Goal: Task Accomplishment & Management: Manage account settings

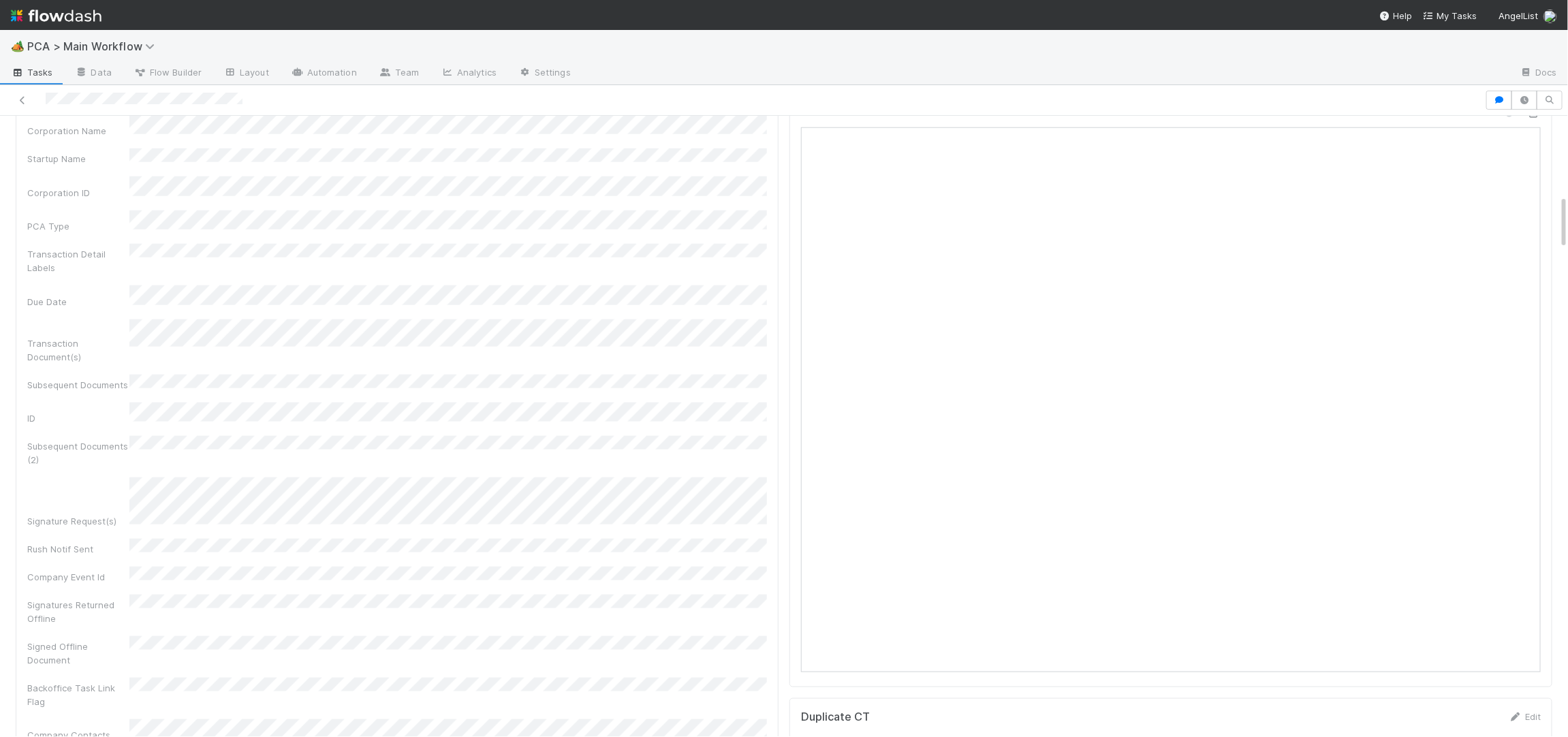
scroll to position [859, 0]
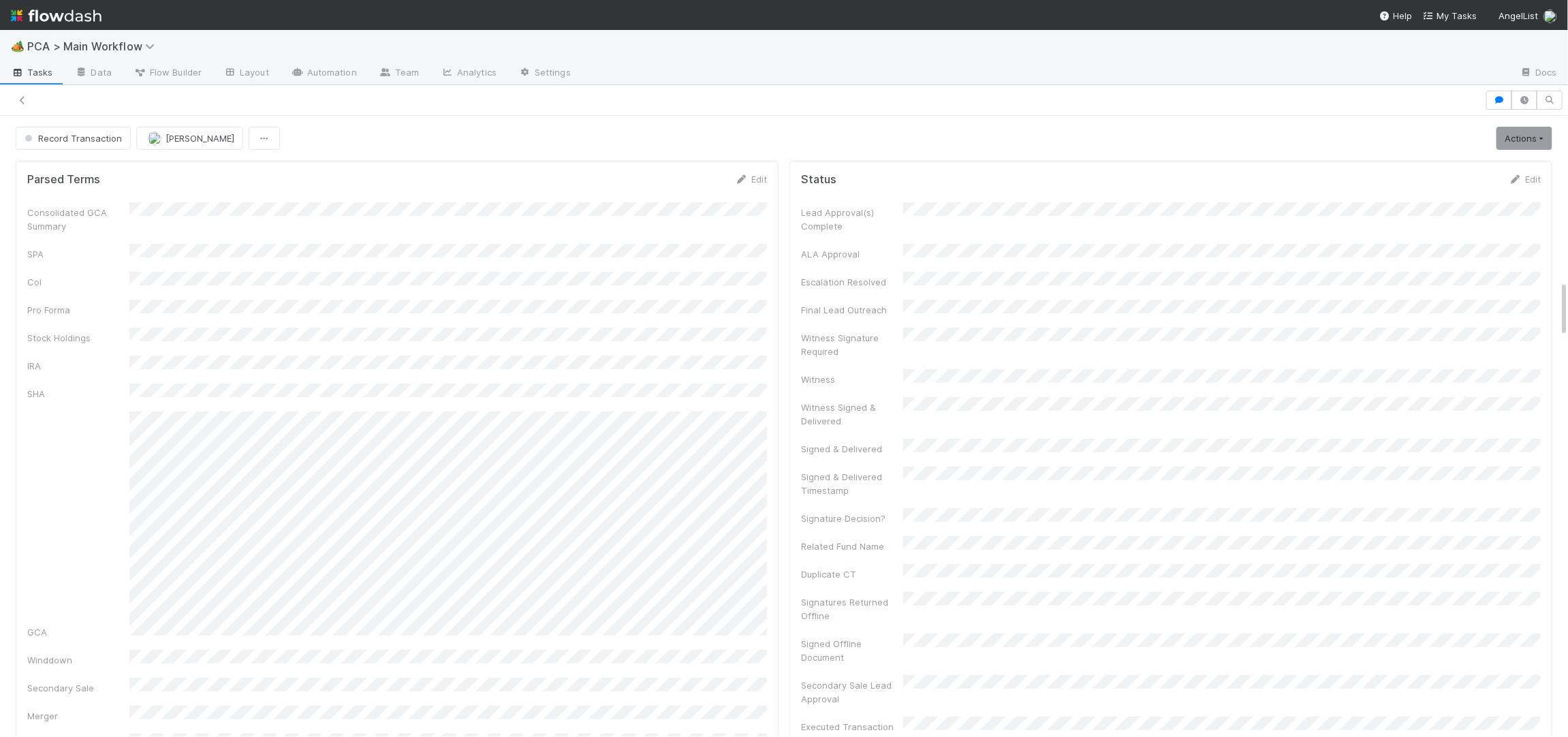
scroll to position [140, 0]
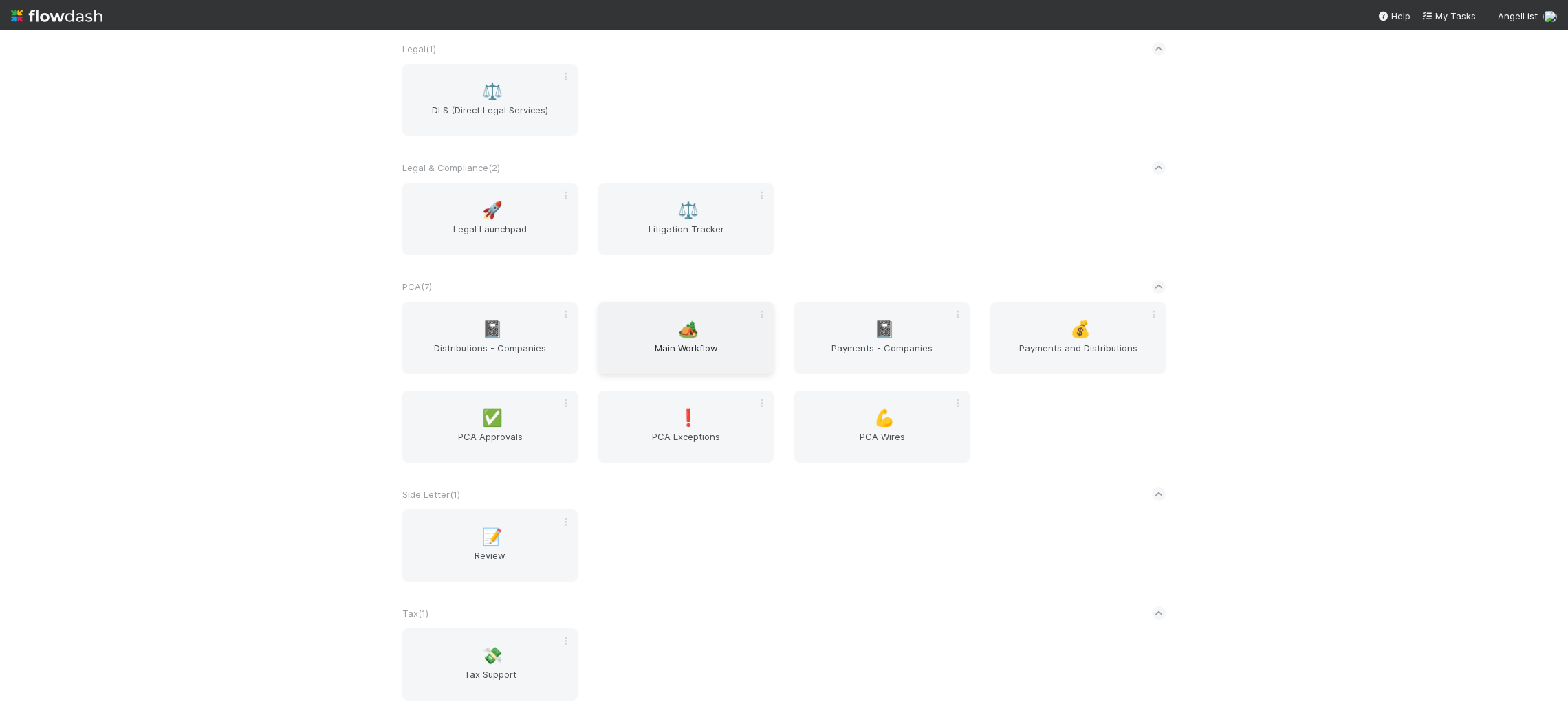
scroll to position [2089, 0]
click at [734, 359] on span "Main Workflow" at bounding box center [686, 350] width 164 height 27
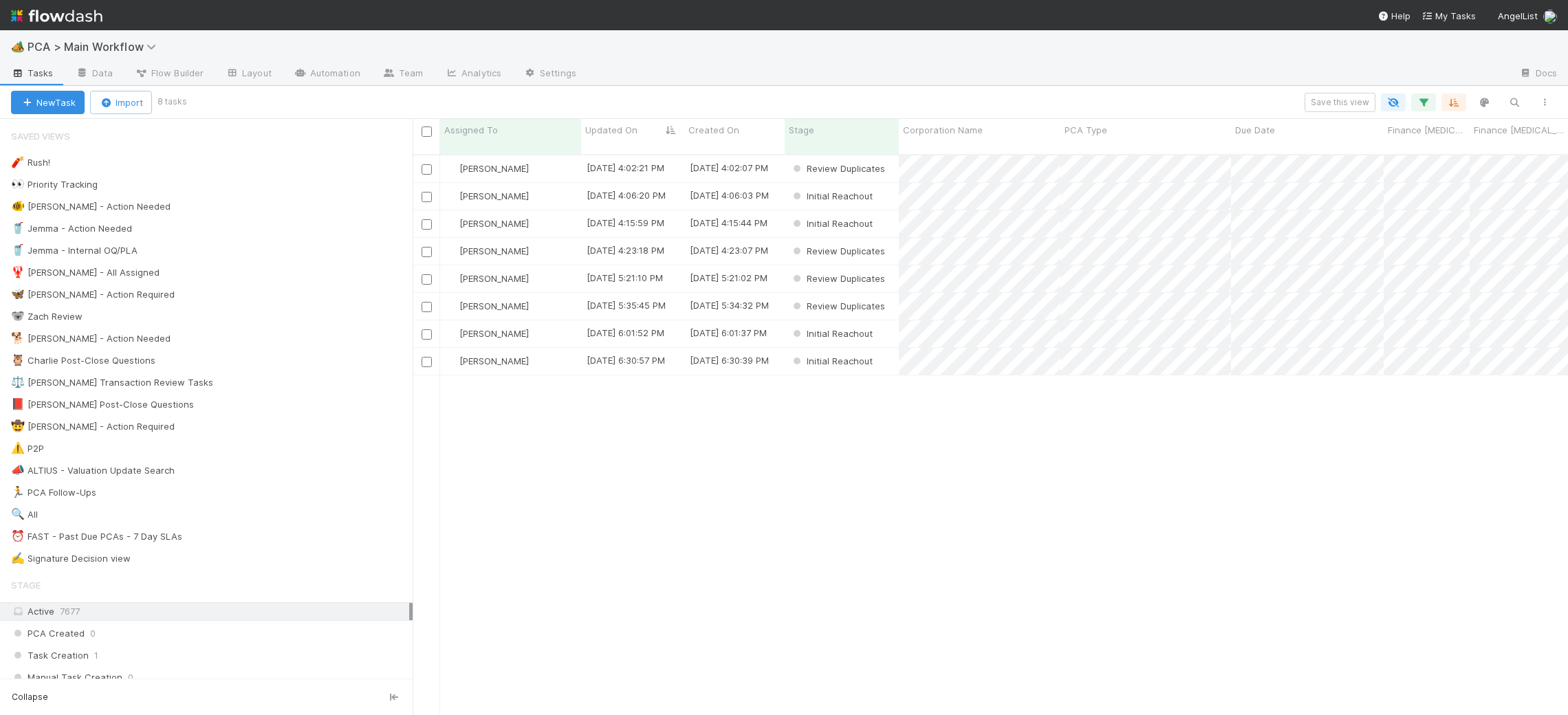
scroll to position [1, 1]
click at [356, 333] on div "🐕 Charlie - Action Needed 8" at bounding box center [212, 338] width 402 height 17
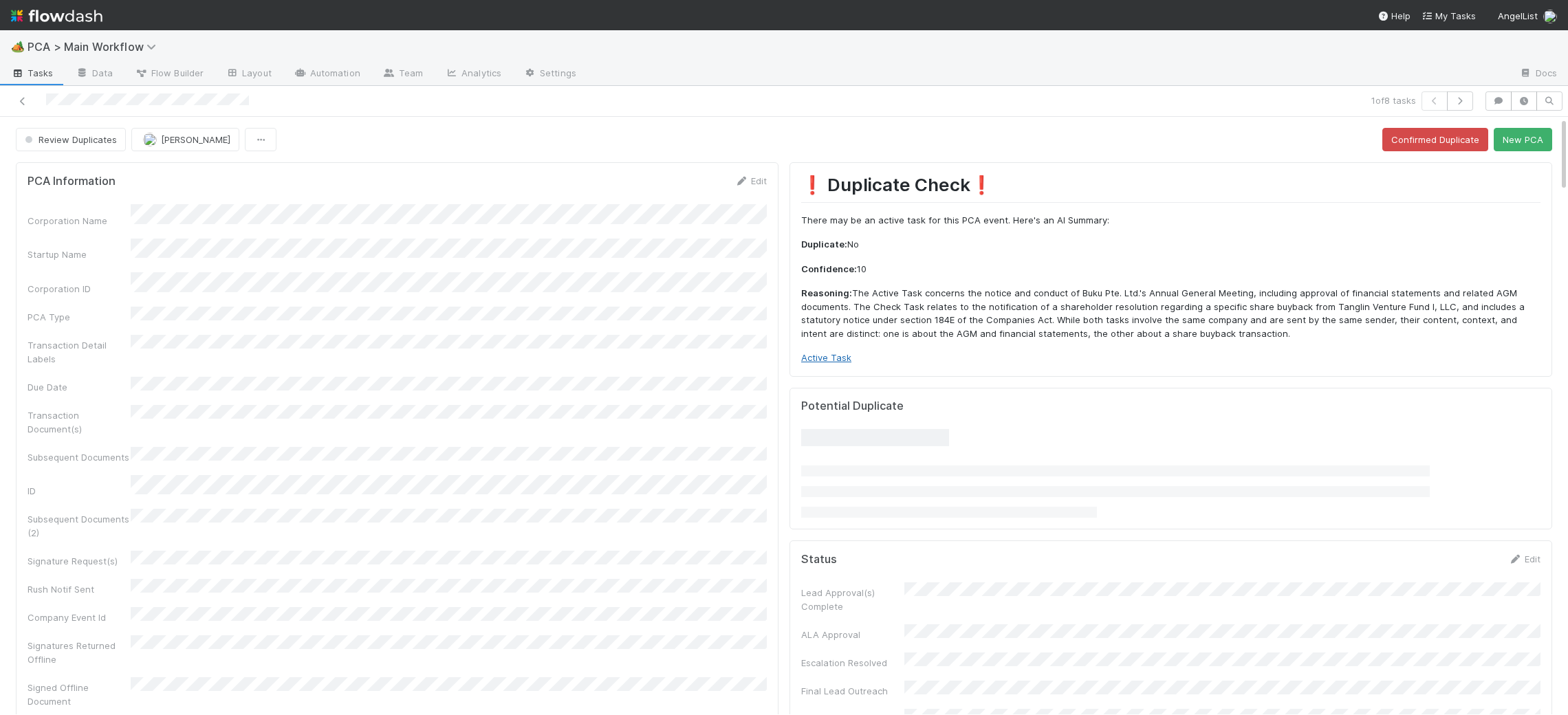
click at [843, 358] on link "Active Task" at bounding box center [826, 358] width 50 height 11
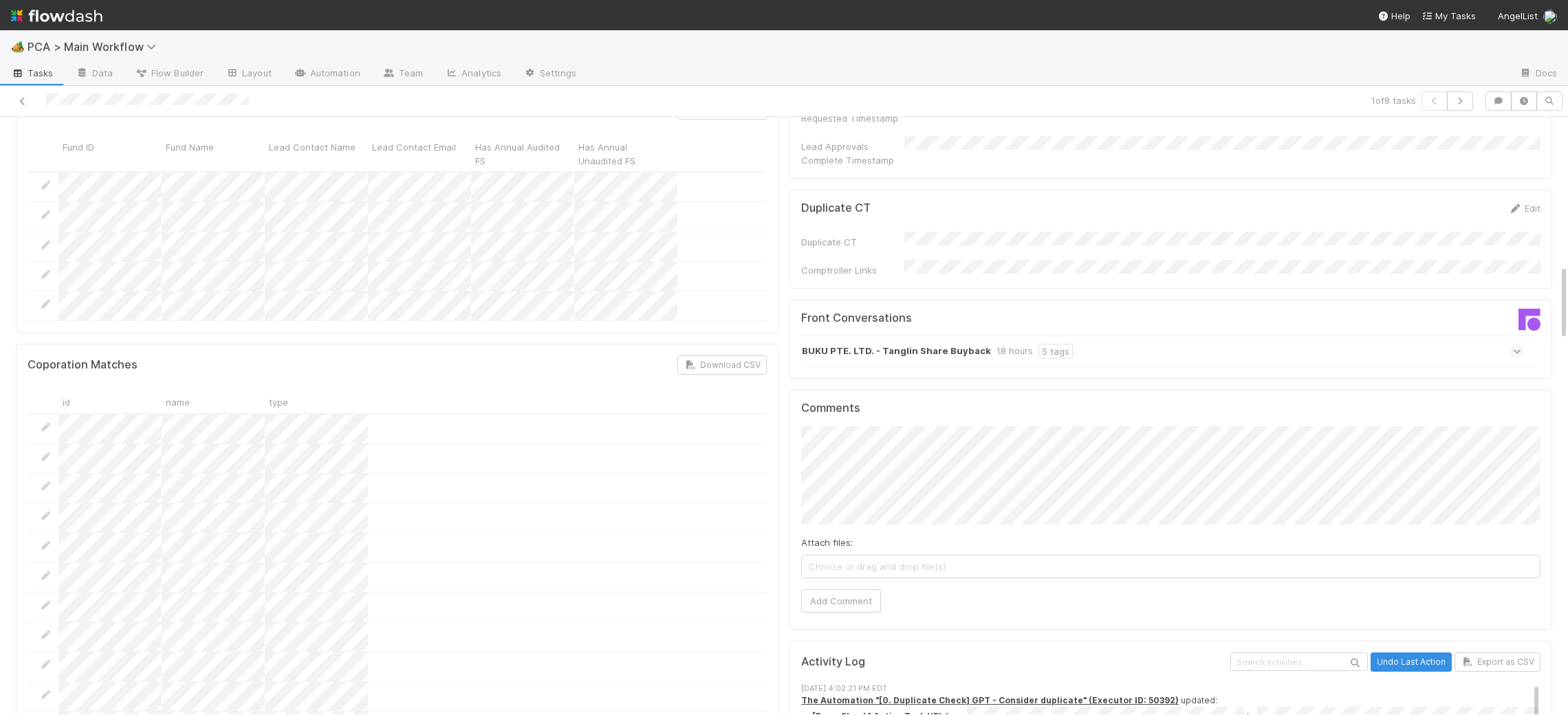
scroll to position [0, 1]
click at [1007, 336] on div "BUKU PTE. LTD. - Tanglin Share Buyback 18 hours 5 tags" at bounding box center [1162, 351] width 723 height 32
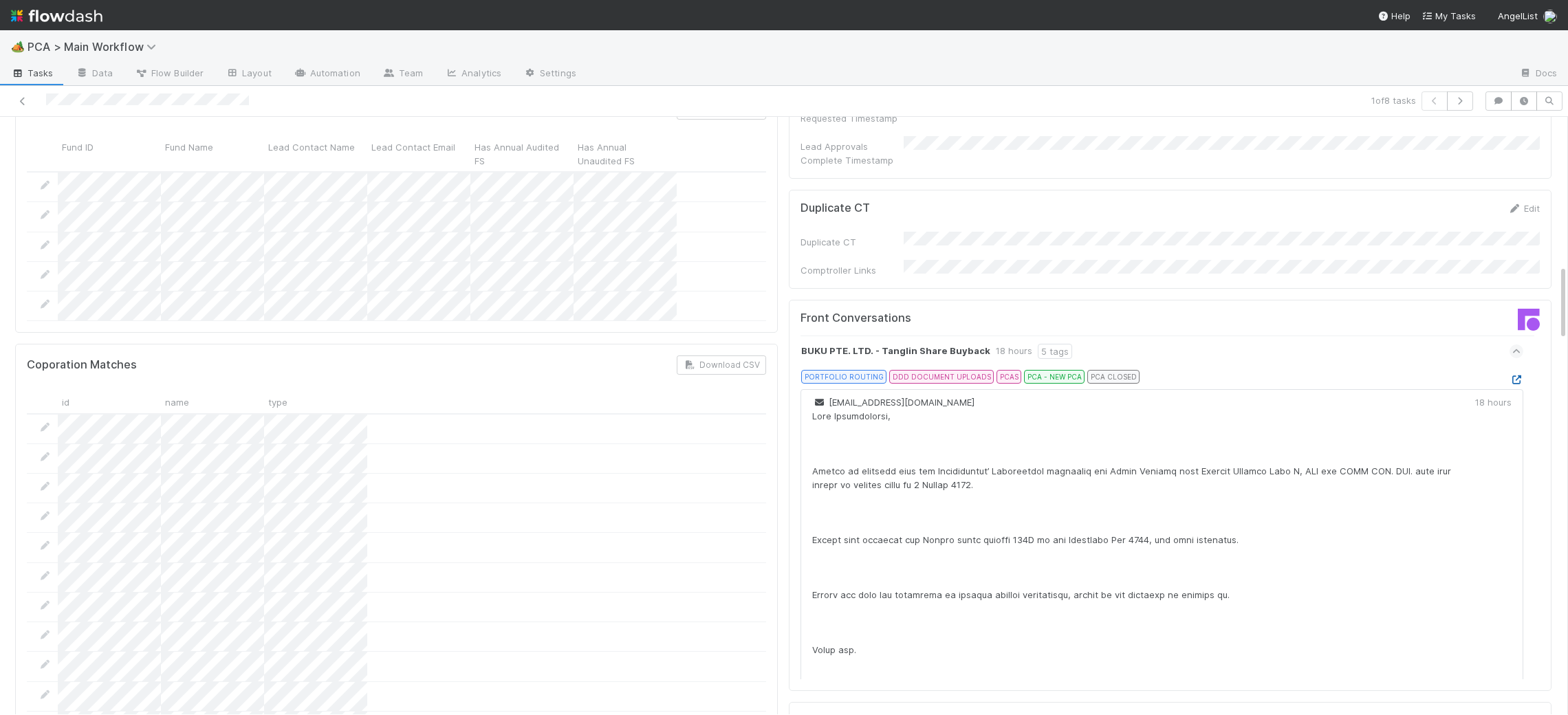
click at [1510, 376] on icon at bounding box center [1517, 380] width 14 height 9
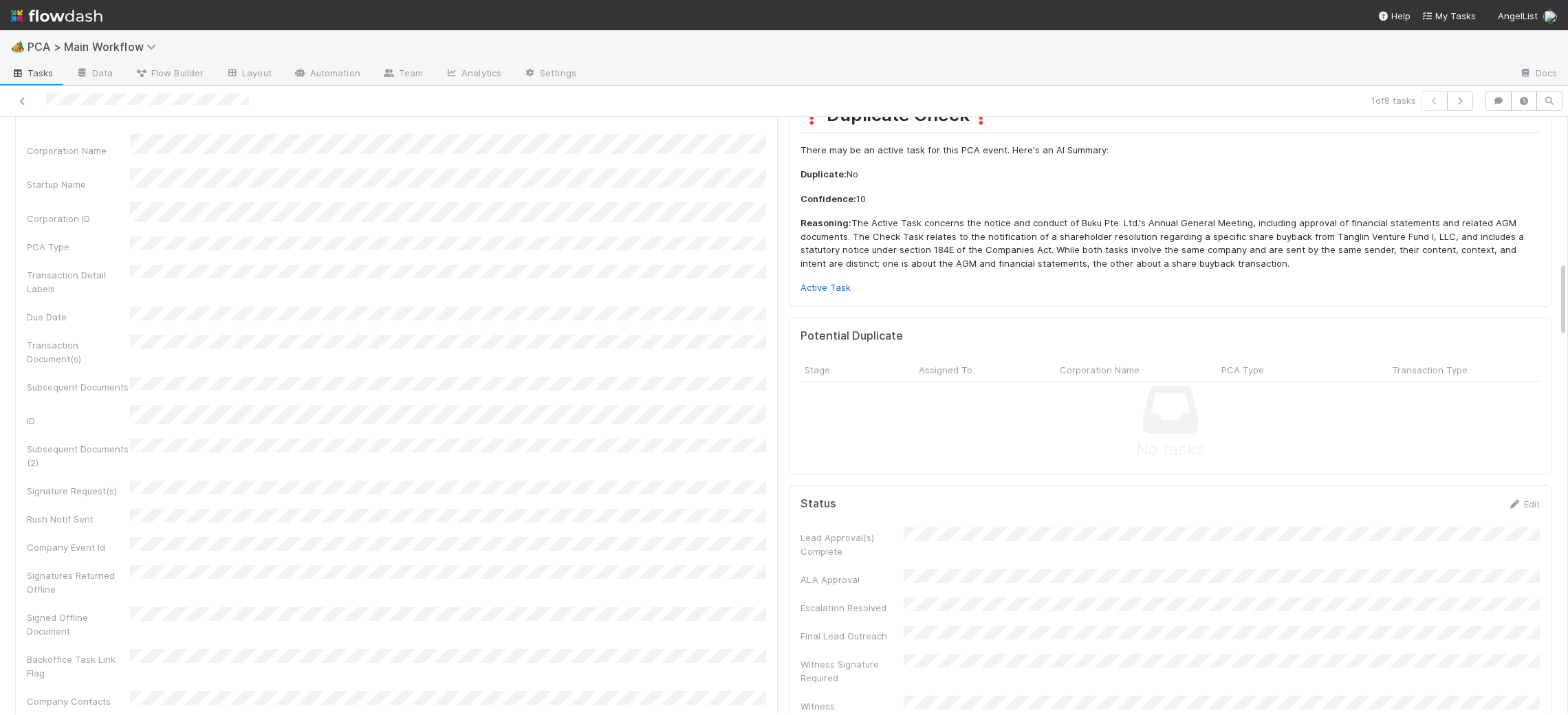
scroll to position [0, 0]
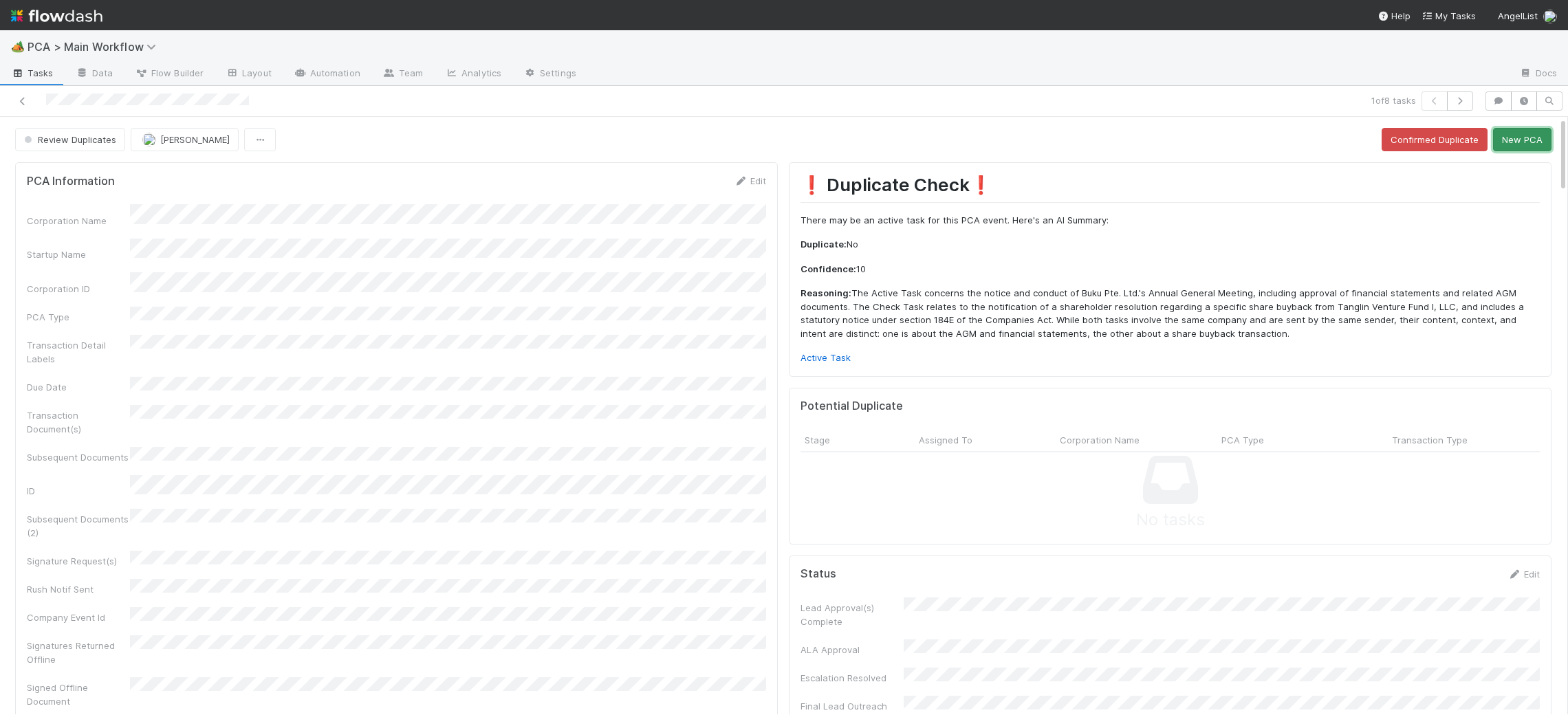
click at [1522, 132] on button "New PCA" at bounding box center [1522, 139] width 59 height 23
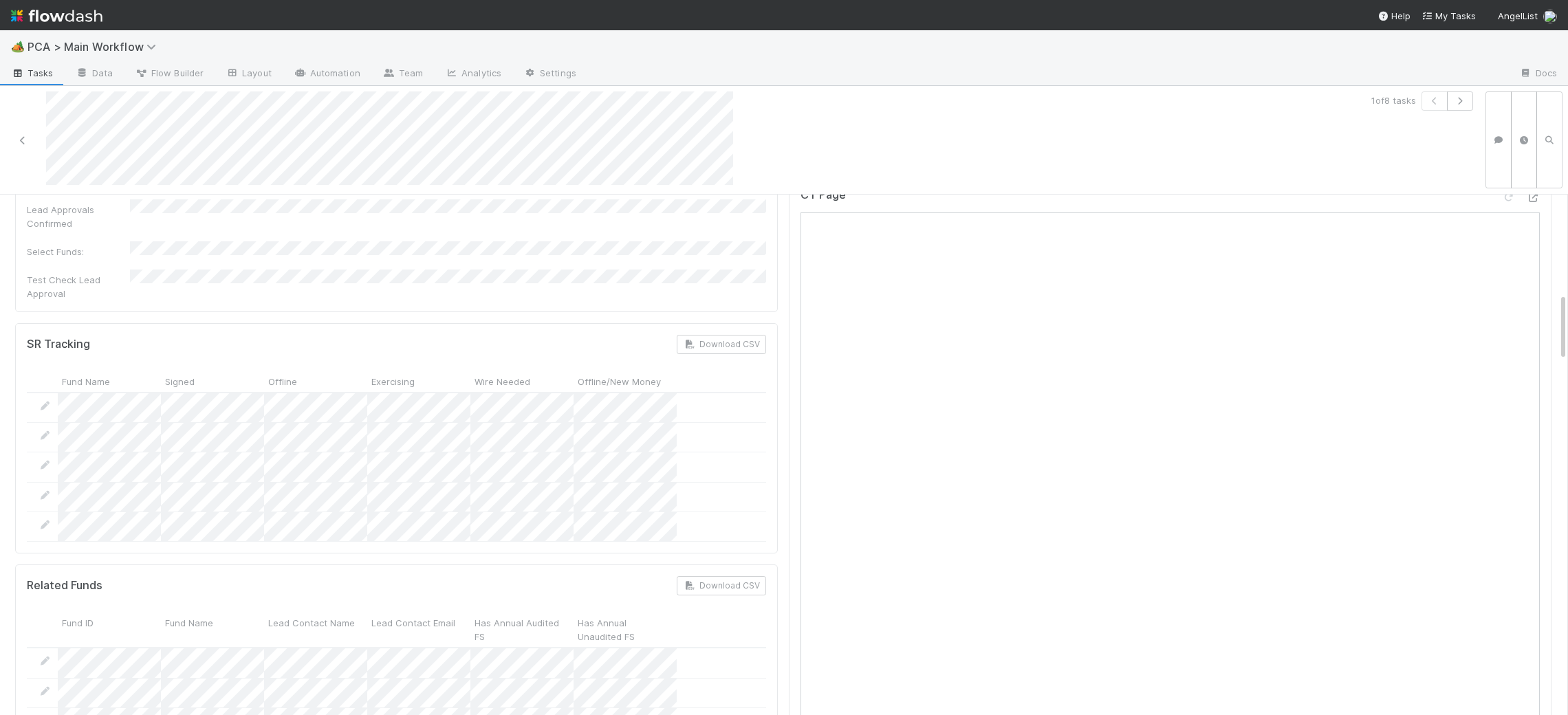
scroll to position [1752, 0]
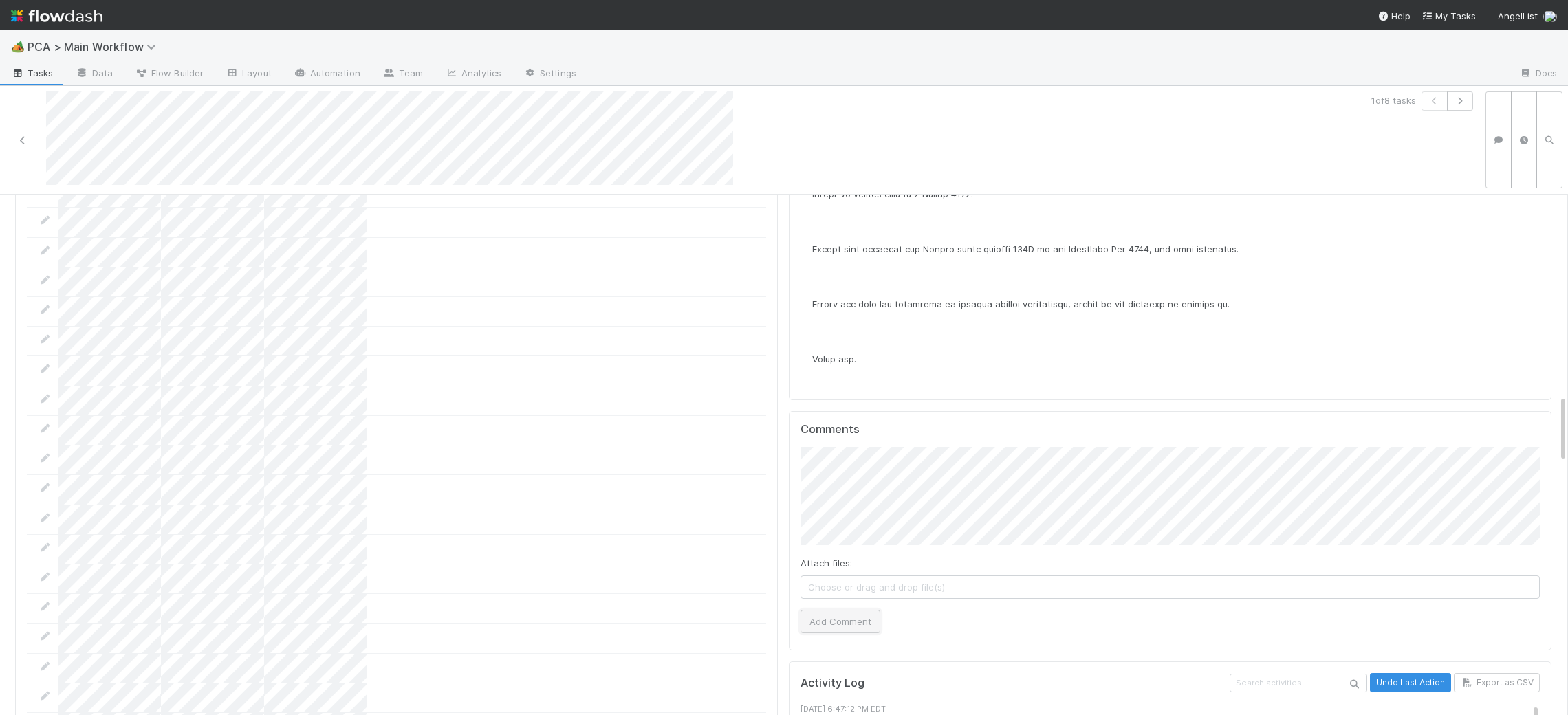
click at [840, 610] on button "Add Comment" at bounding box center [840, 622] width 79 height 23
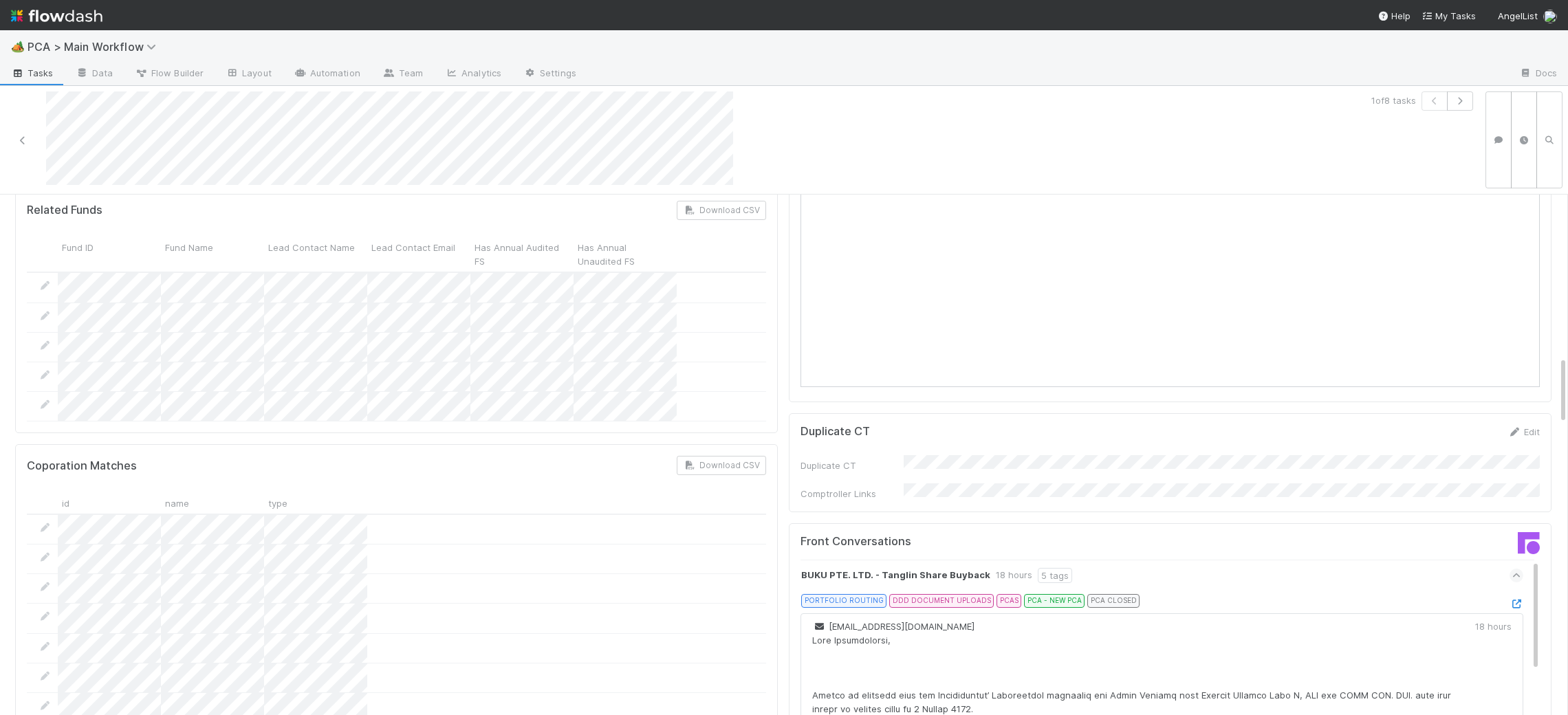
scroll to position [0, 0]
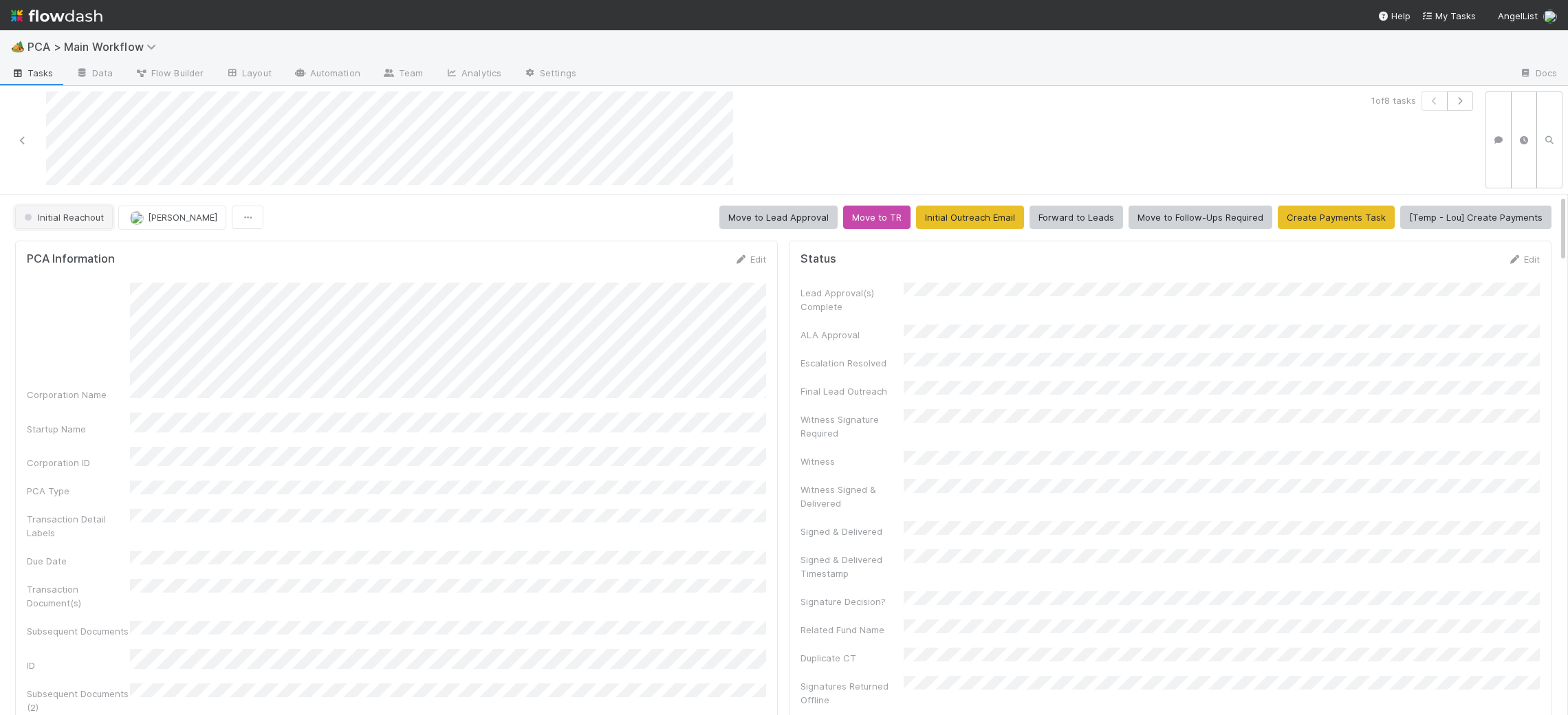
click at [74, 212] on span "Initial Reachout" at bounding box center [63, 218] width 82 height 11
click at [78, 243] on div "No Action Needed" at bounding box center [107, 251] width 194 height 24
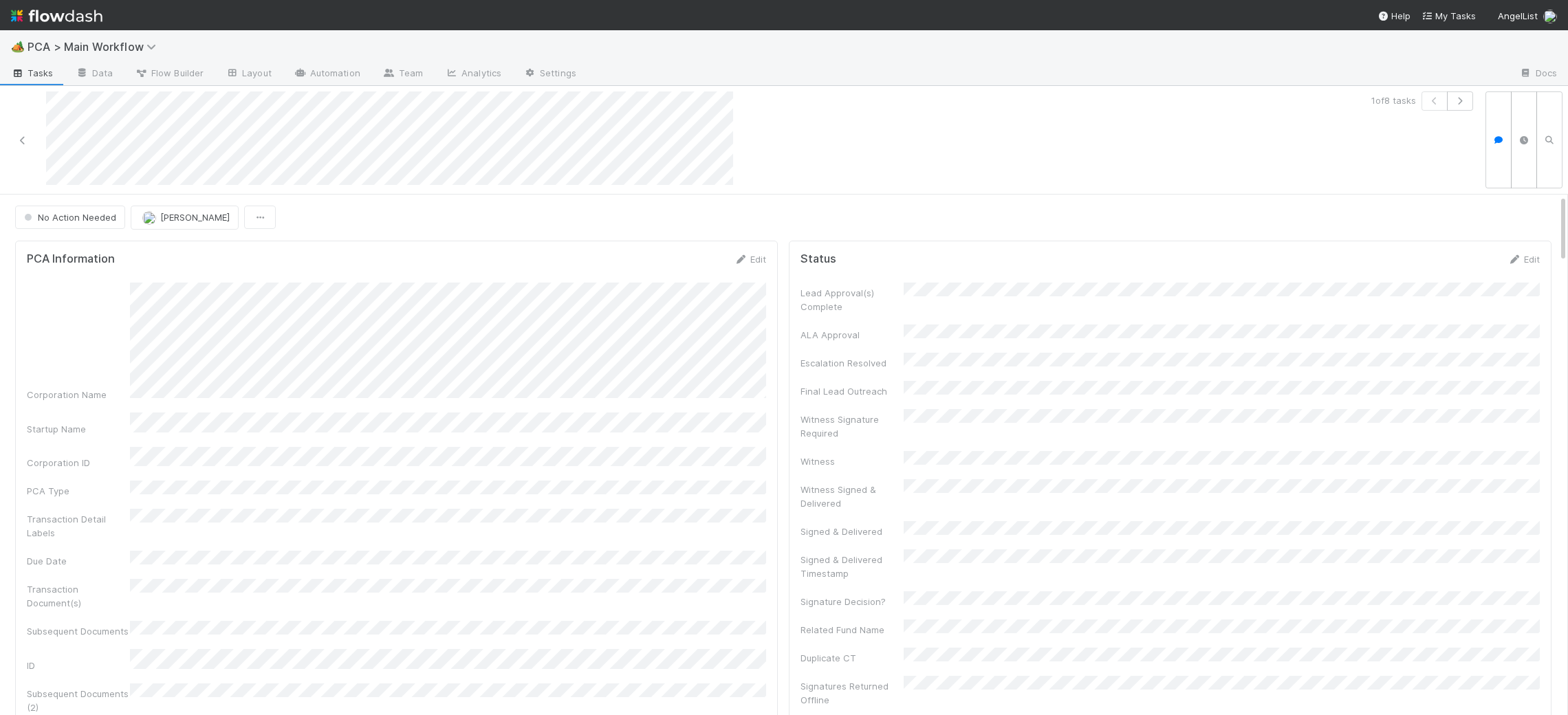
click at [72, 19] on img at bounding box center [57, 15] width 92 height 23
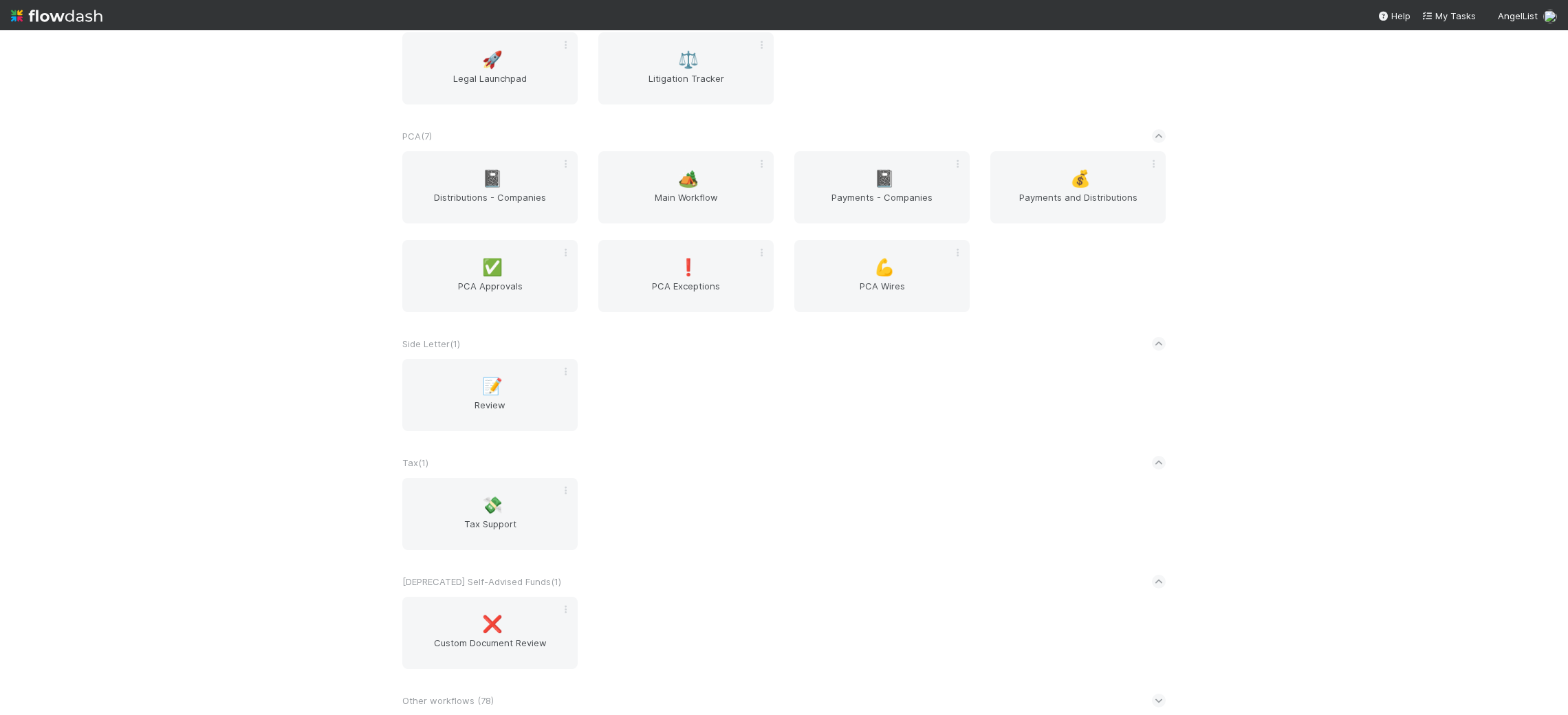
click at [687, 144] on div "PCA ( 7 )" at bounding box center [784, 136] width 763 height 30
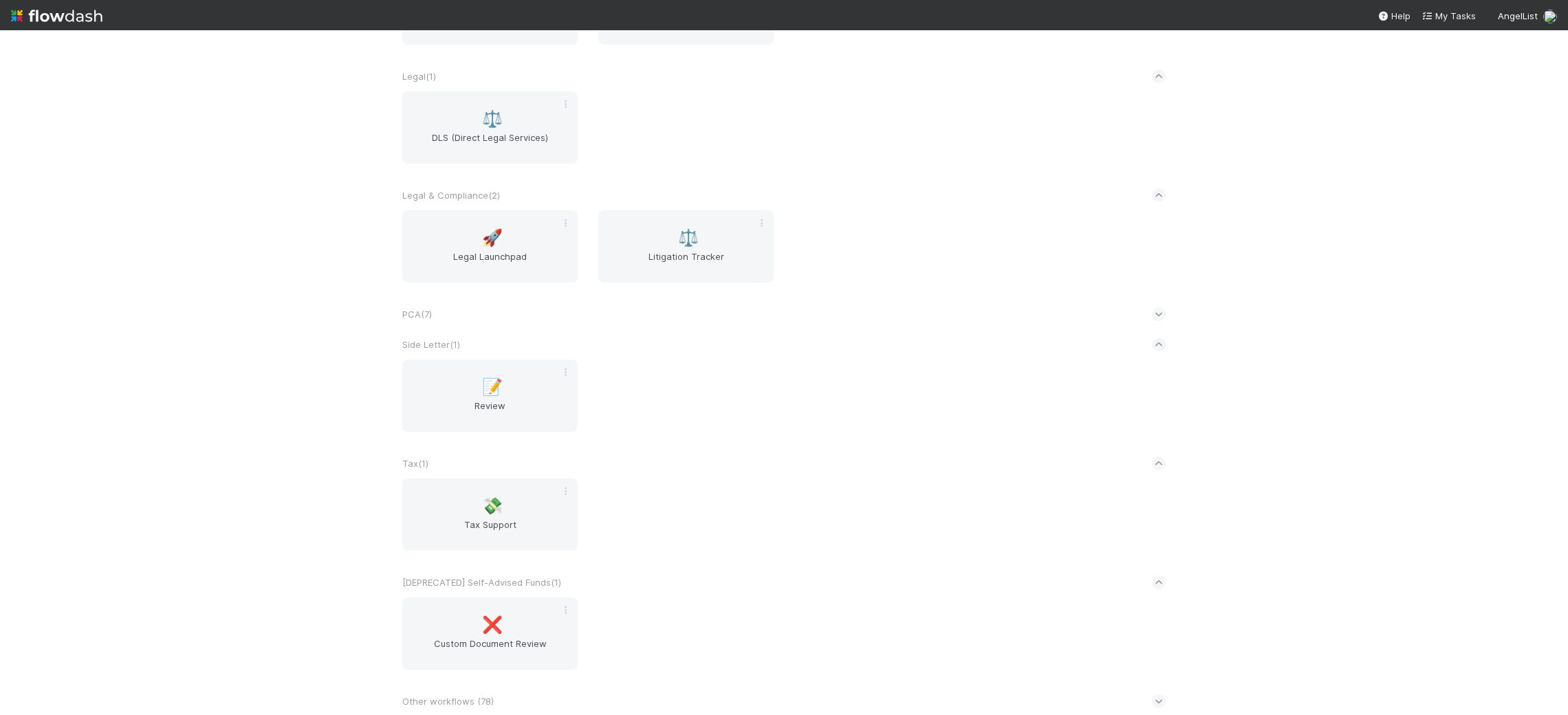
click at [562, 308] on div "PCA ( 7 )" at bounding box center [784, 314] width 763 height 30
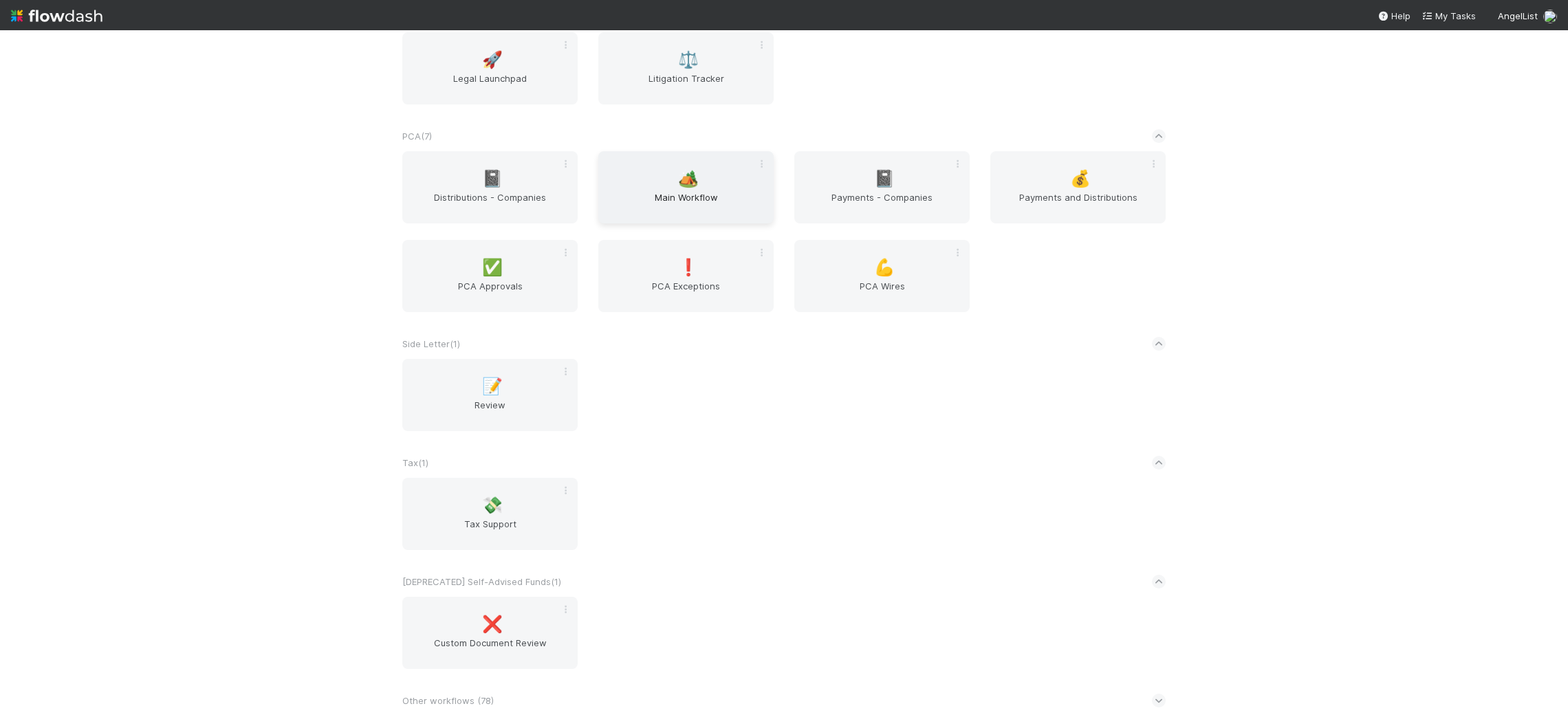
click at [732, 193] on span "Main Workflow" at bounding box center [686, 204] width 164 height 27
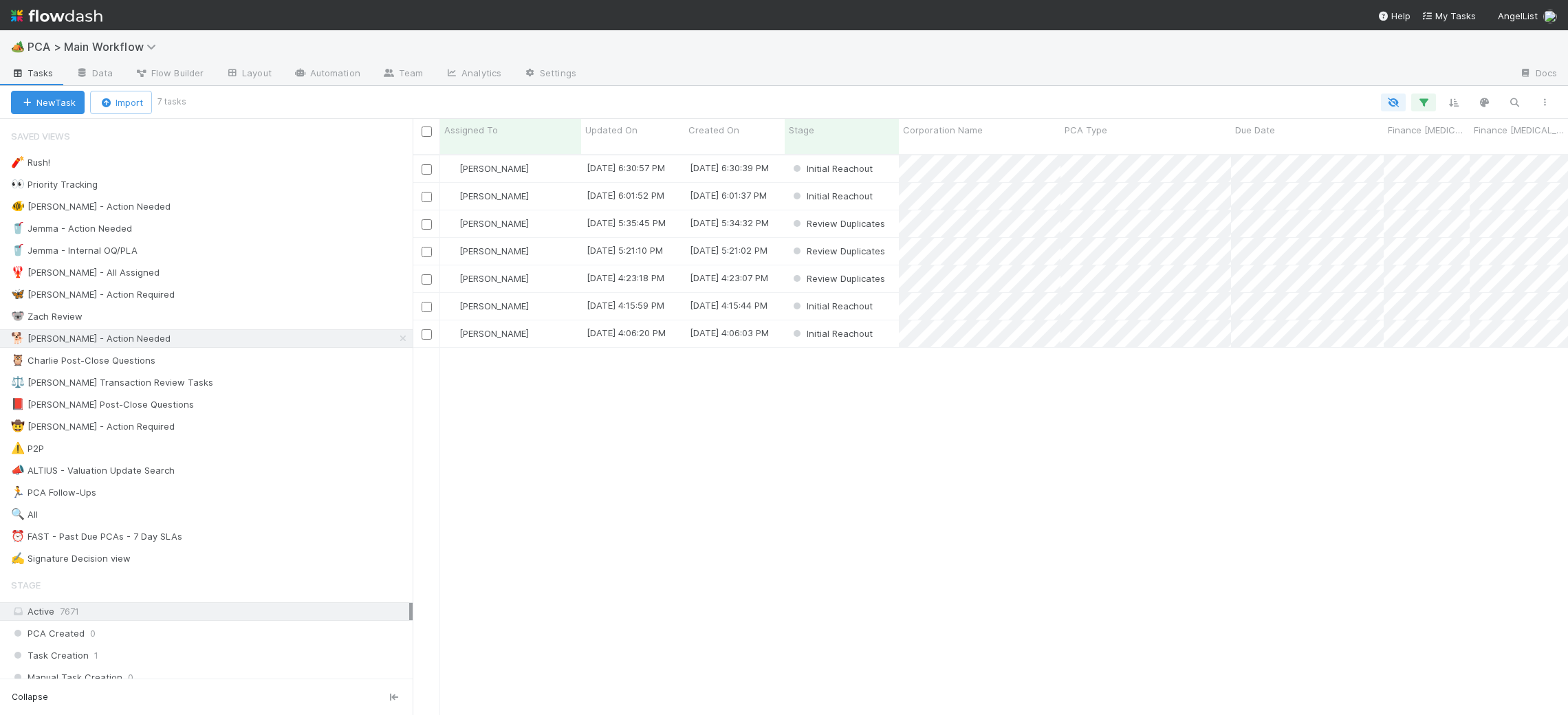
scroll to position [572, 1156]
click at [612, 135] on span "Updated On" at bounding box center [611, 130] width 52 height 14
click at [631, 155] on div "Sort Oldest → Newest" at bounding box center [664, 156] width 157 height 21
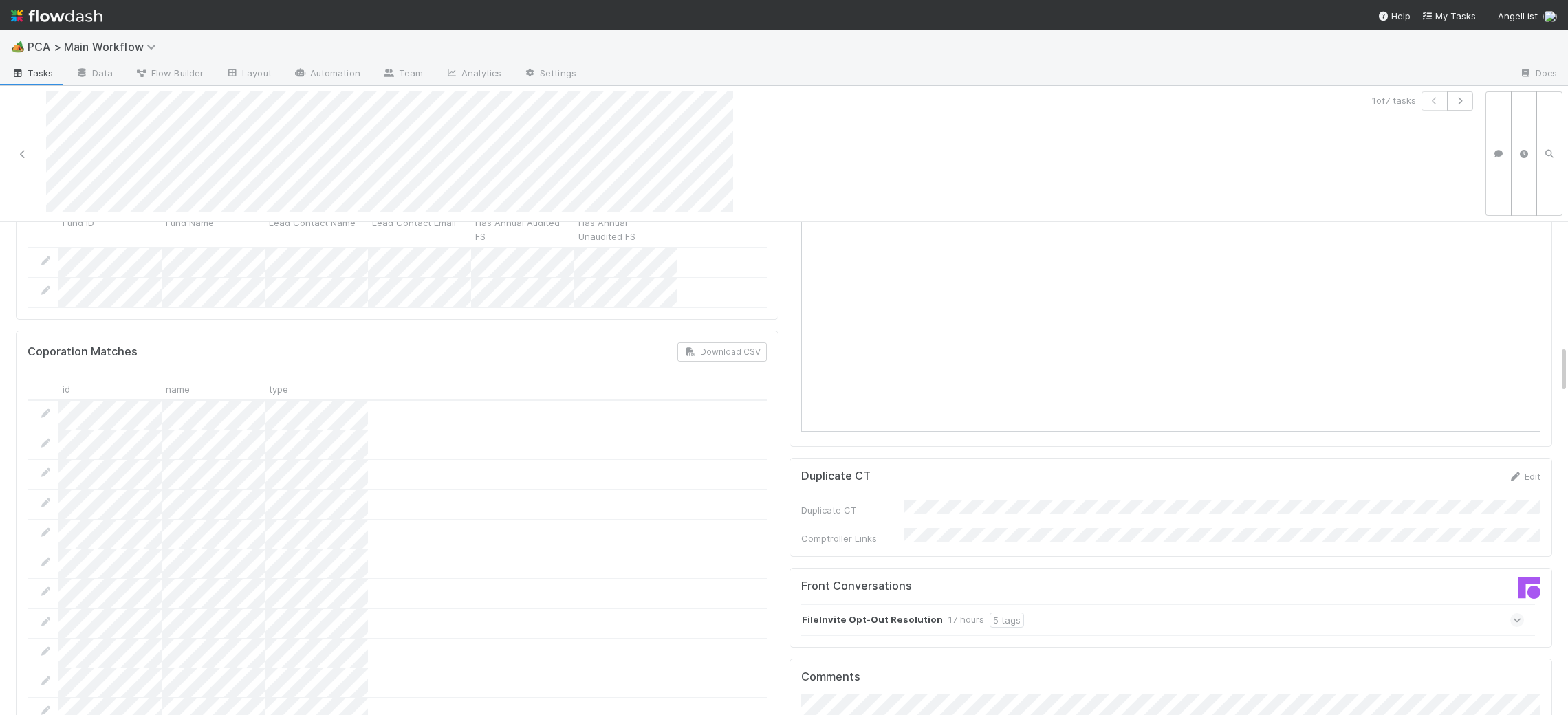
scroll to position [1268, 0]
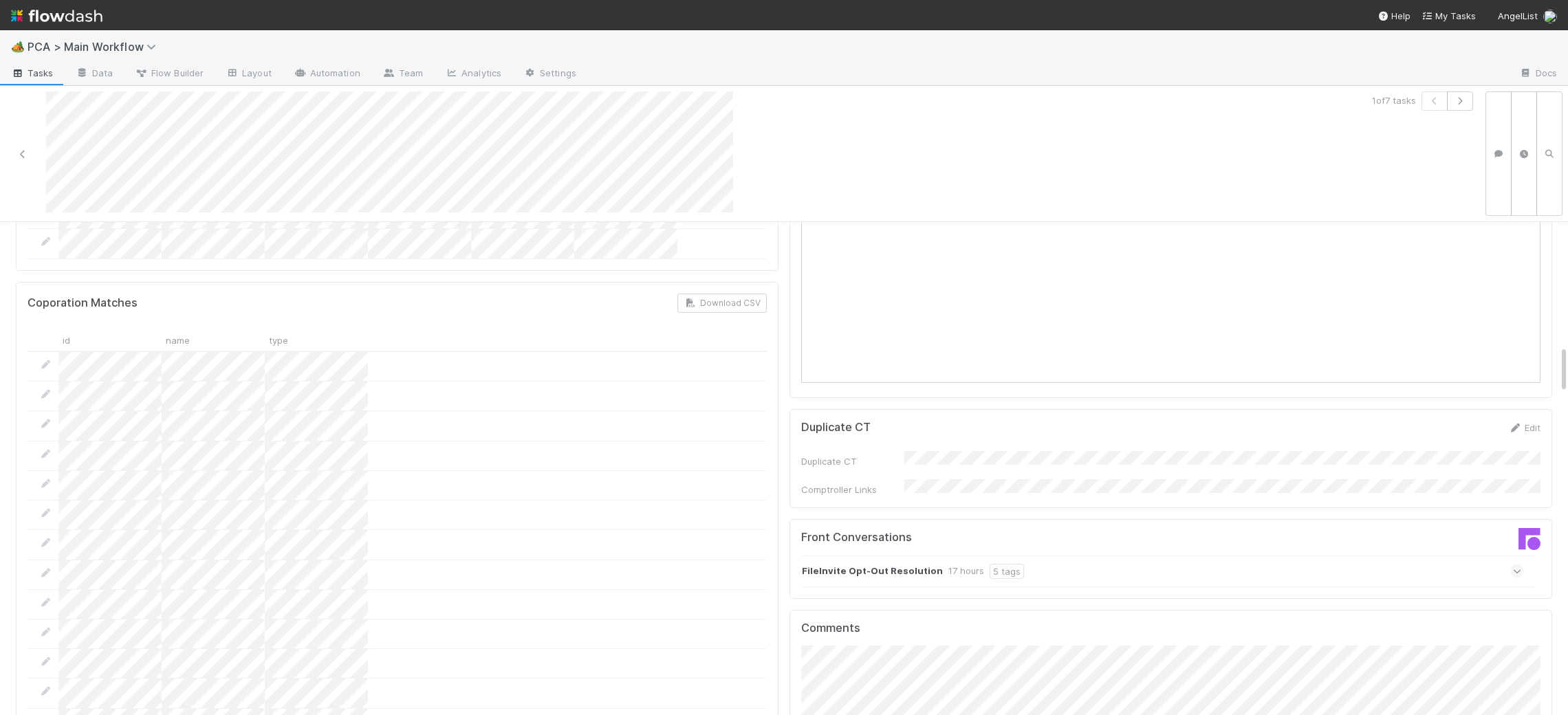
click at [838, 565] on strong "FileInvite Opt-Out Resolution" at bounding box center [872, 572] width 141 height 15
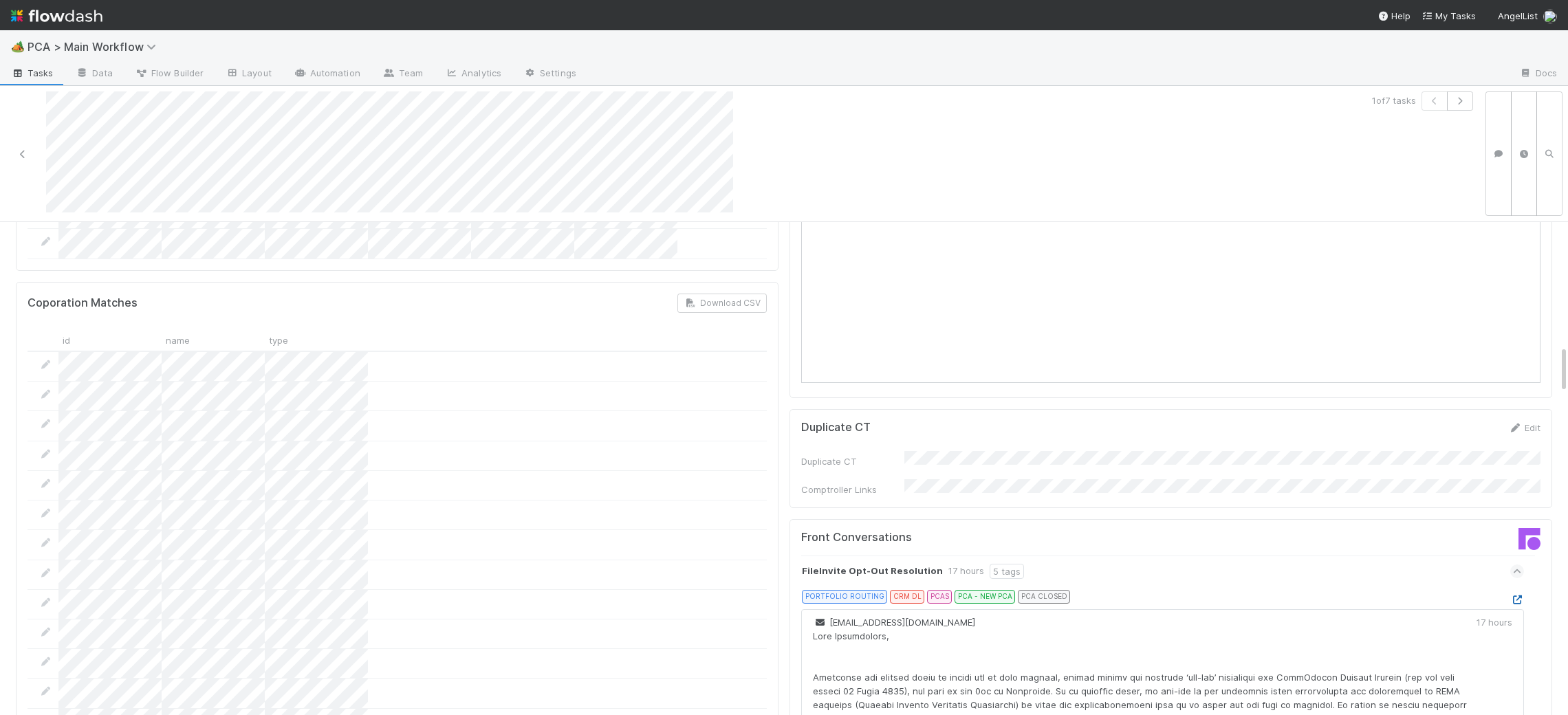
click at [1519, 595] on icon at bounding box center [1517, 600] width 14 height 9
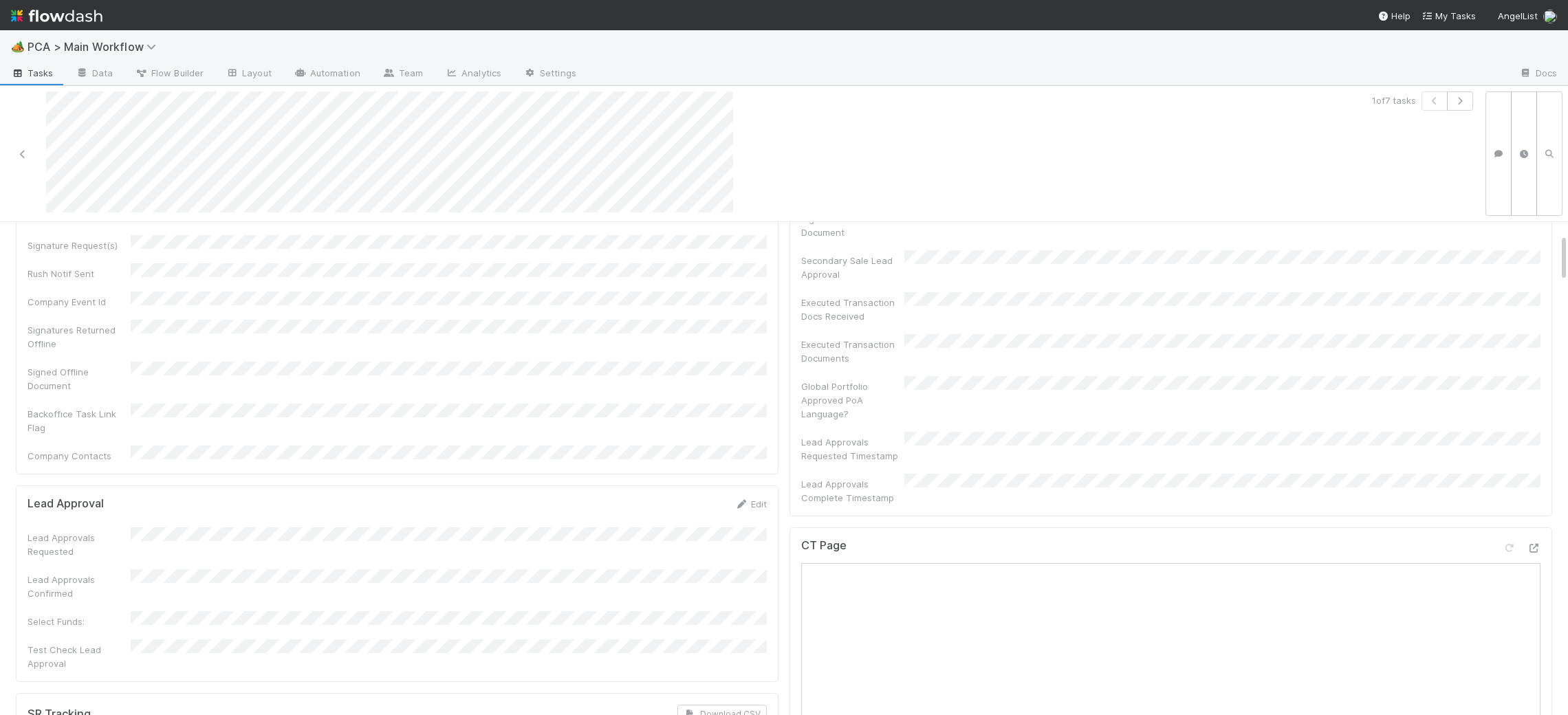
scroll to position [0, 0]
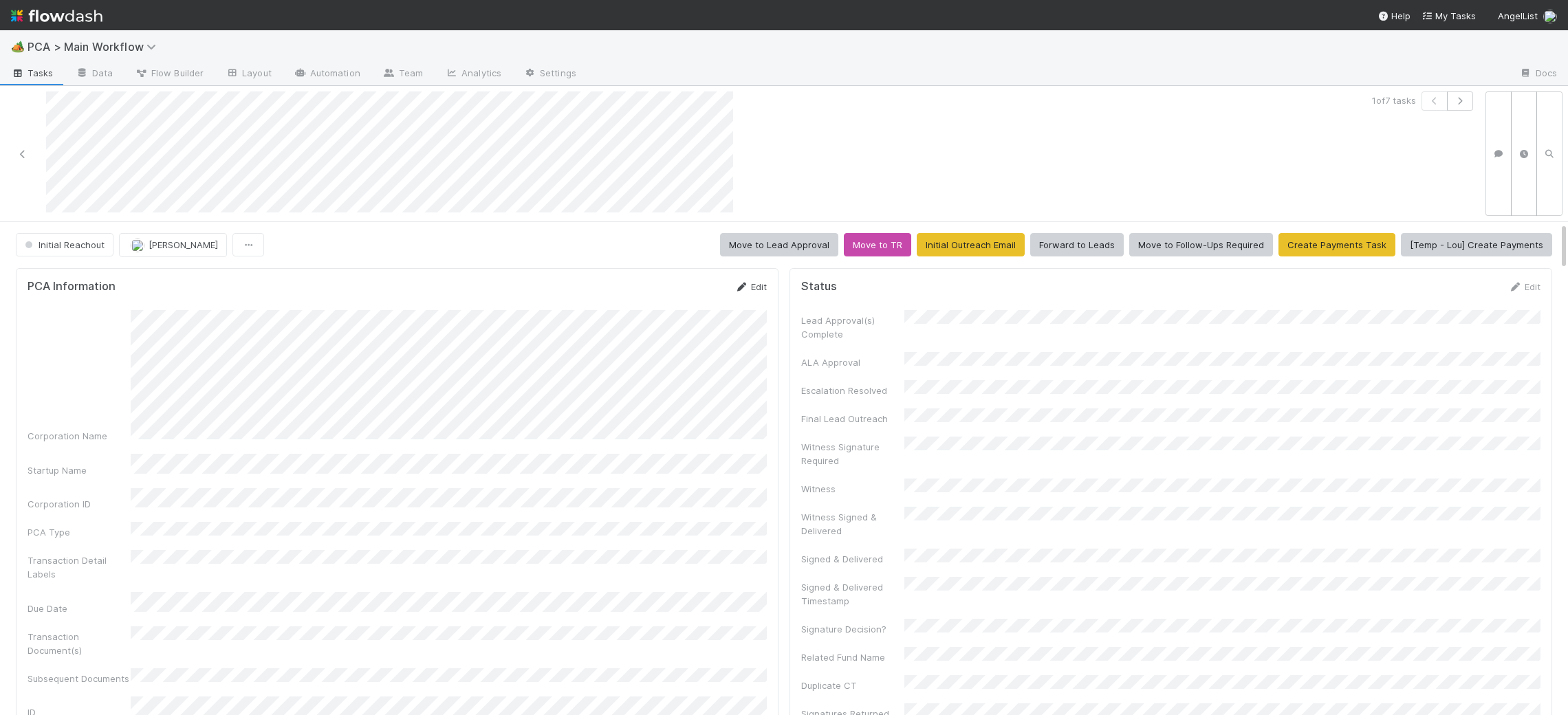
click at [744, 288] on icon at bounding box center [741, 288] width 14 height 9
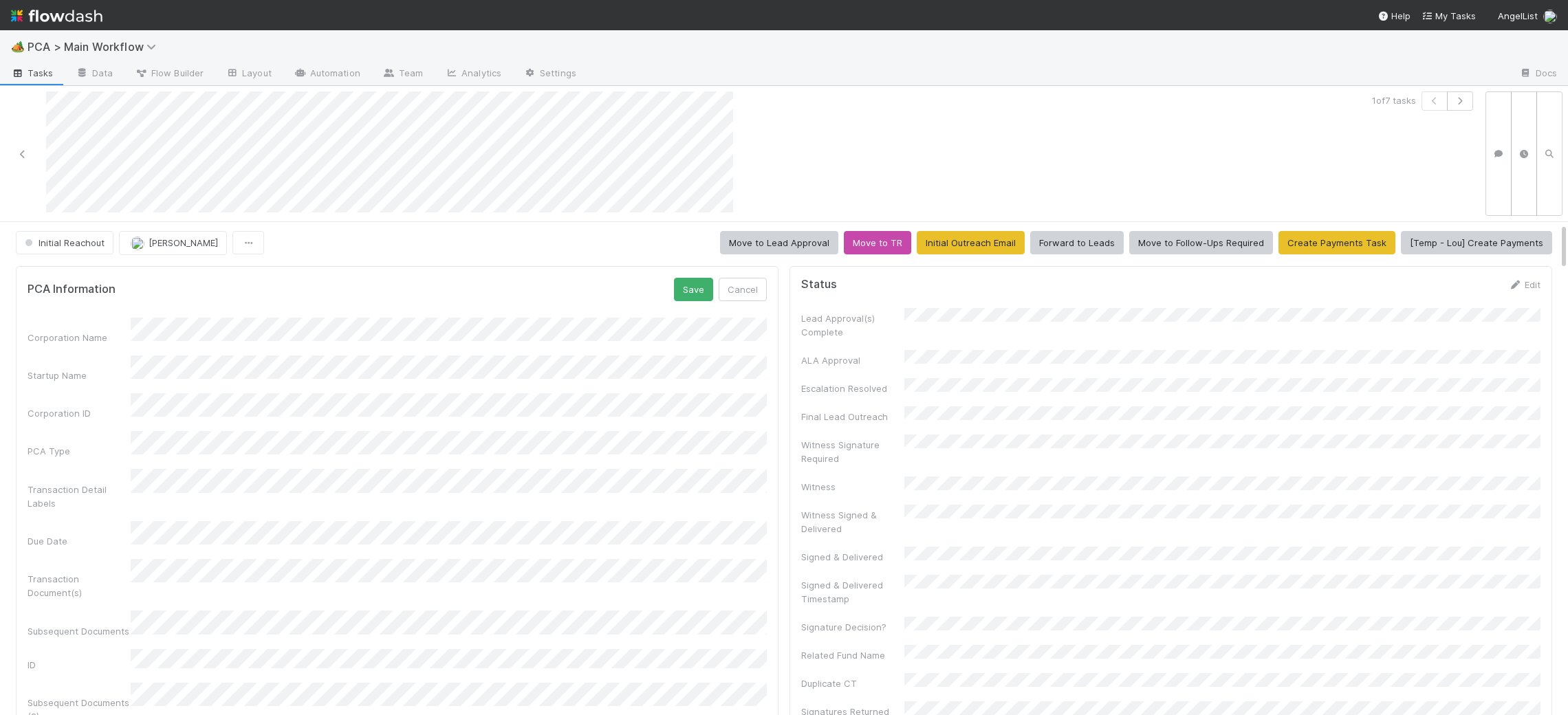
scroll to position [0, 4]
click at [1567, 388] on html "🏕️ PCA > Main Workflow Tasks Data Flow Builder Layout Automation Team Analytics…" at bounding box center [784, 357] width 1568 height 715
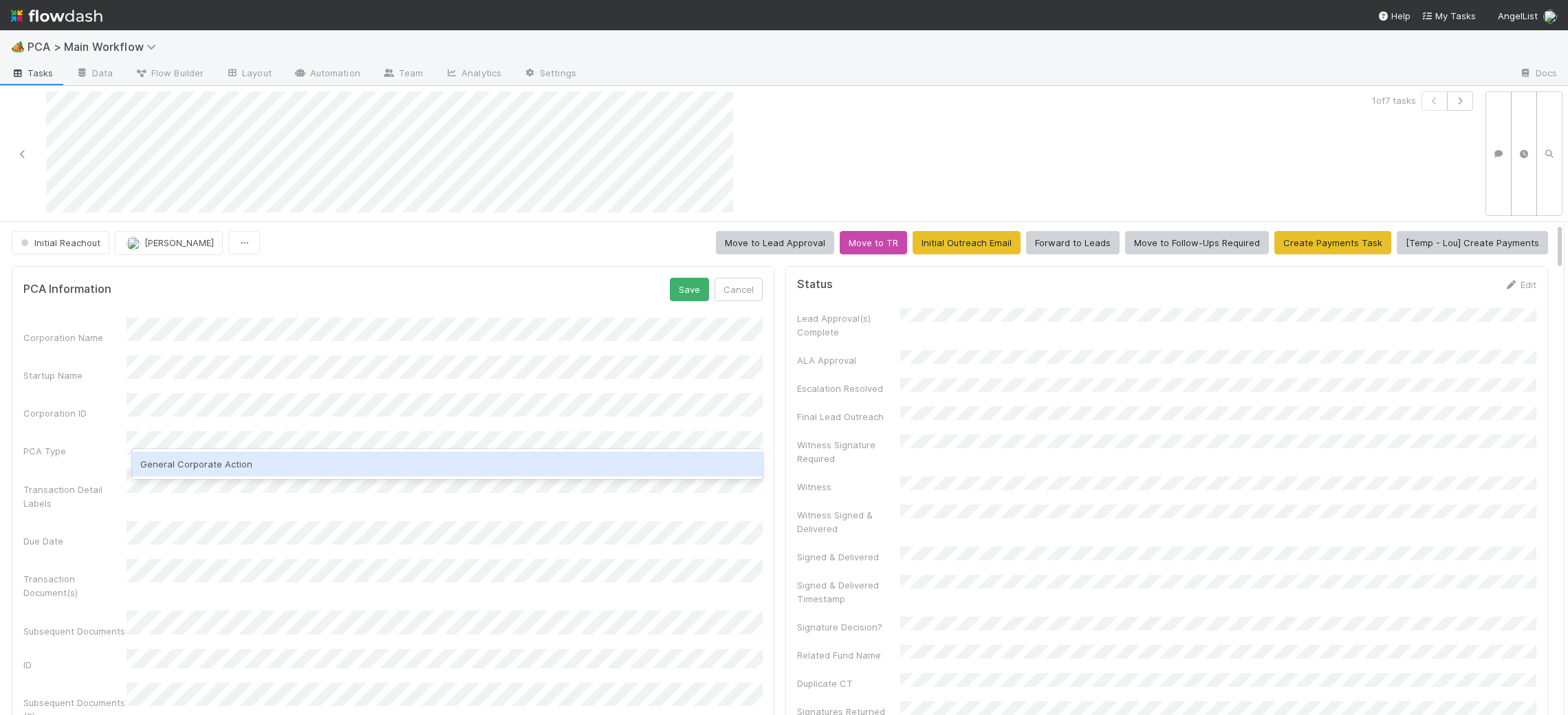
click at [304, 461] on div "General Corporate Action" at bounding box center [447, 465] width 631 height 24
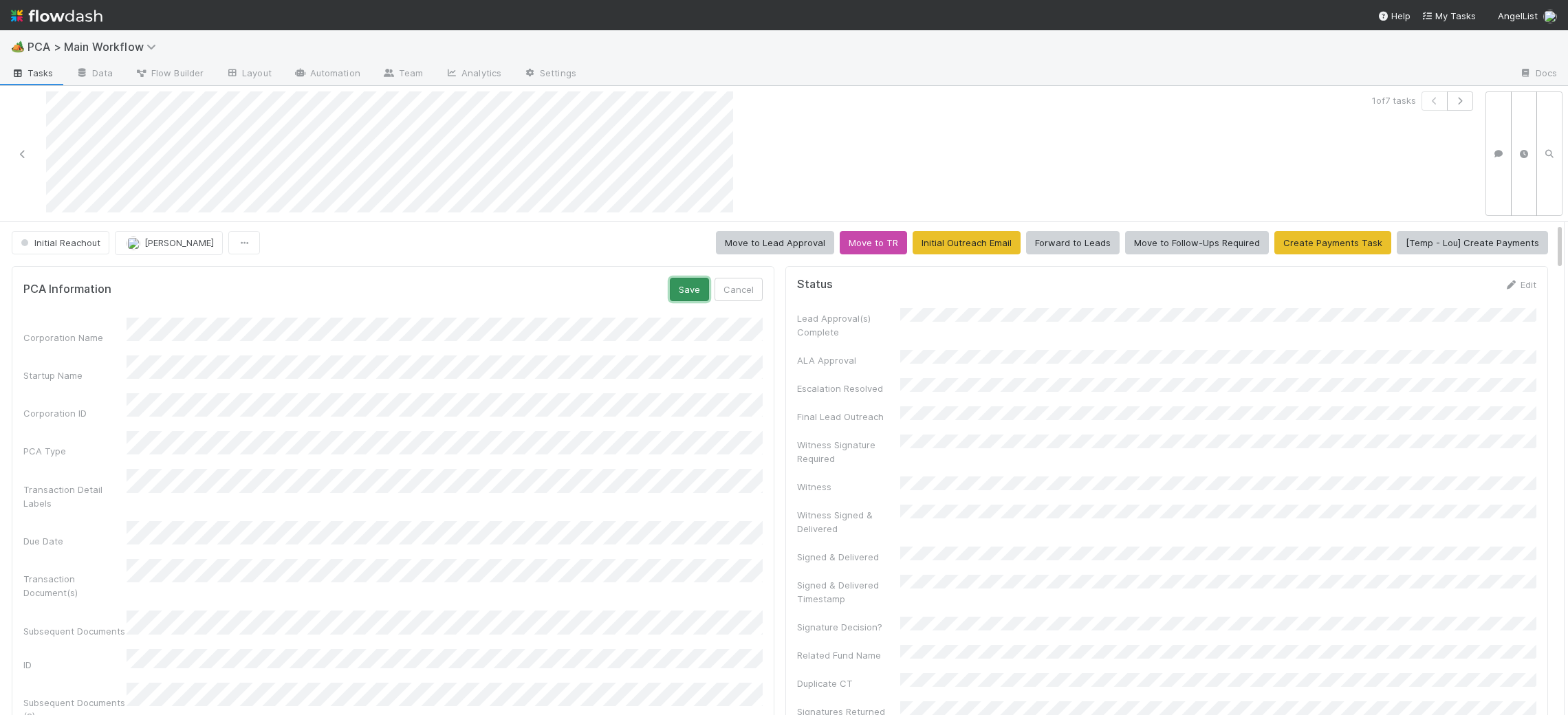
drag, startPoint x: 698, startPoint y: 294, endPoint x: 602, endPoint y: 344, distance: 108.2
click at [698, 294] on button "Save" at bounding box center [690, 289] width 39 height 23
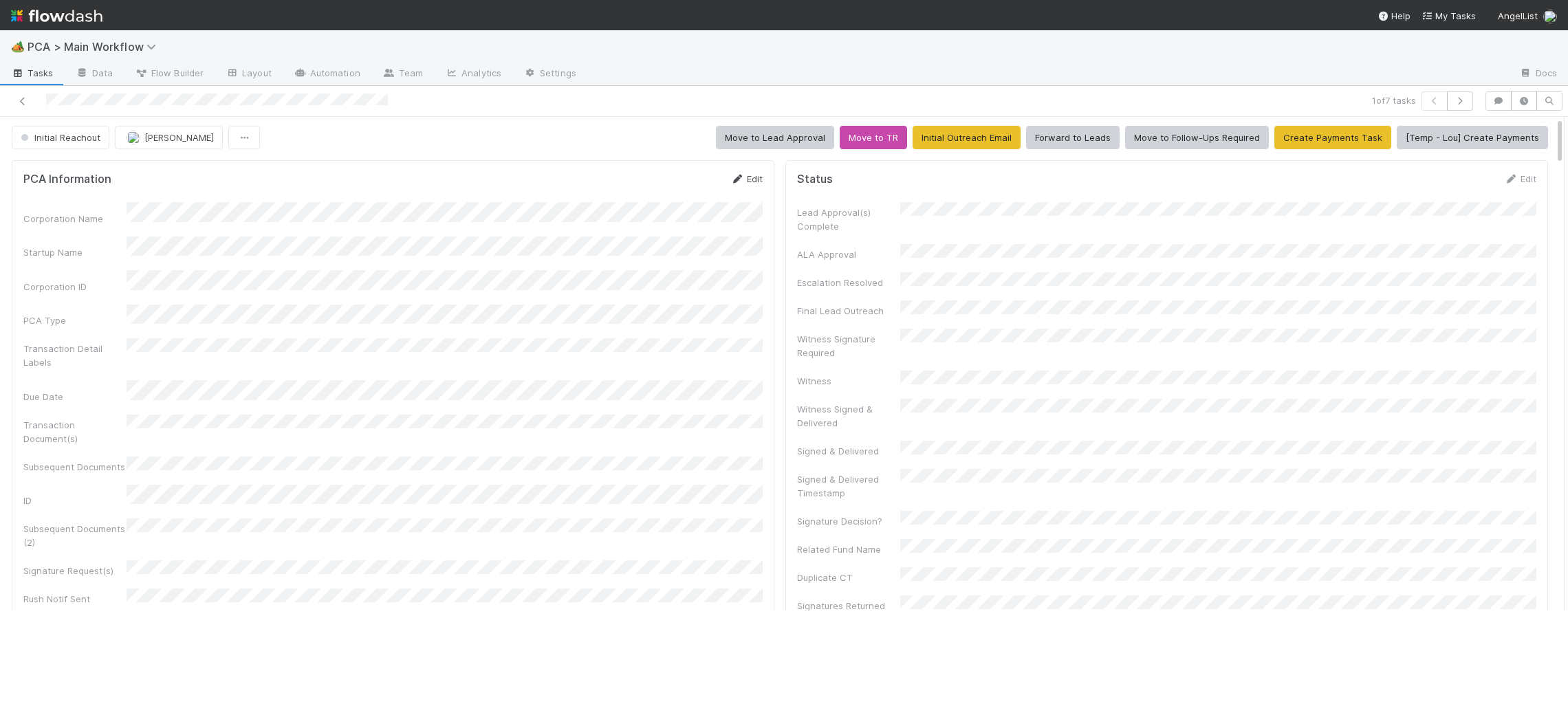
click at [733, 176] on icon at bounding box center [737, 179] width 14 height 9
click at [678, 186] on button "Save" at bounding box center [690, 183] width 39 height 23
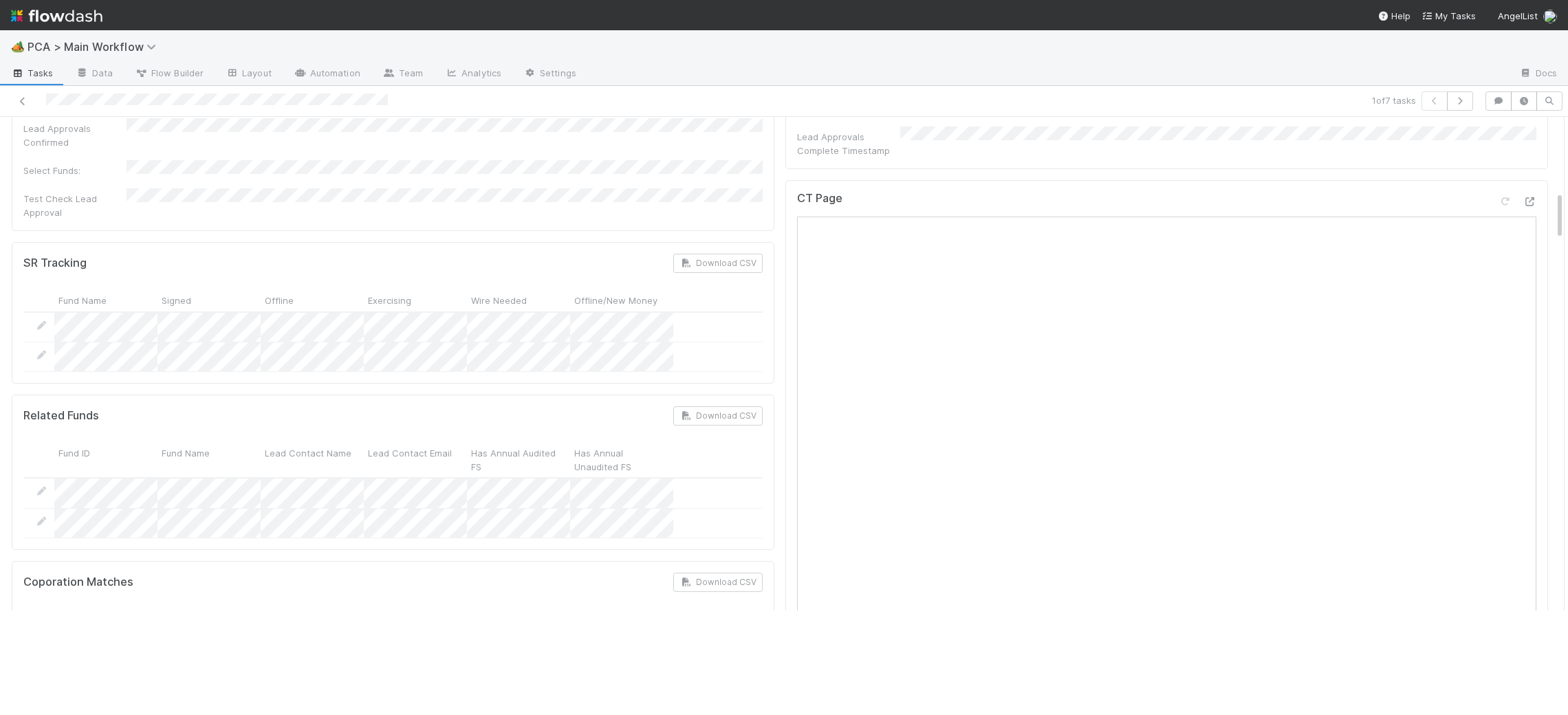
scroll to position [0, 0]
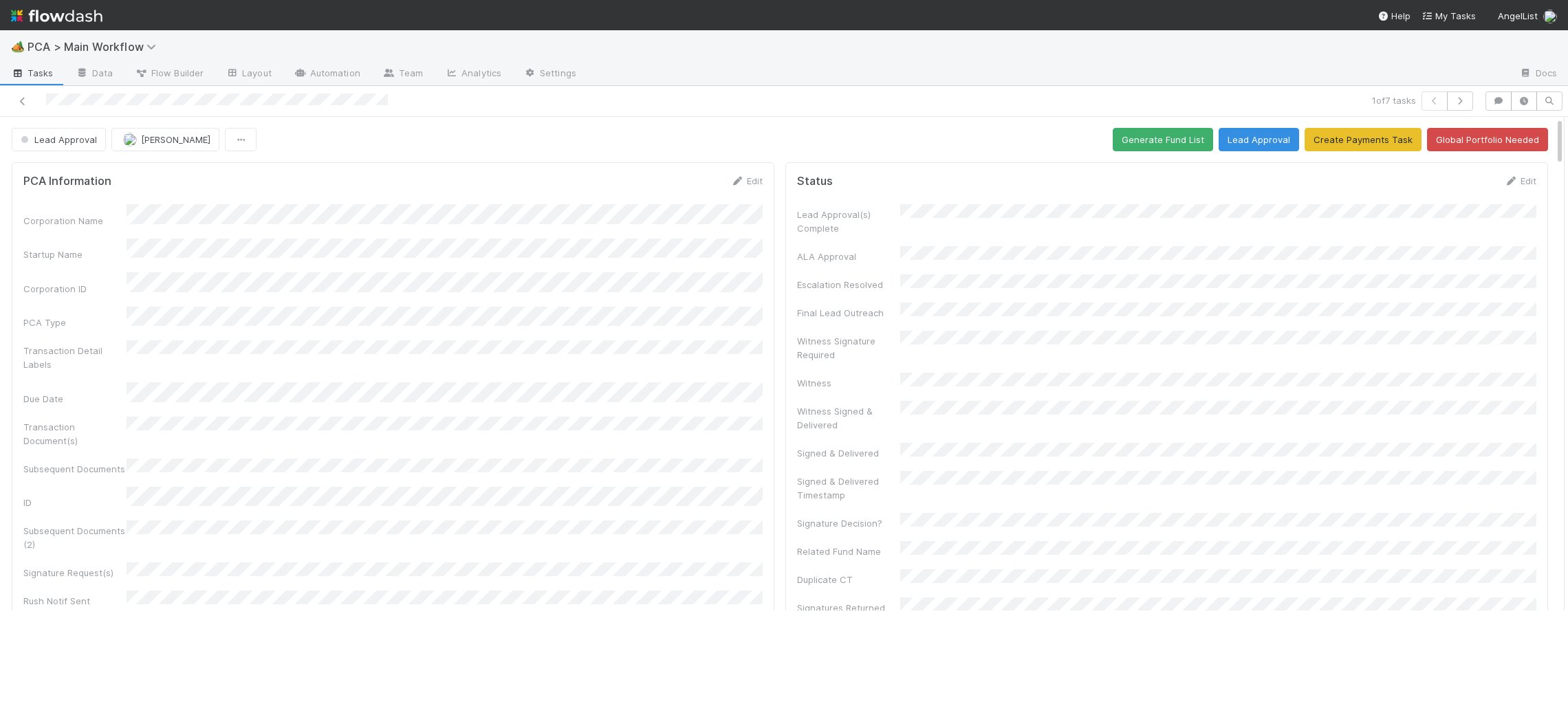
click at [735, 173] on div "PCA Information Edit Corporation Name Startup Name Corporation ID PCA Type Tran…" at bounding box center [393, 482] width 763 height 640
click at [734, 181] on icon at bounding box center [737, 181] width 14 height 9
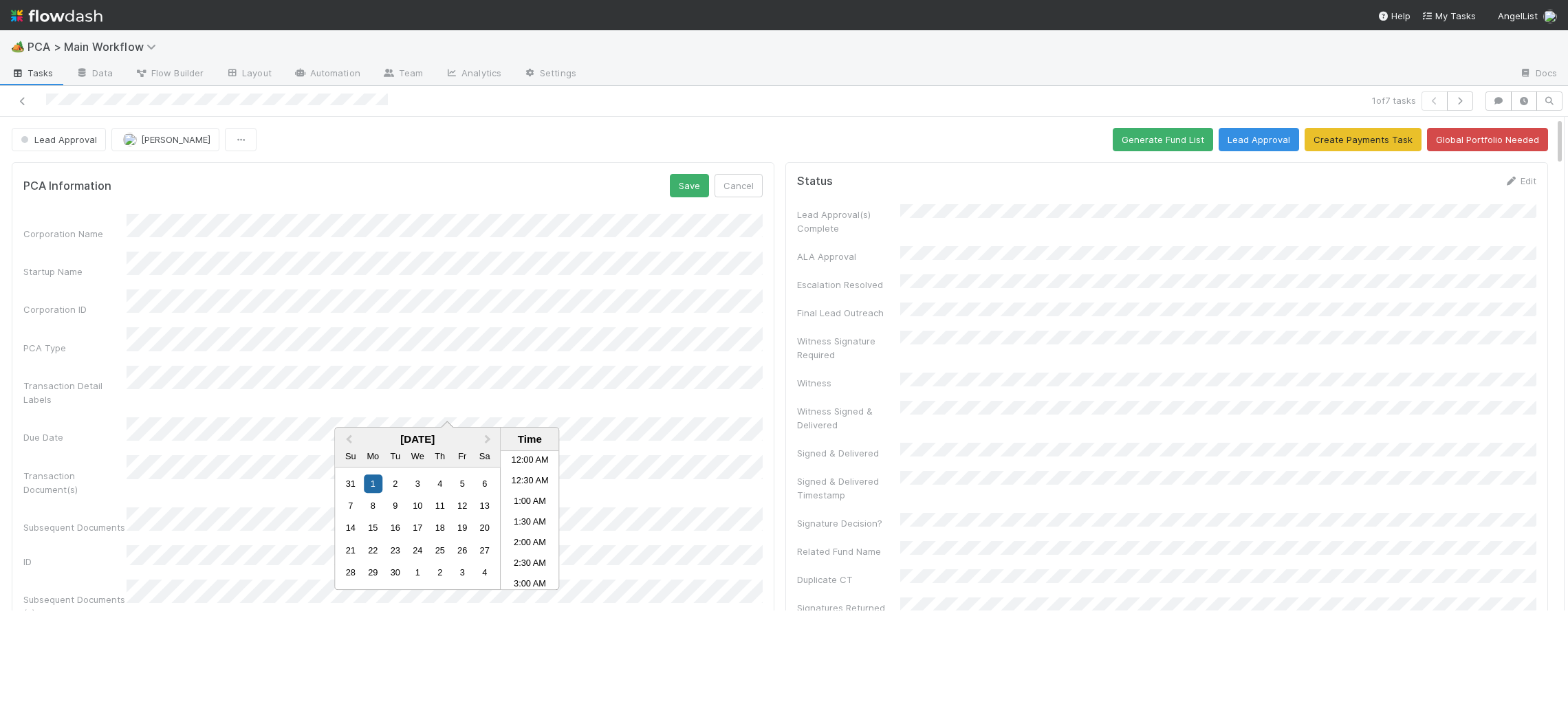
scroll to position [272, 0]
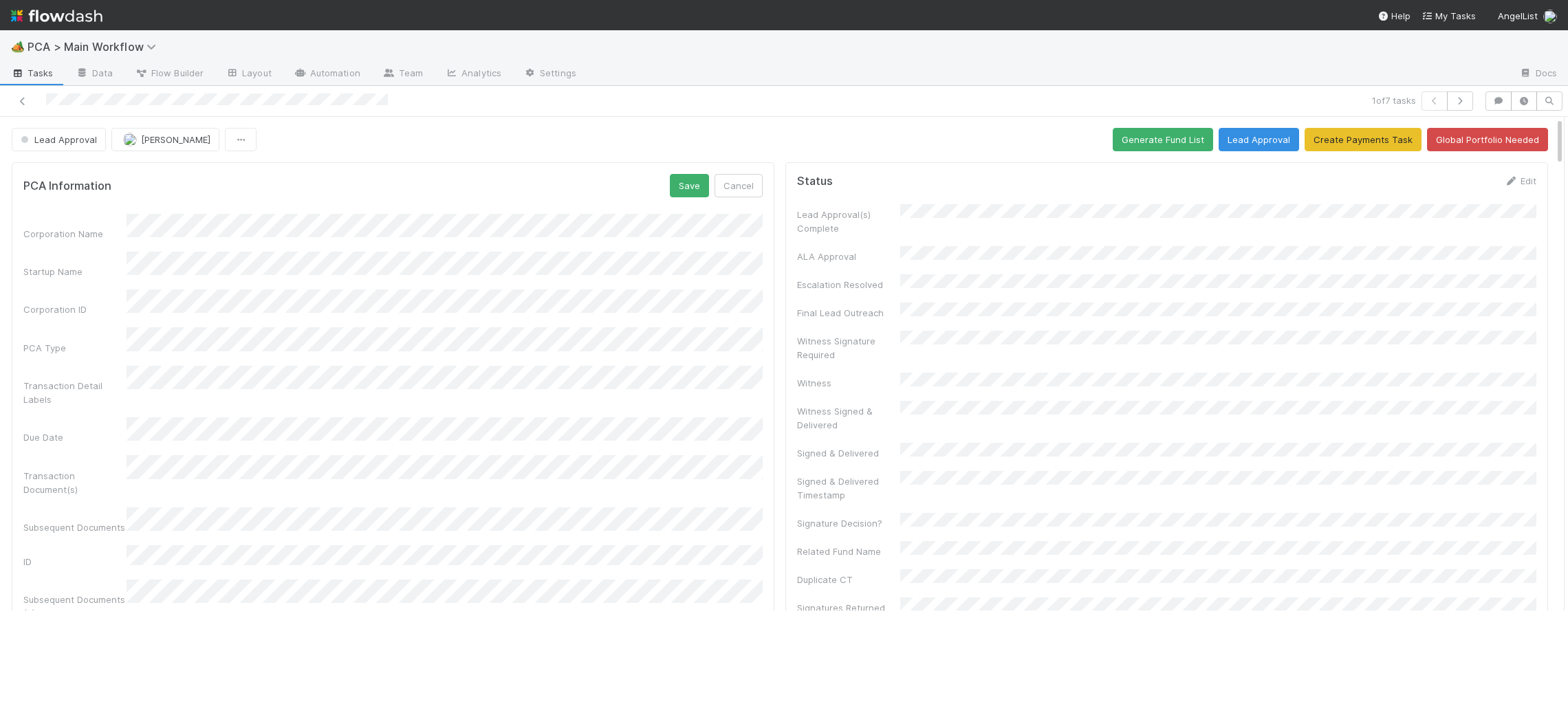
drag, startPoint x: 509, startPoint y: 181, endPoint x: 546, endPoint y: 180, distance: 37.0
click at [525, 180] on div "PCA Information Save Cancel" at bounding box center [392, 185] width 739 height 23
click at [683, 187] on button "Save" at bounding box center [690, 185] width 39 height 23
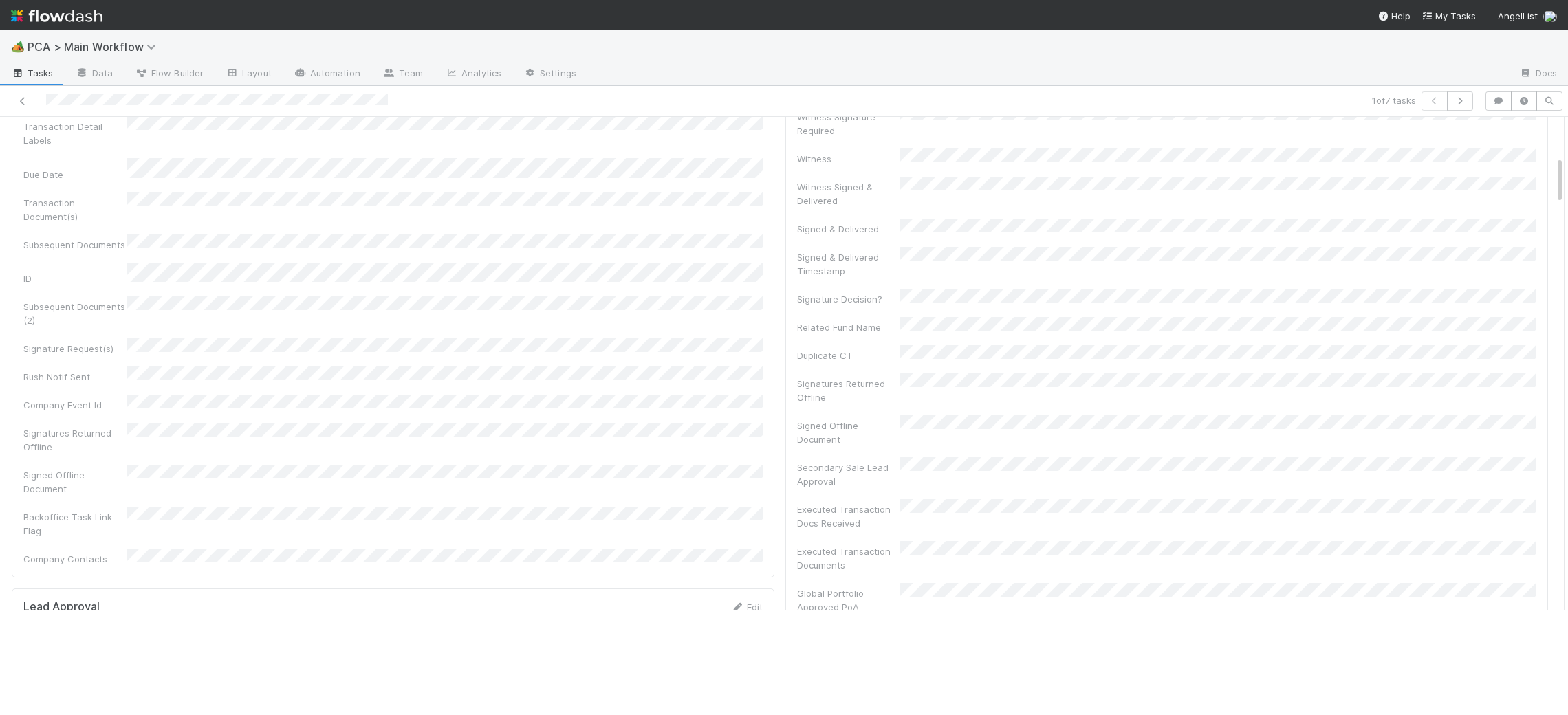
scroll to position [0, 0]
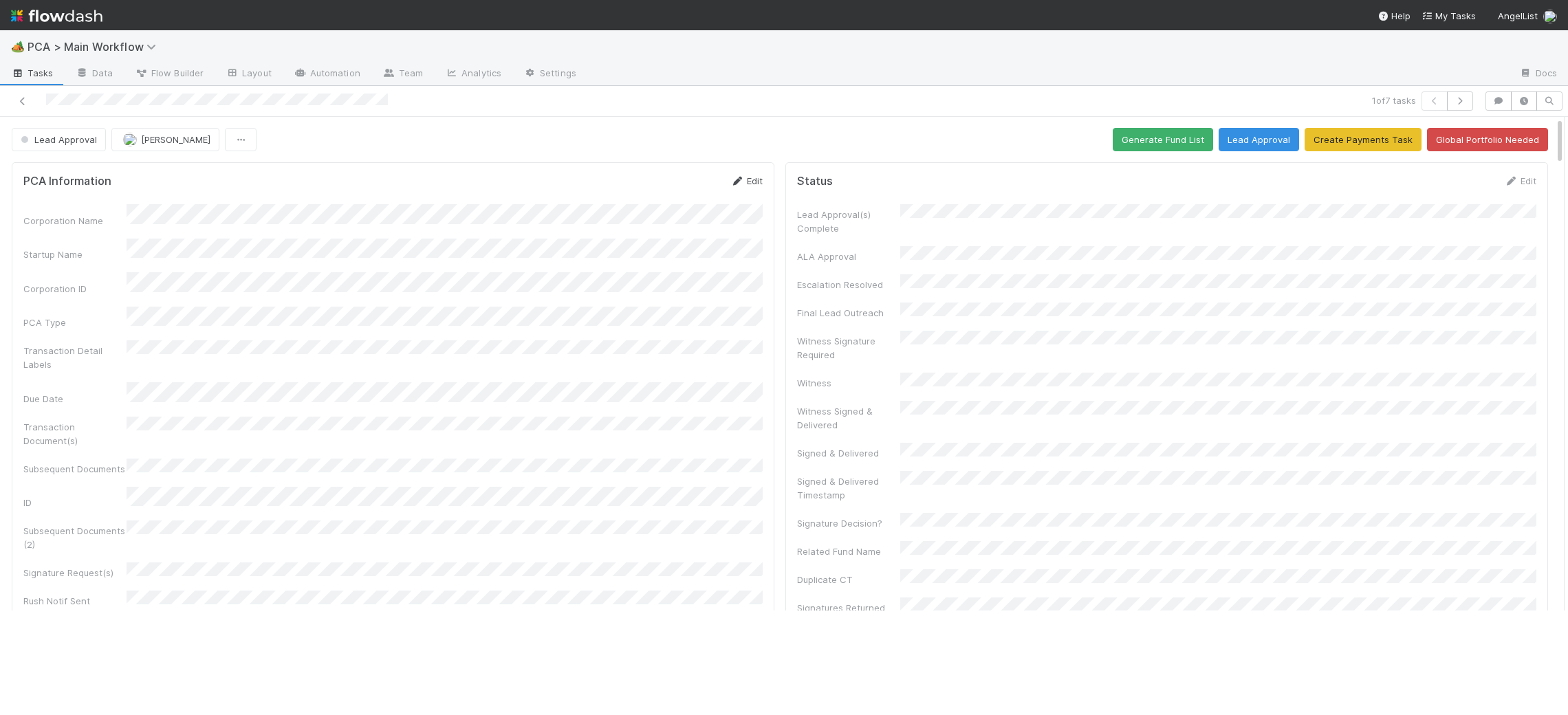
click at [744, 184] on link "Edit" at bounding box center [747, 181] width 33 height 11
click at [676, 194] on button "Save" at bounding box center [690, 185] width 39 height 23
click at [1249, 139] on button "Lead Approval" at bounding box center [1259, 139] width 80 height 23
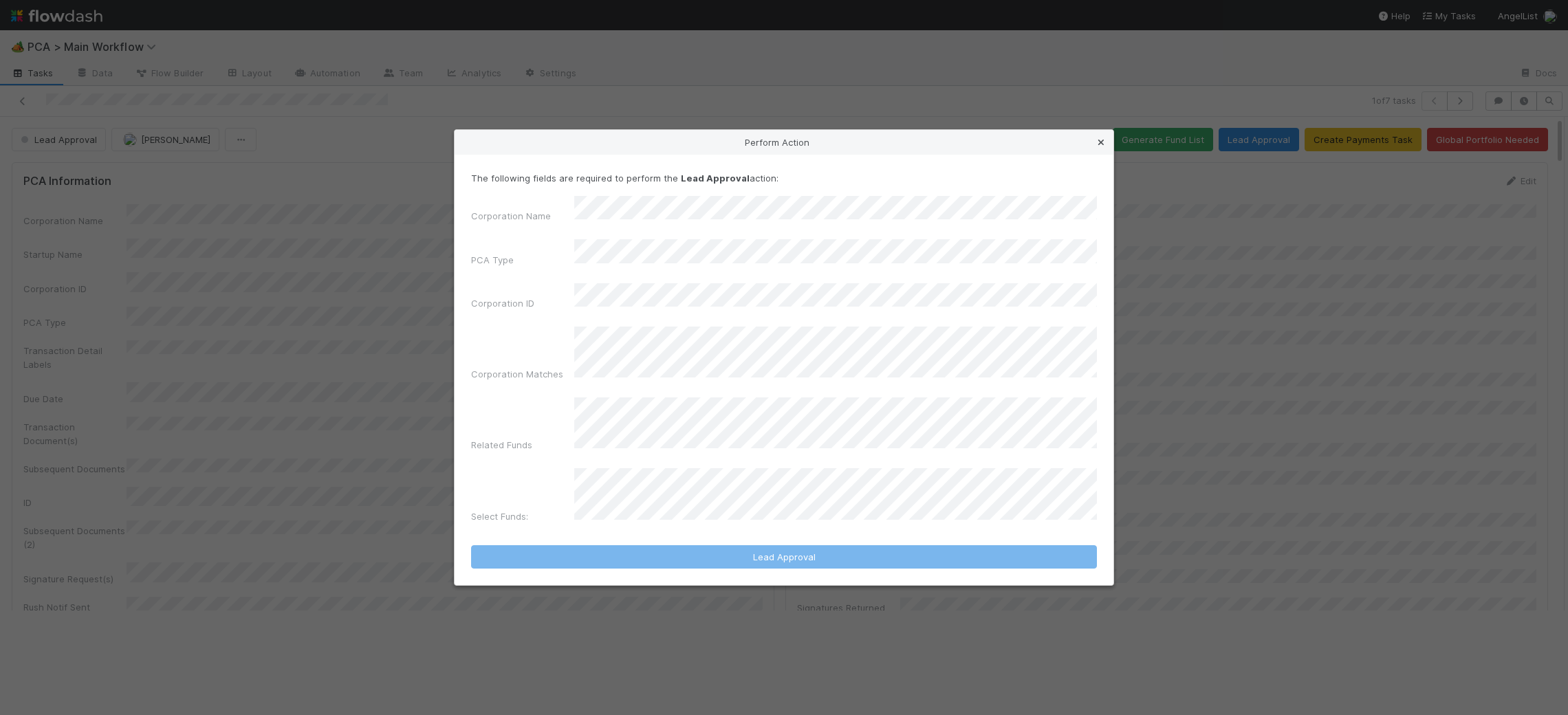
click at [1106, 148] on icon at bounding box center [1101, 143] width 14 height 9
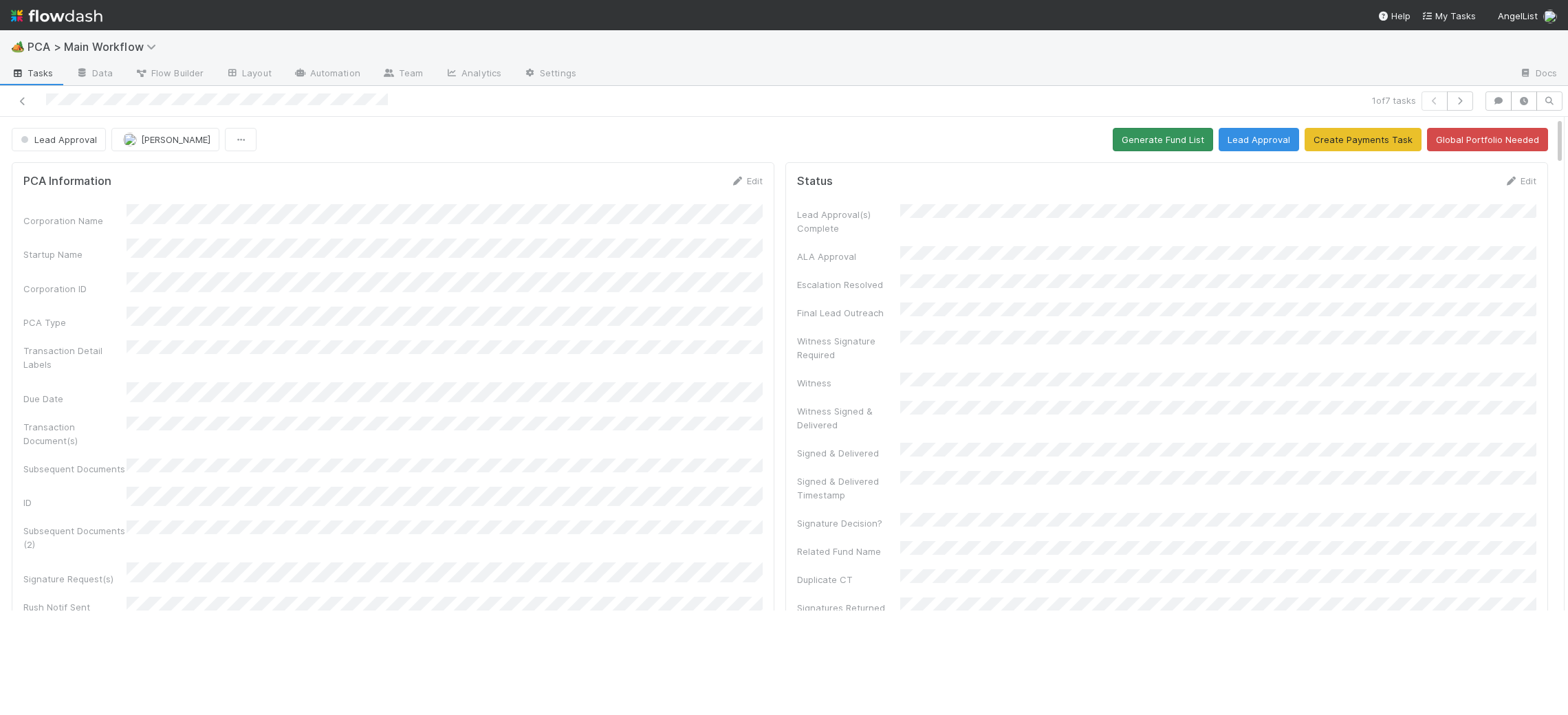
drag, startPoint x: 1117, startPoint y: 139, endPoint x: 1126, endPoint y: 138, distance: 9.1
click at [1119, 139] on div "Lead Approval Charlie Bell Generate Fund List Lead Approval Create Payments Tas…" at bounding box center [780, 139] width 1536 height 23
drag, startPoint x: 1161, startPoint y: 137, endPoint x: 1518, endPoint y: 593, distance: 579.1
click at [1161, 137] on button "Generate Fund List" at bounding box center [1162, 139] width 100 height 23
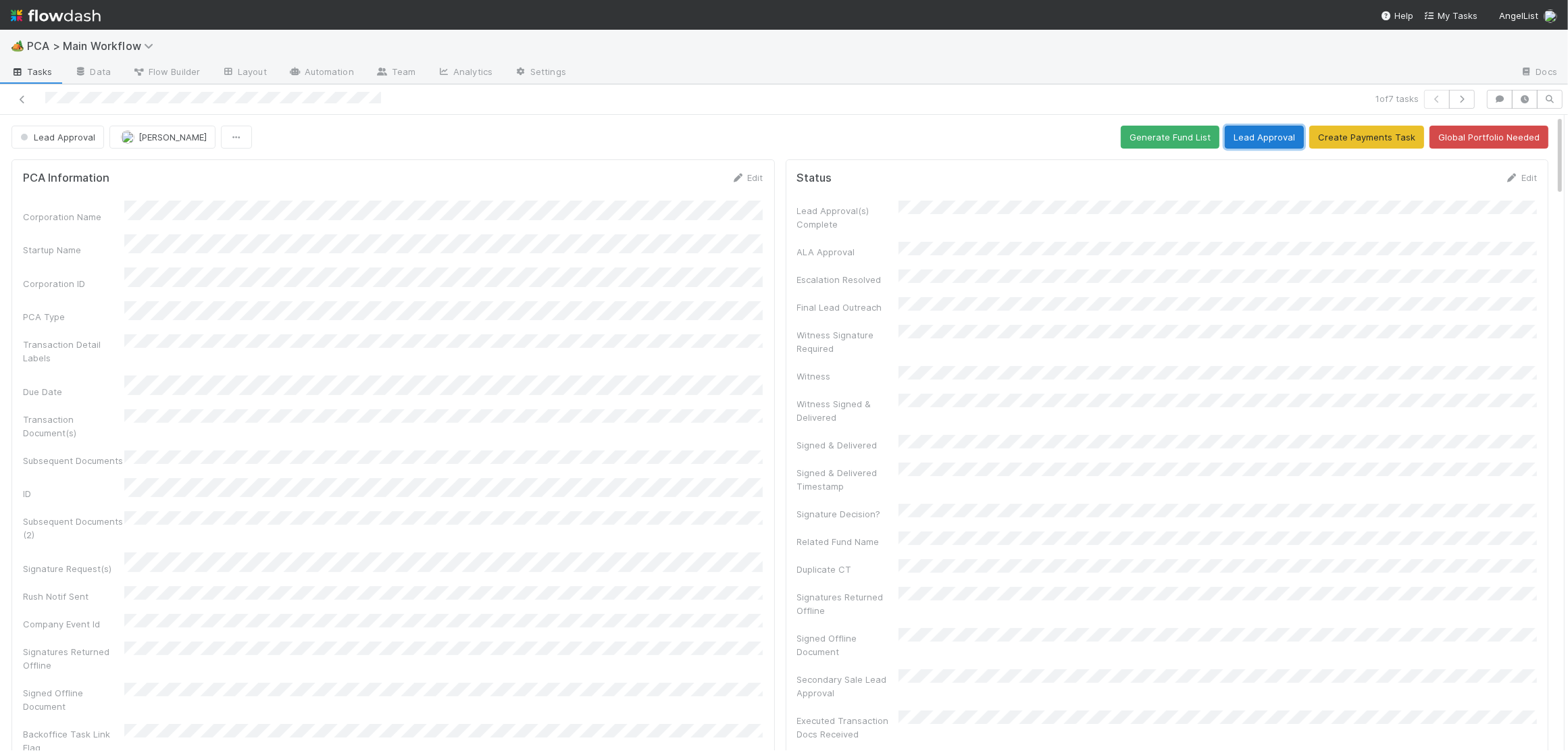
click at [1276, 139] on button "Lead Approval" at bounding box center [1264, 137] width 79 height 23
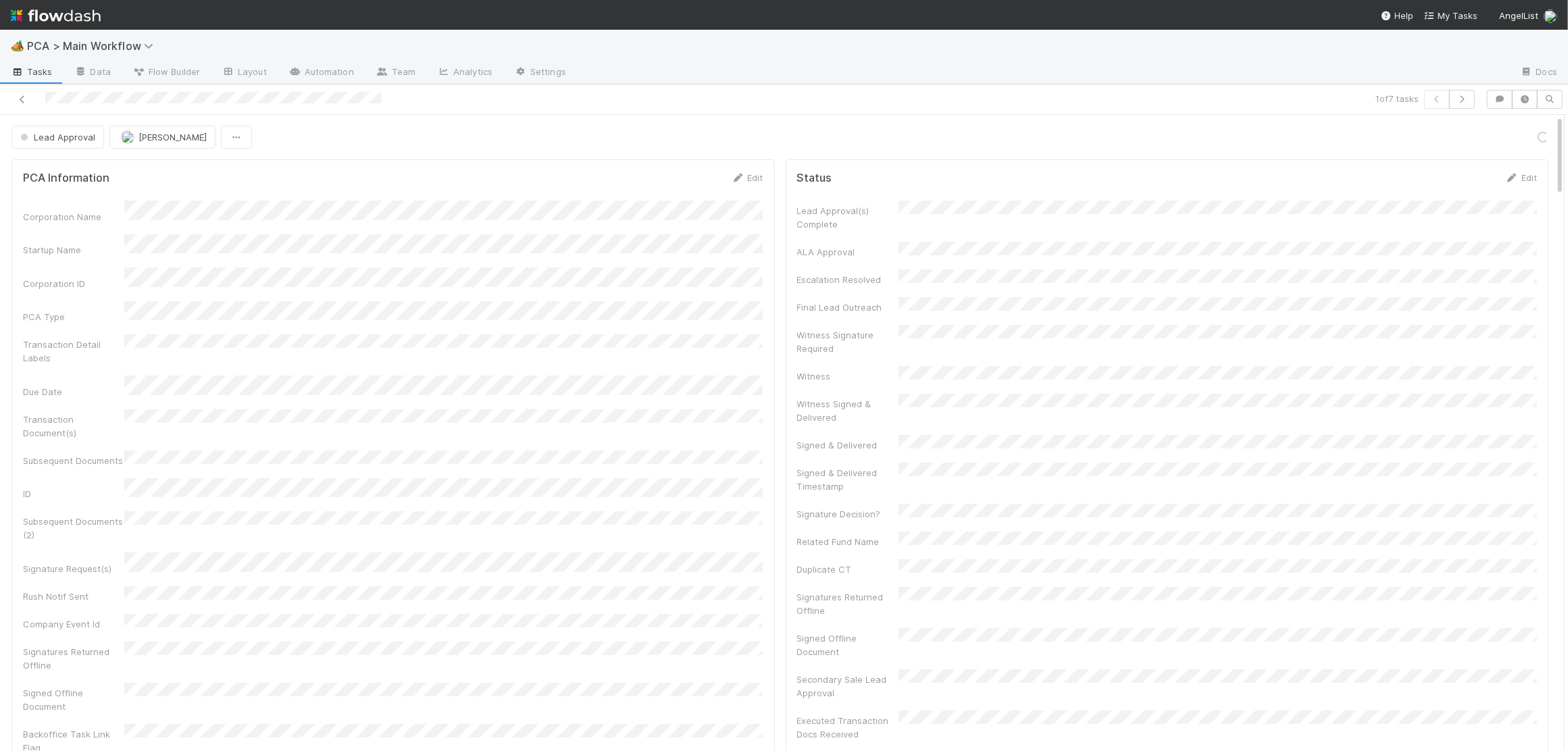
scroll to position [531, 0]
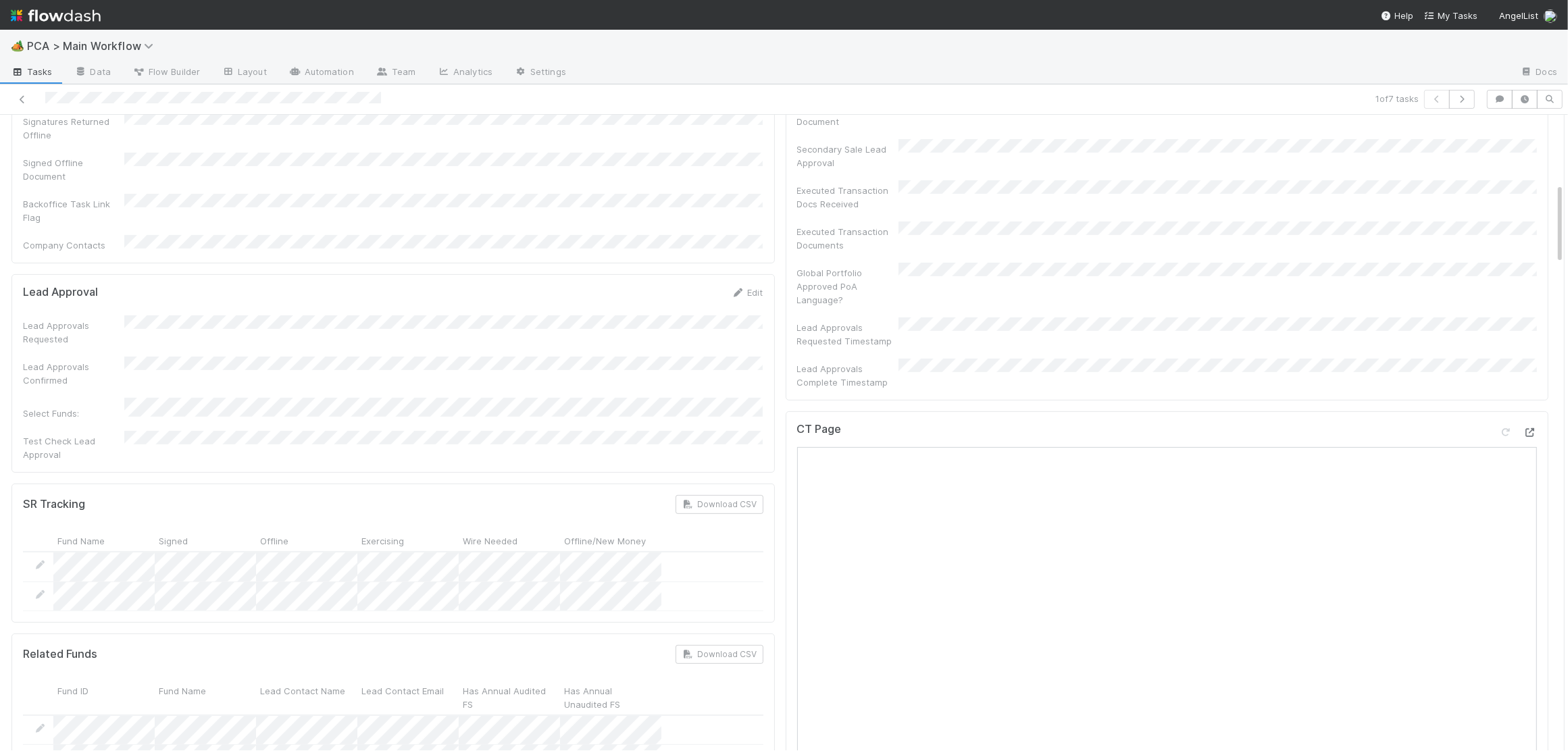
click at [1530, 429] on icon at bounding box center [1530, 433] width 14 height 9
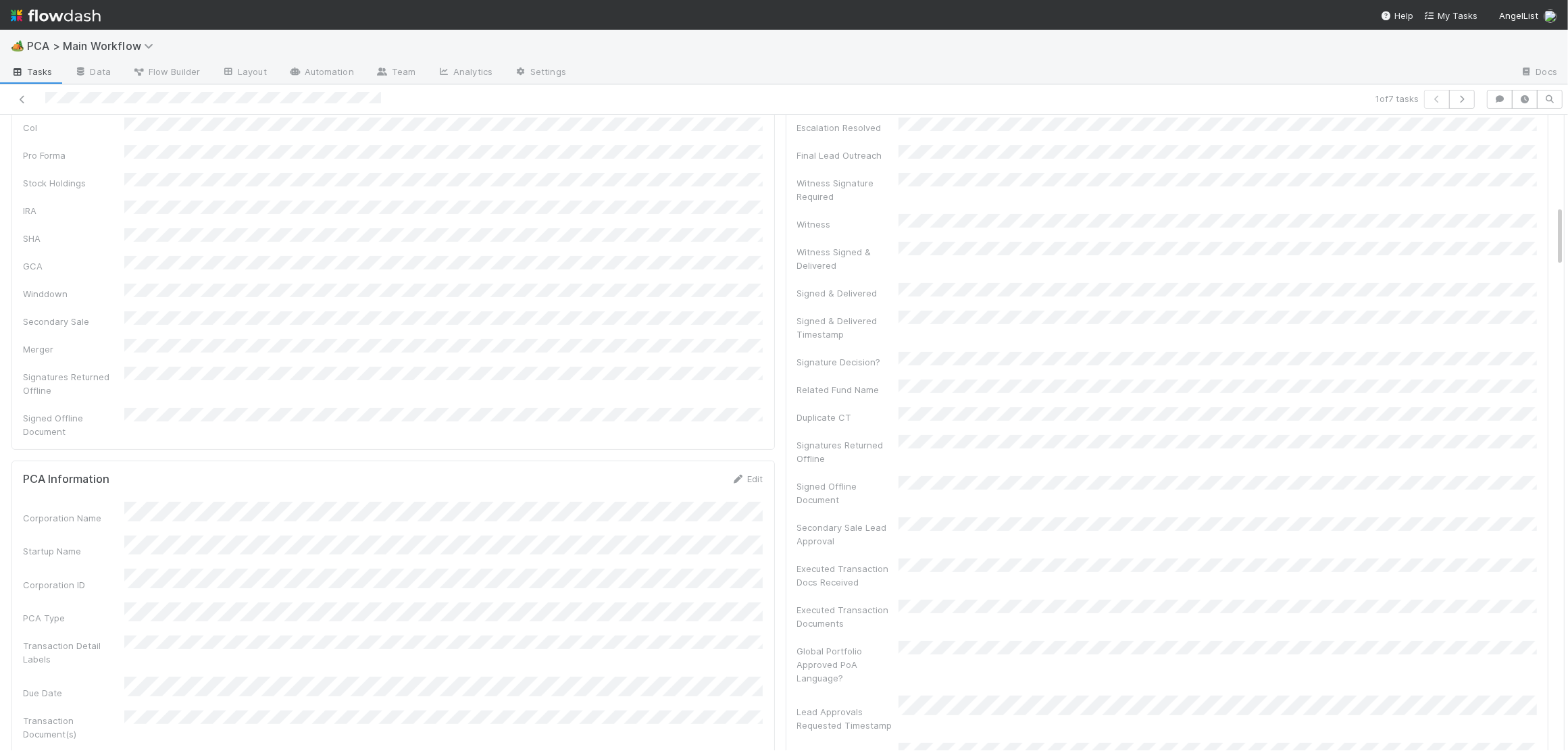
scroll to position [0, 0]
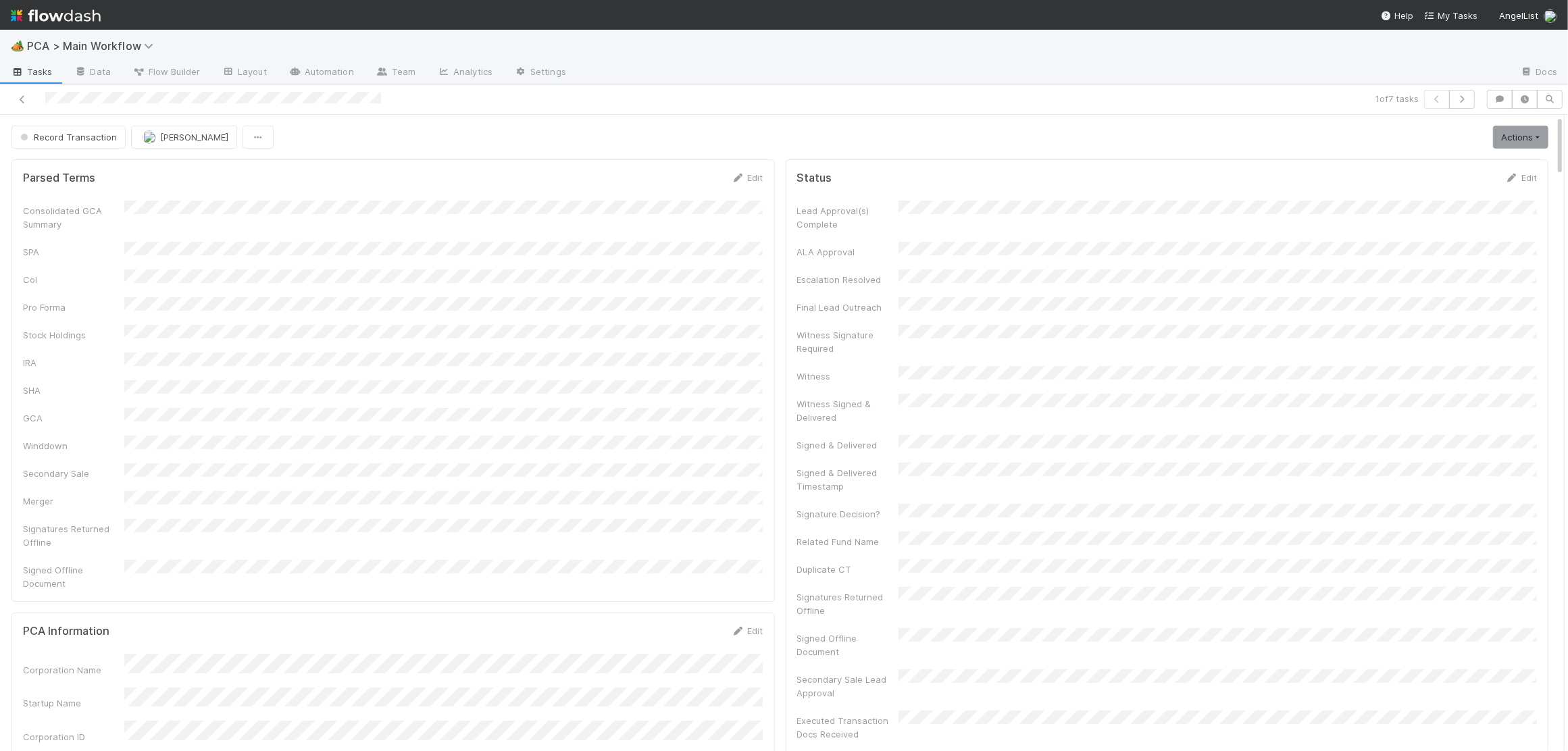
click at [95, 20] on img at bounding box center [56, 15] width 90 height 23
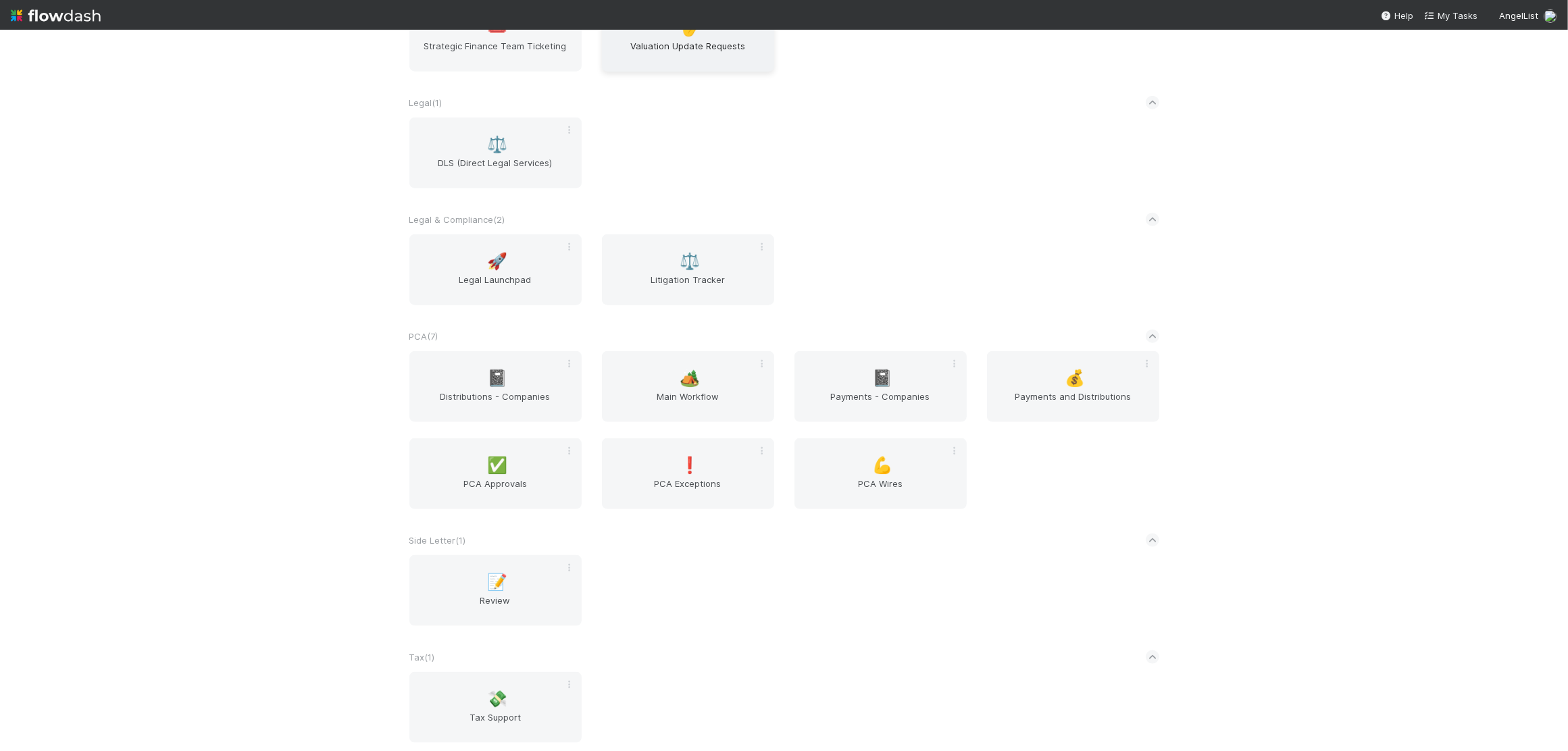
scroll to position [2001, 0]
click at [685, 386] on span "Main Workflow" at bounding box center [689, 396] width 162 height 27
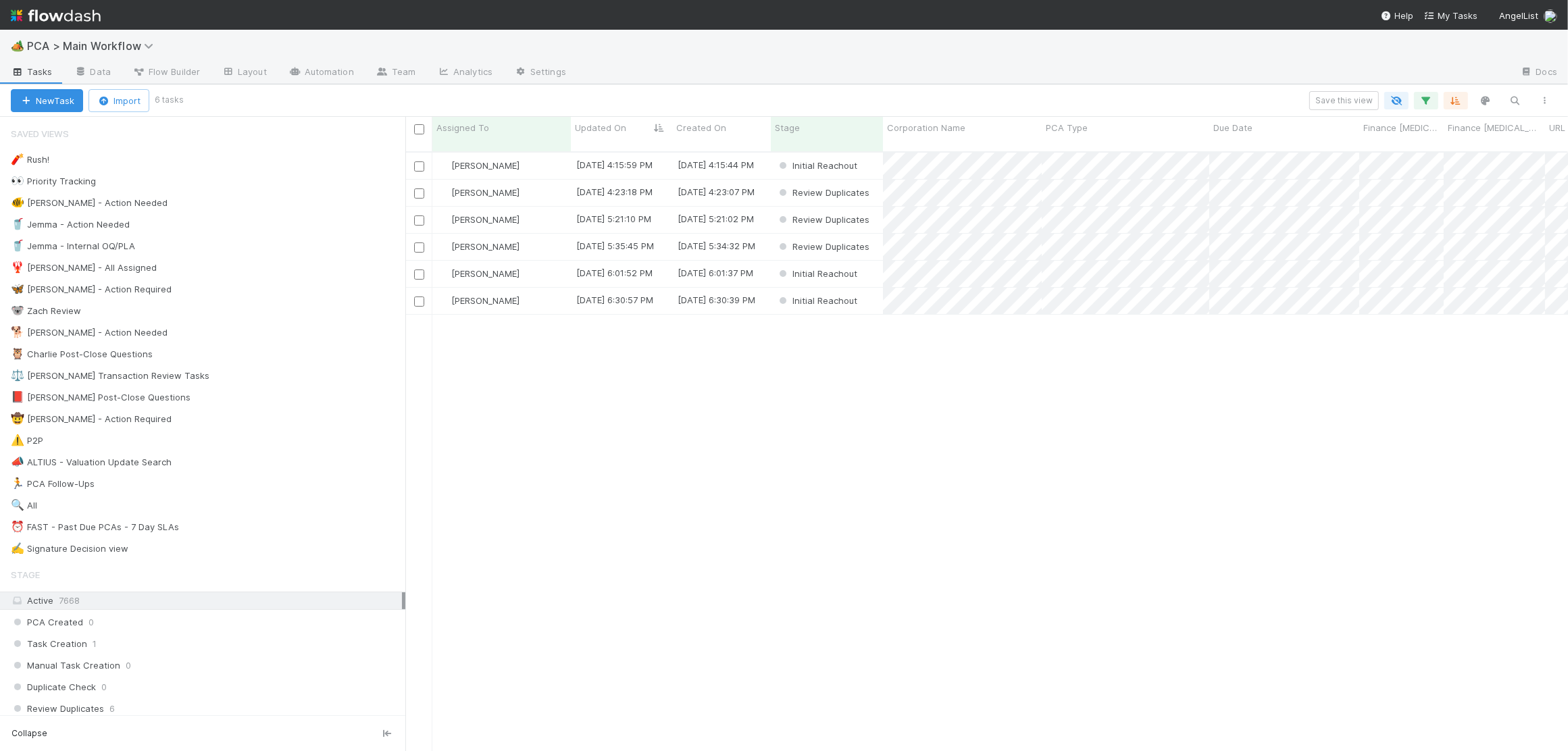
scroll to position [1, 1]
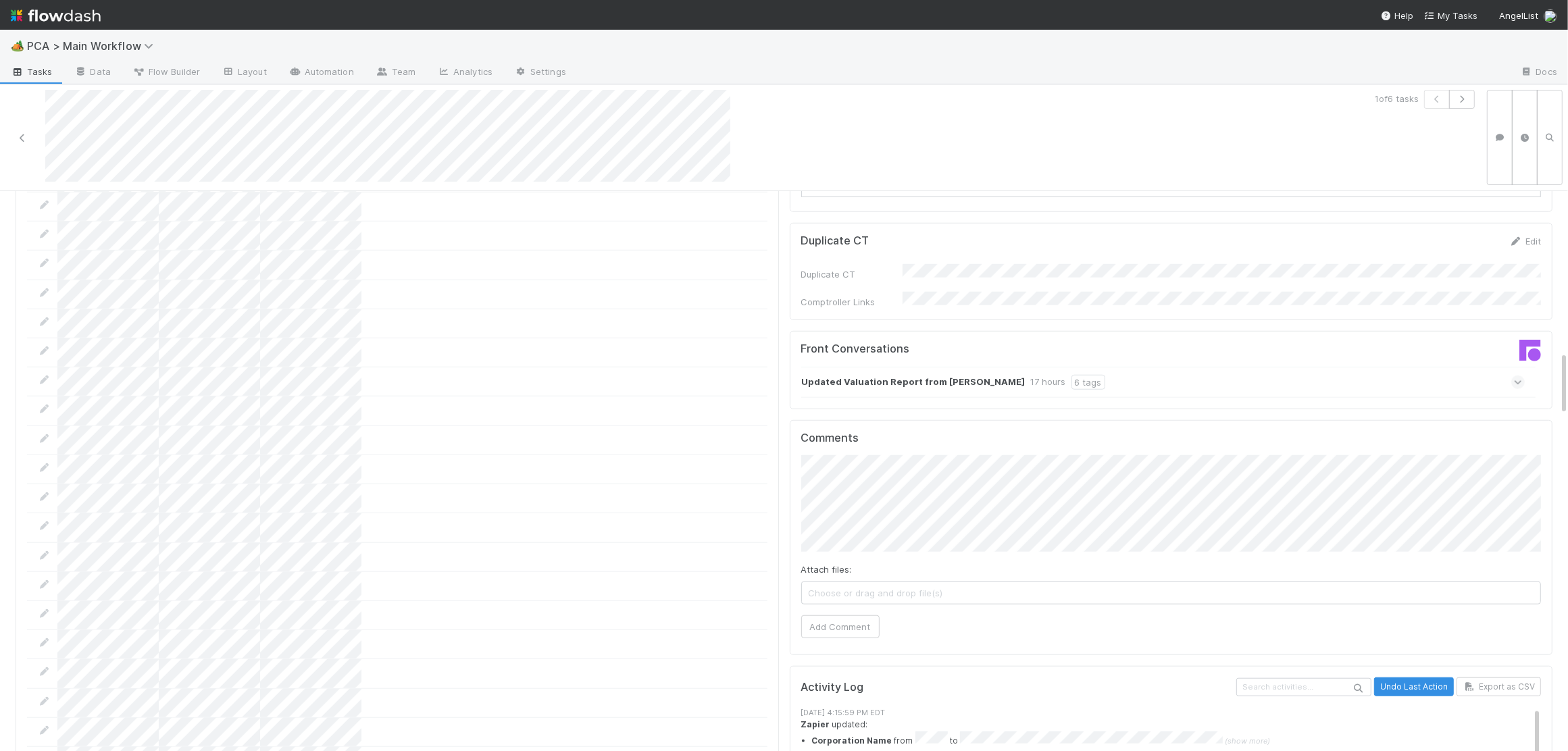
scroll to position [1396, 0]
click at [897, 368] on div "Updated Valuation Report from Sean Curtin 17 hours 6 tags" at bounding box center [1163, 384] width 724 height 31
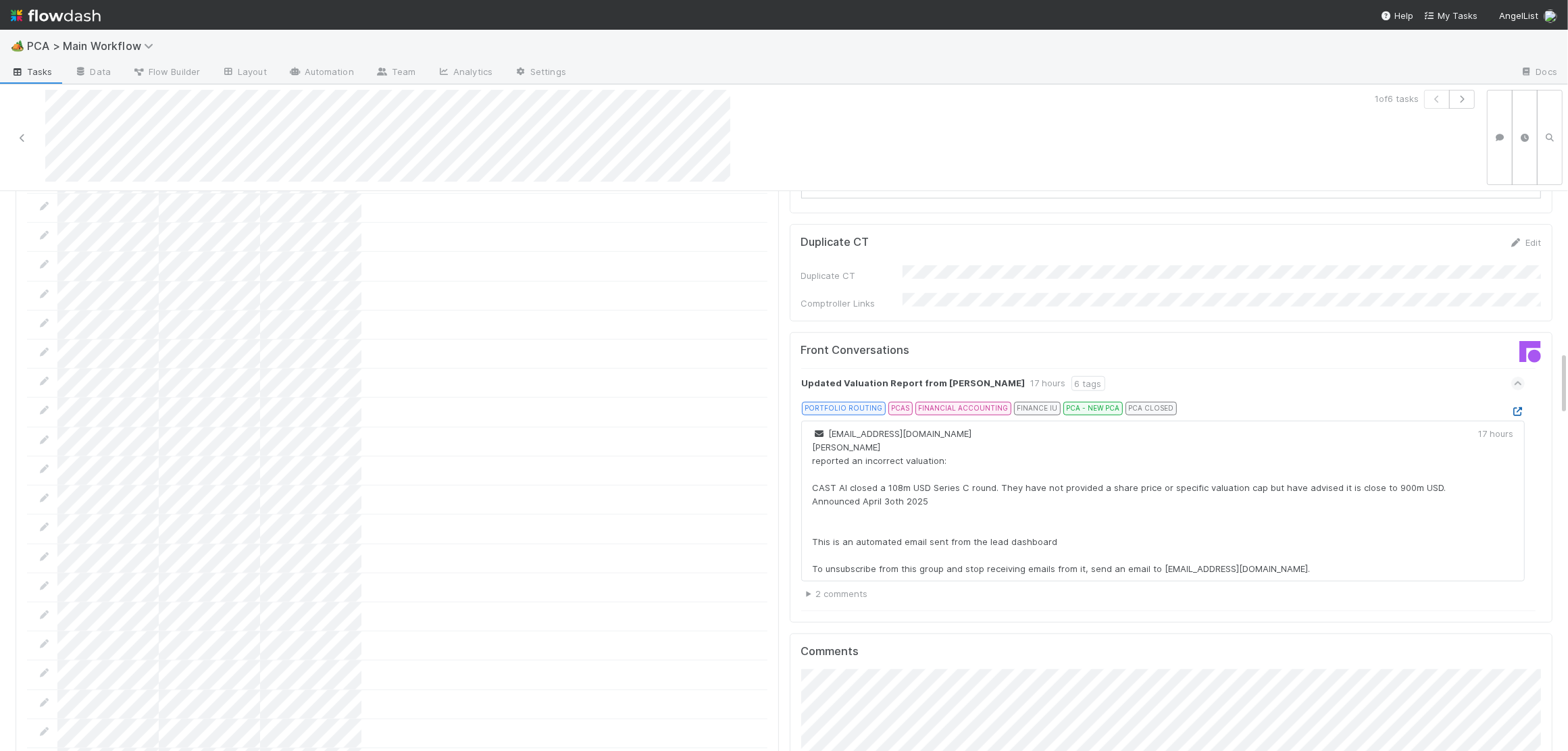
click at [1517, 408] on icon at bounding box center [1518, 412] width 14 height 9
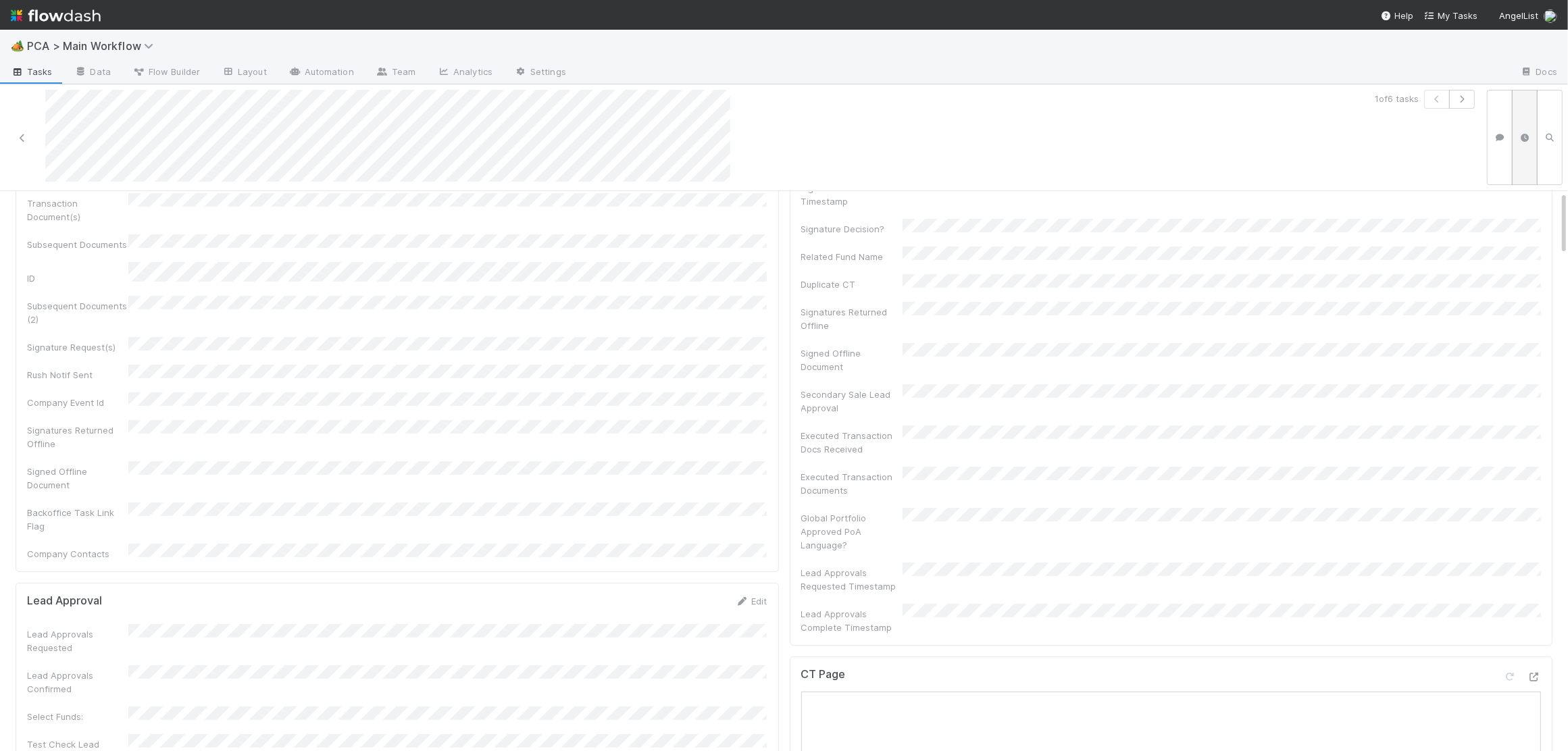
scroll to position [0, 0]
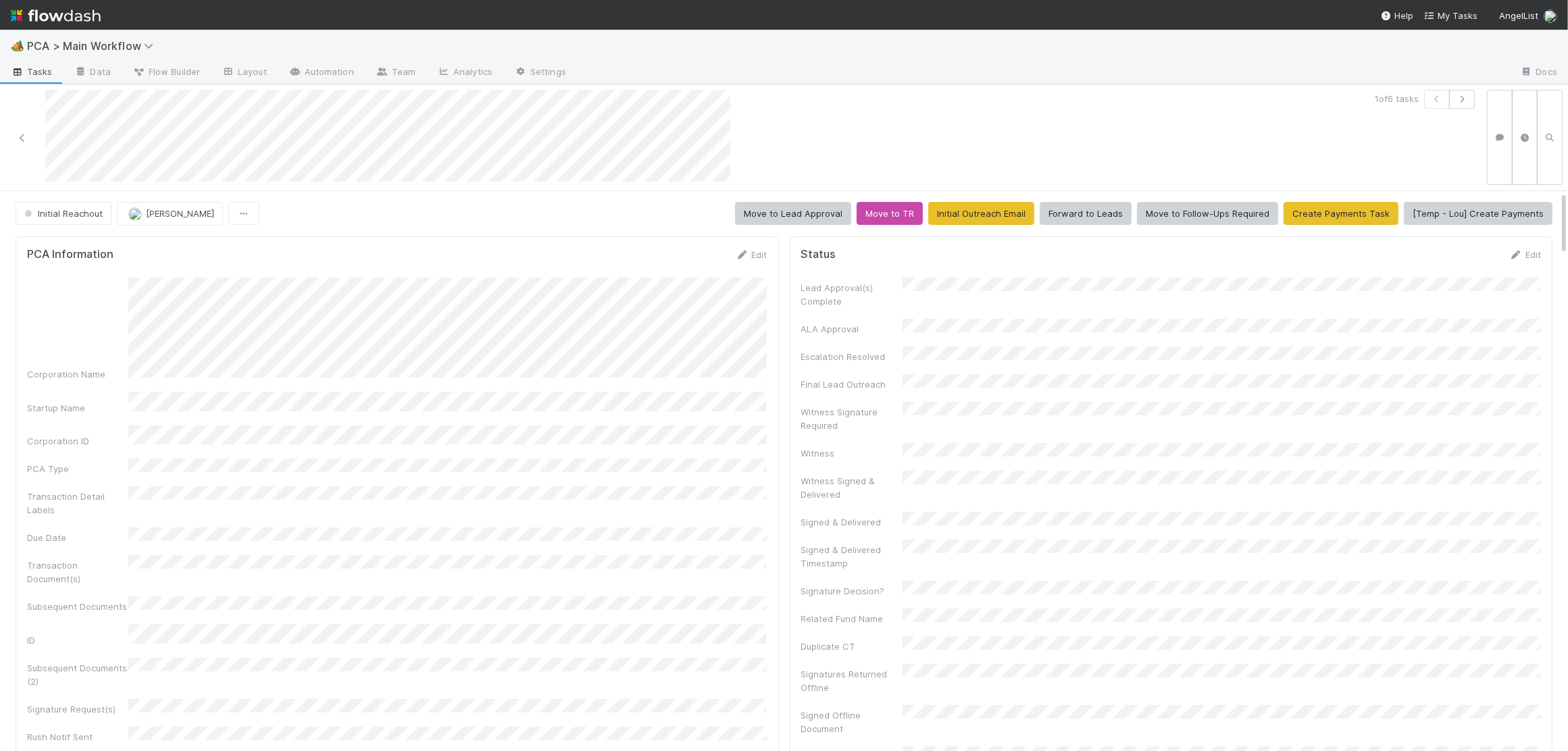
drag, startPoint x: 750, startPoint y: 250, endPoint x: 708, endPoint y: 253, distance: 42.1
click at [740, 252] on icon at bounding box center [743, 255] width 14 height 9
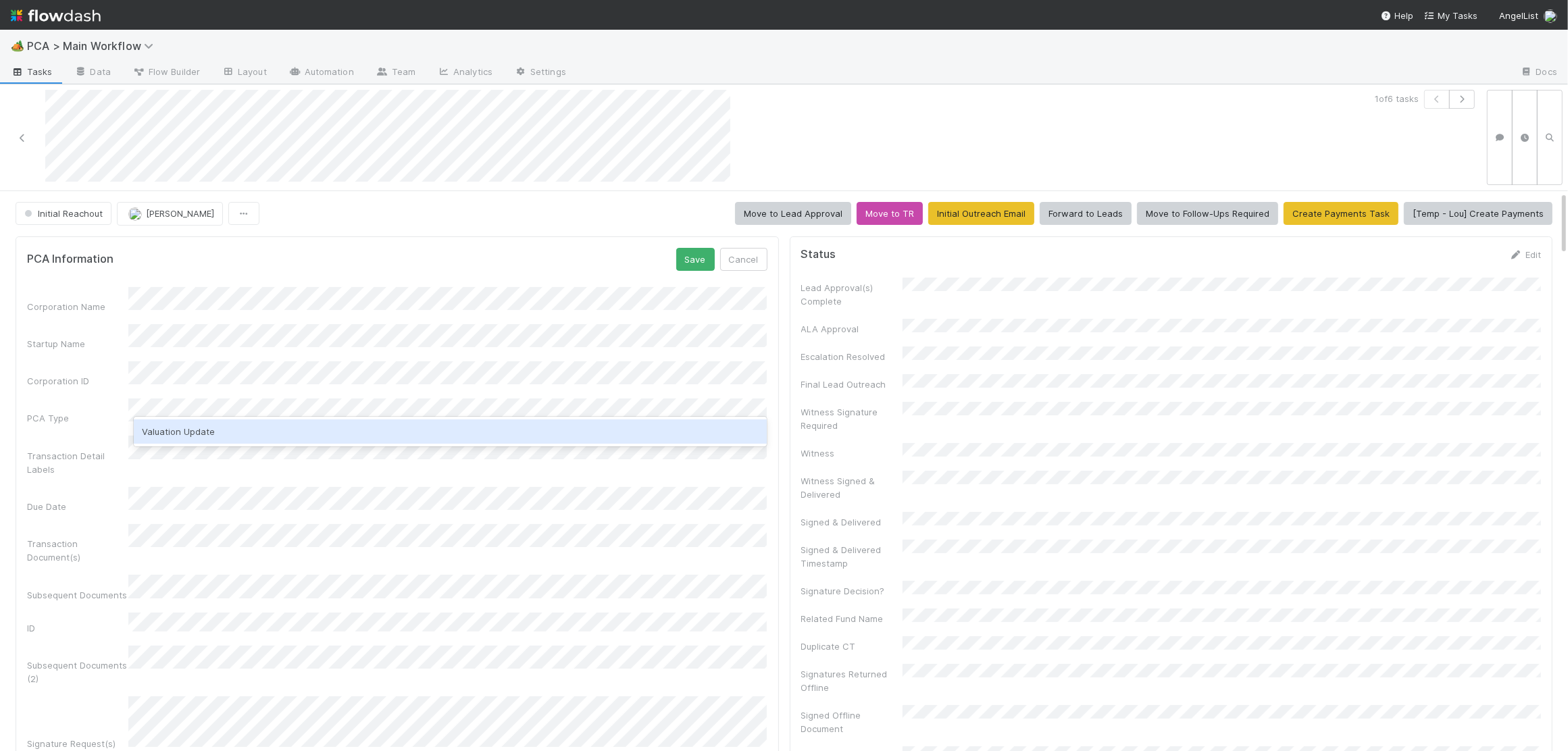
click at [272, 437] on div "Valuation Update" at bounding box center [451, 432] width 633 height 24
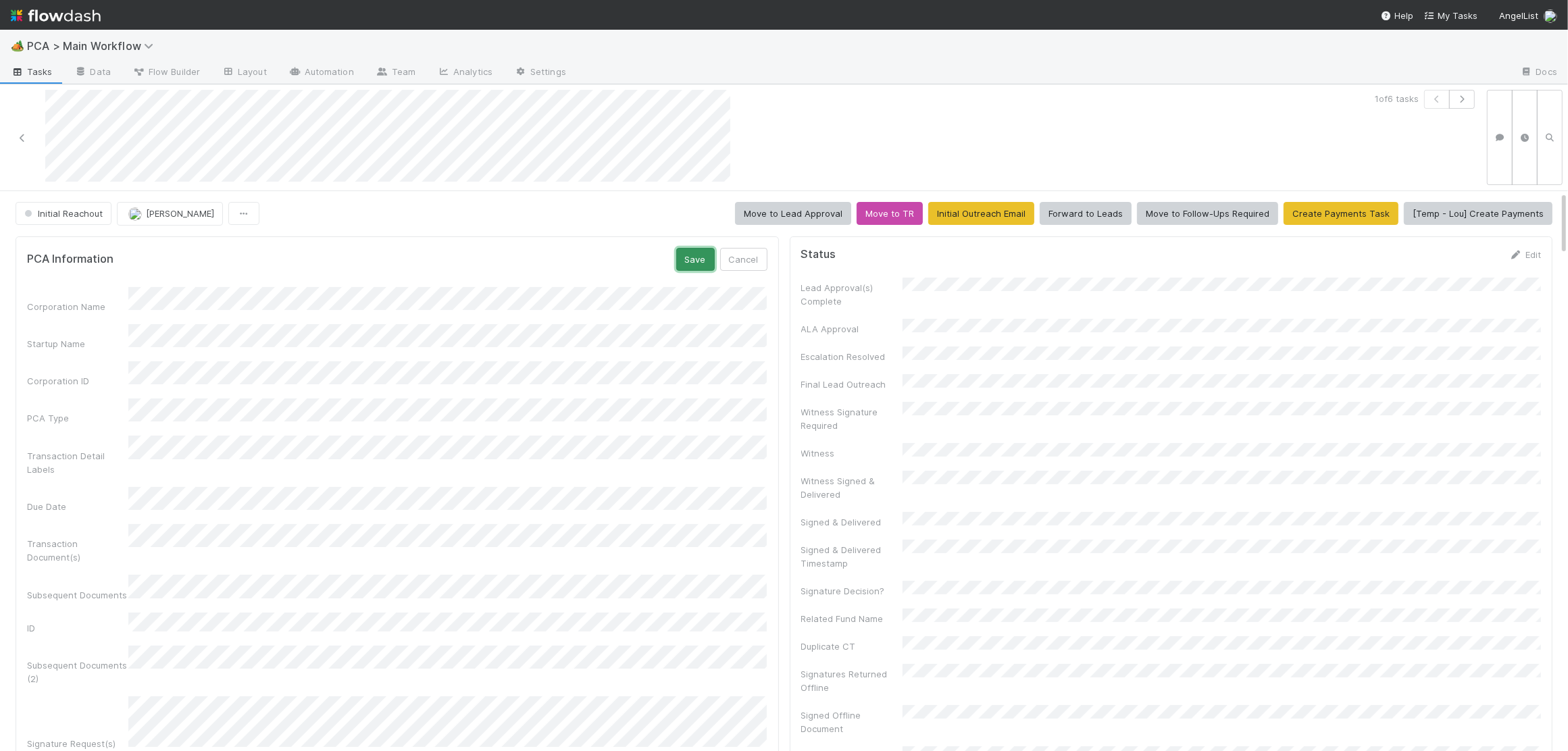
drag, startPoint x: 692, startPoint y: 253, endPoint x: 1028, endPoint y: 312, distance: 341.1
click at [692, 253] on button "Save" at bounding box center [696, 259] width 39 height 23
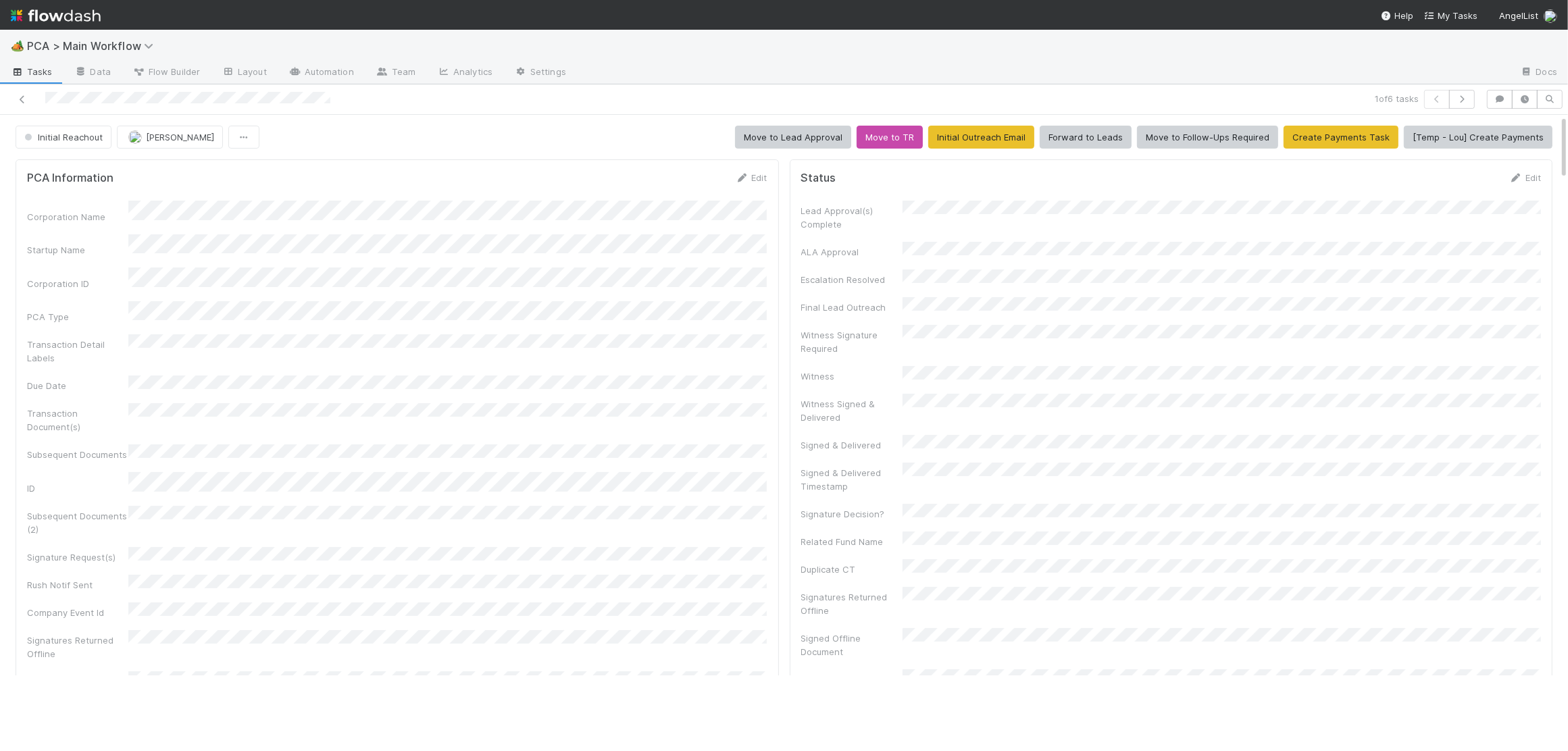
scroll to position [431, 0]
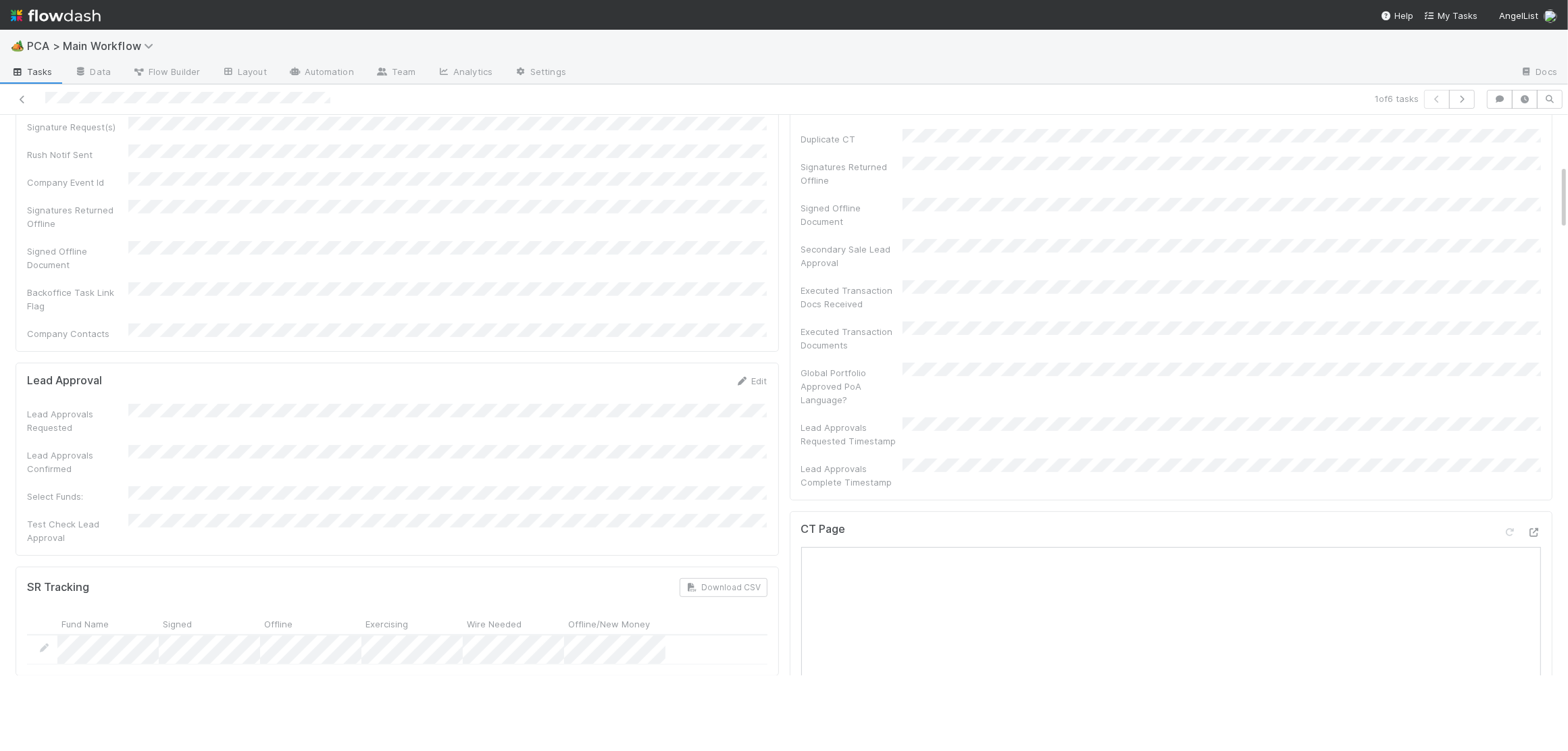
drag, startPoint x: 1556, startPoint y: 470, endPoint x: 1548, endPoint y: 470, distance: 8.0
drag, startPoint x: 1542, startPoint y: 467, endPoint x: 1567, endPoint y: 450, distance: 30.2
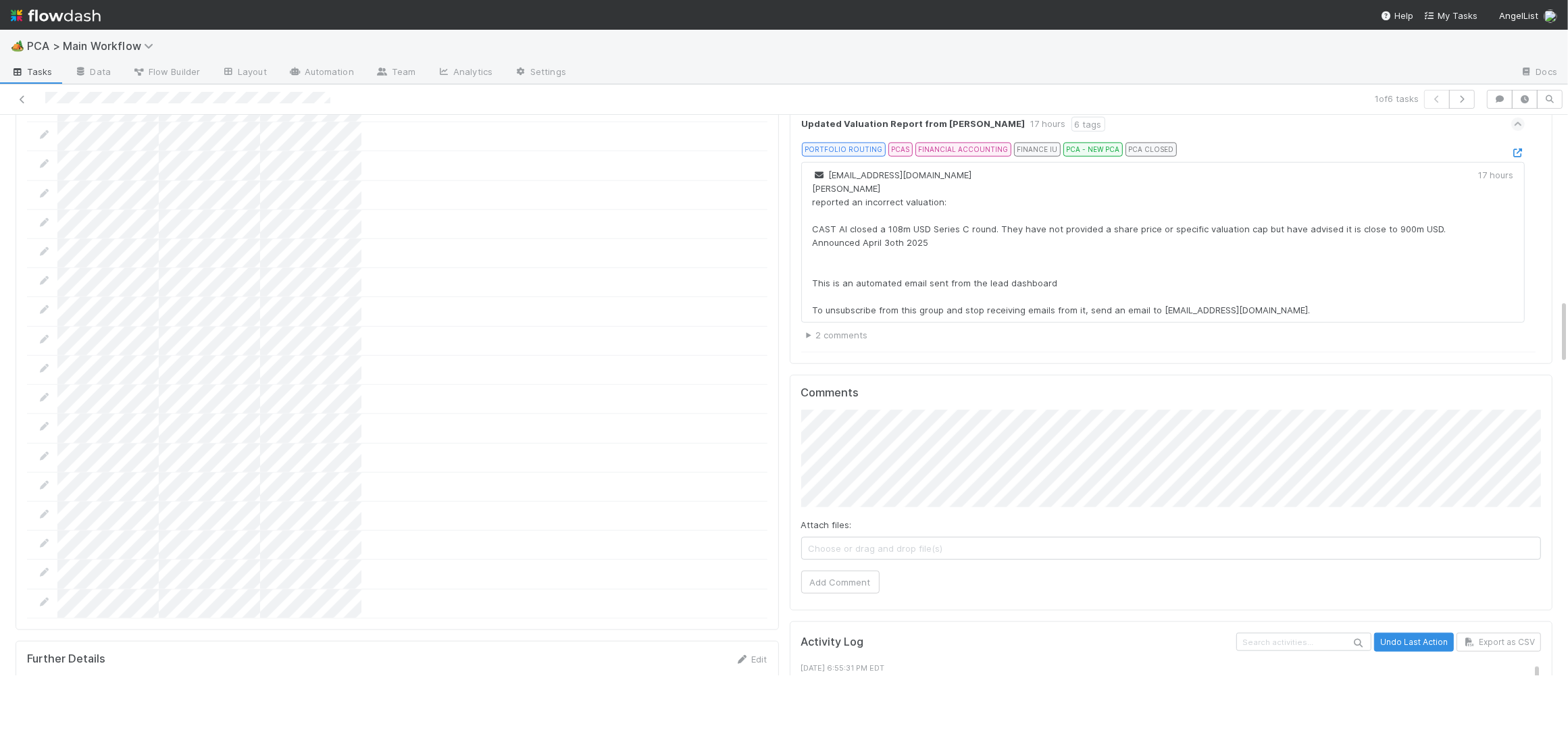
scroll to position [1595, 0]
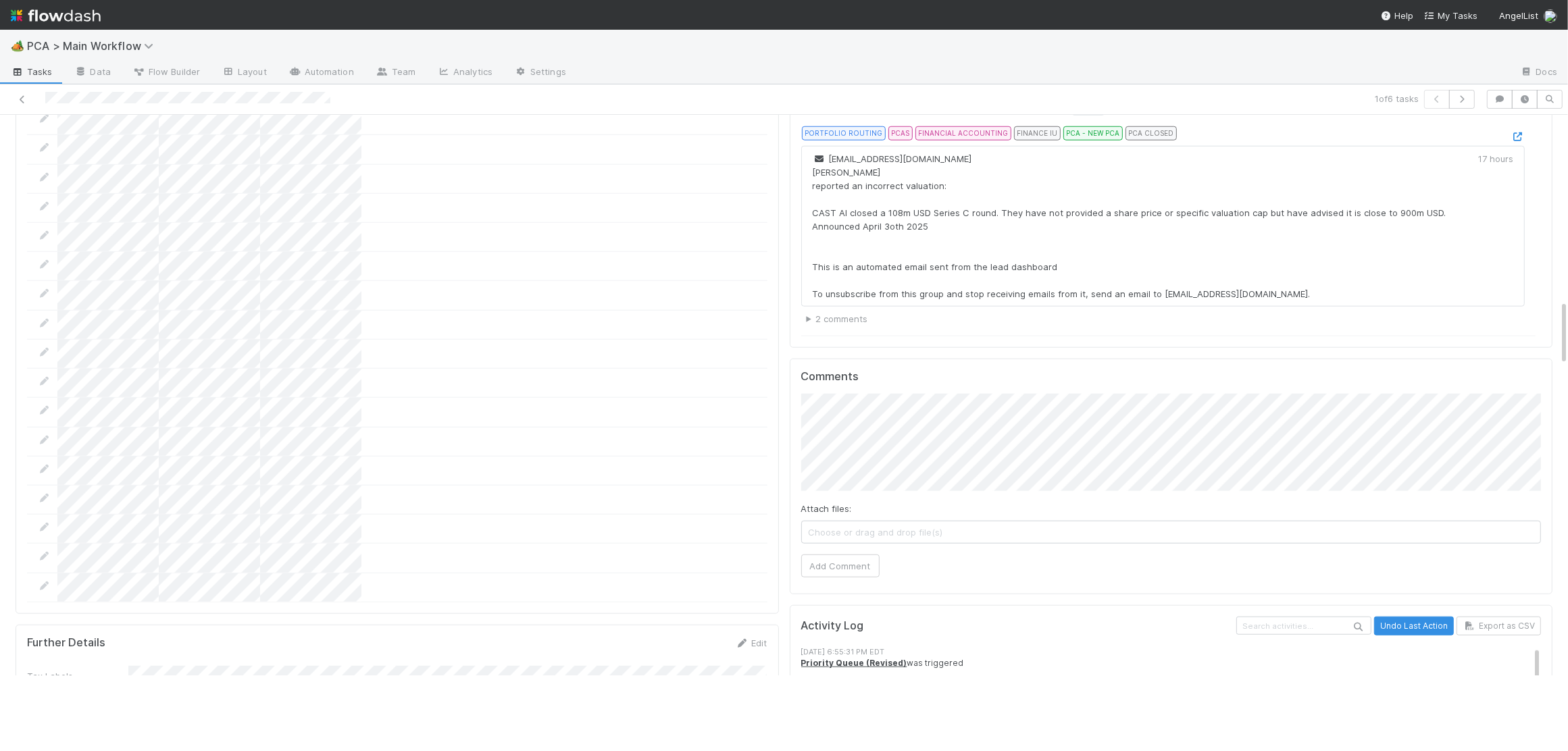
click at [846, 475] on div "Attach files: Choose or drag and drop file(s) Add Comment" at bounding box center [1171, 485] width 741 height 183
click at [833, 555] on button "Add Comment" at bounding box center [840, 566] width 78 height 23
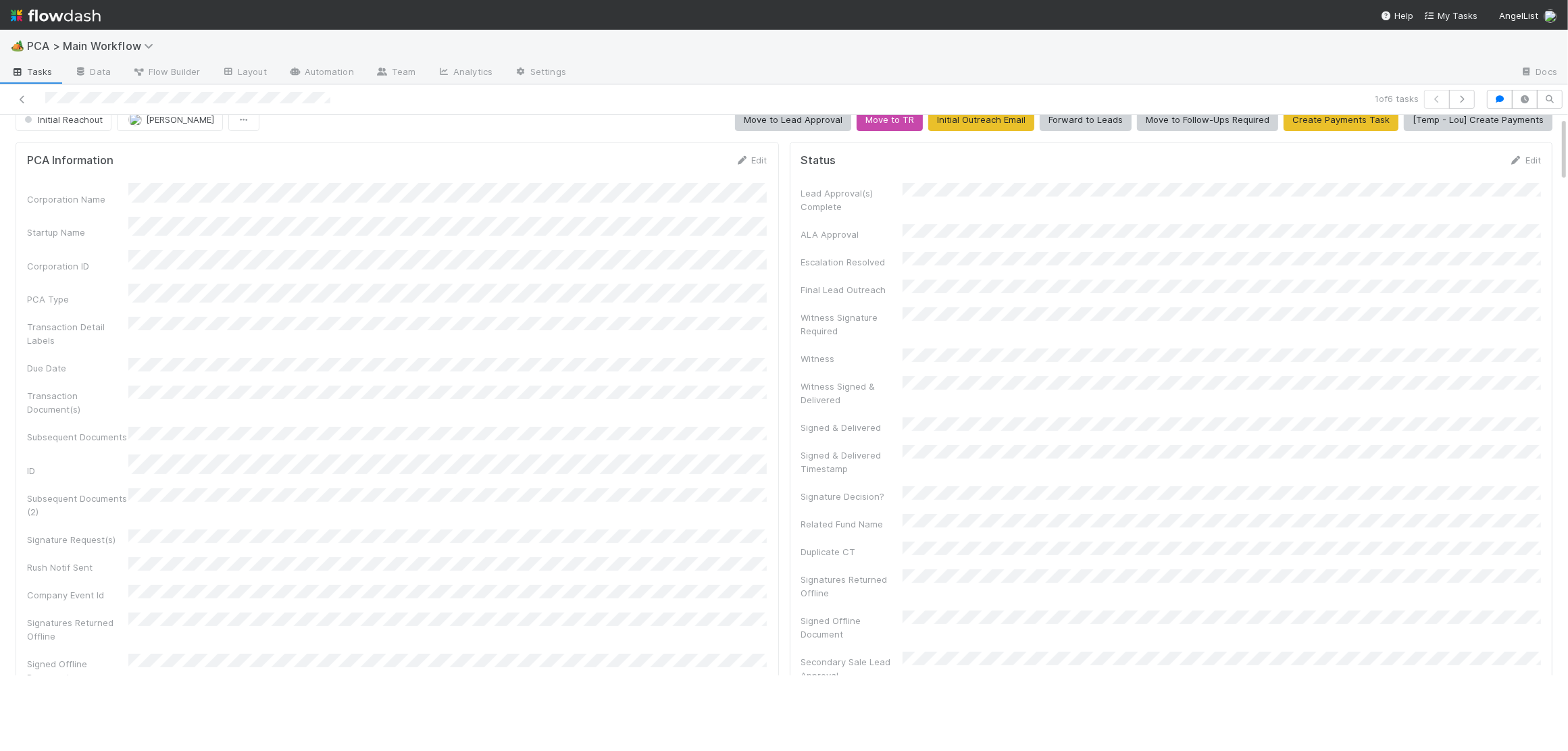
scroll to position [0, 0]
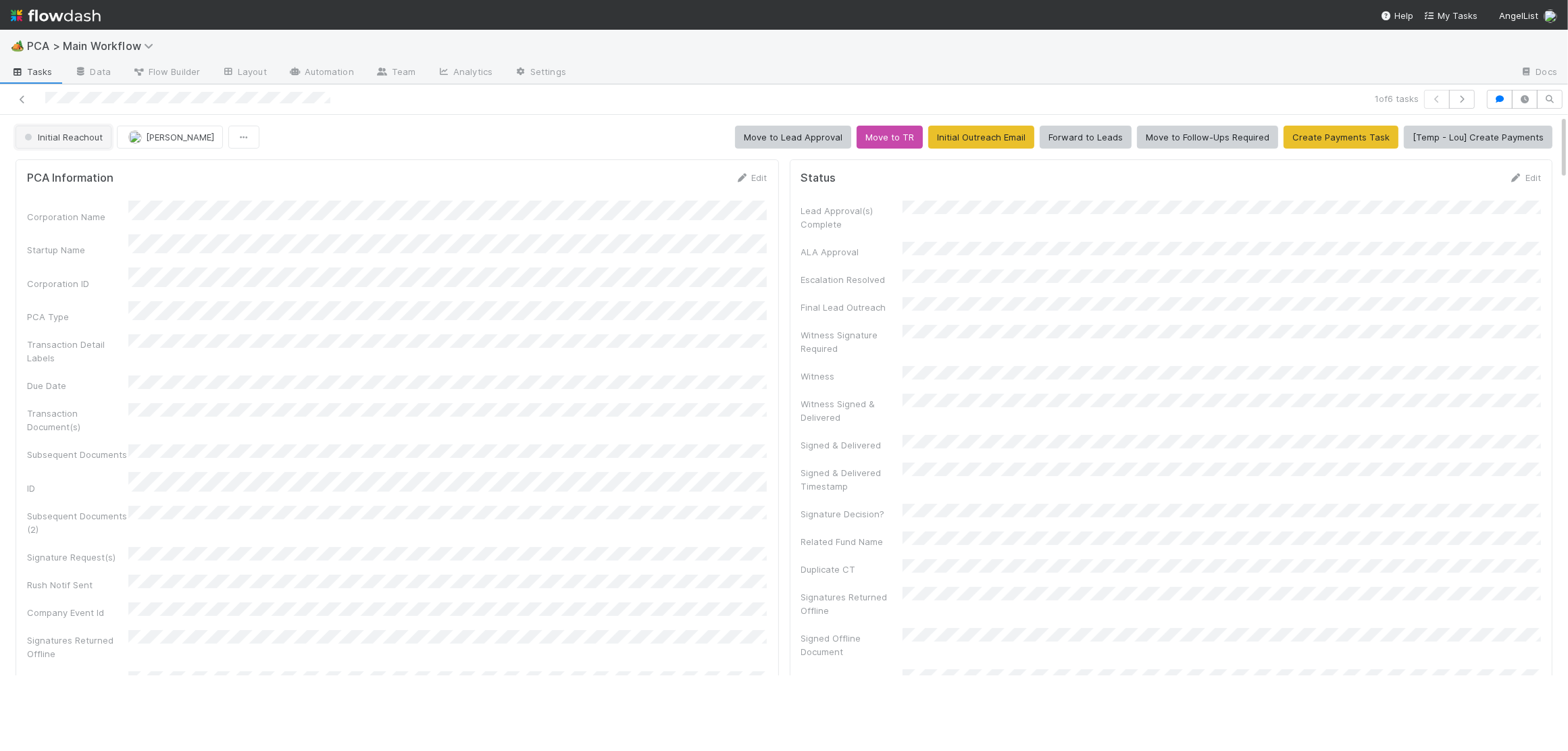
click at [92, 142] on button "Initial Reachout" at bounding box center [63, 137] width 96 height 23
click at [82, 175] on span "Altius - Valuation Update" at bounding box center [80, 172] width 121 height 11
click at [62, 14] on img at bounding box center [56, 15] width 90 height 23
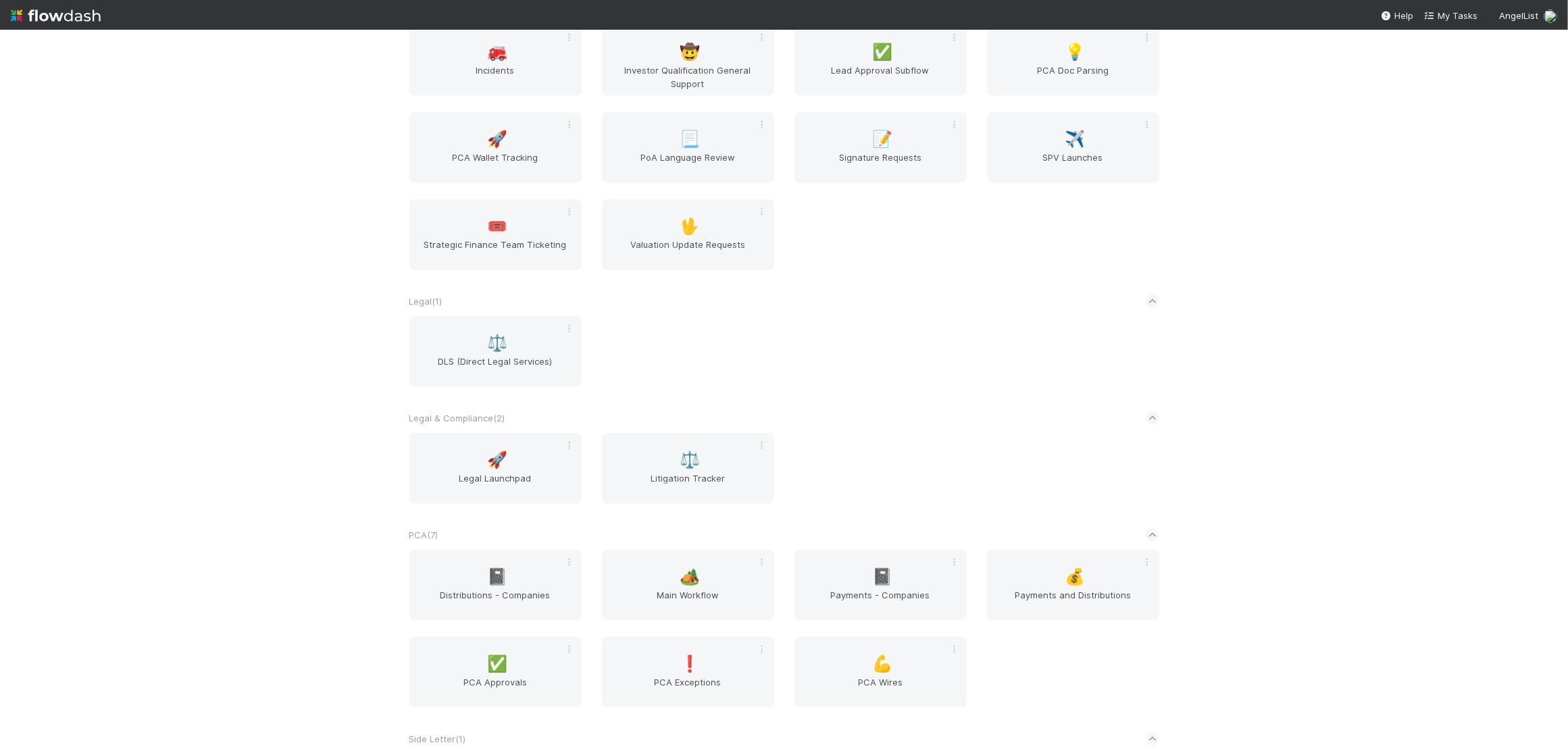
scroll to position [2147, 0]
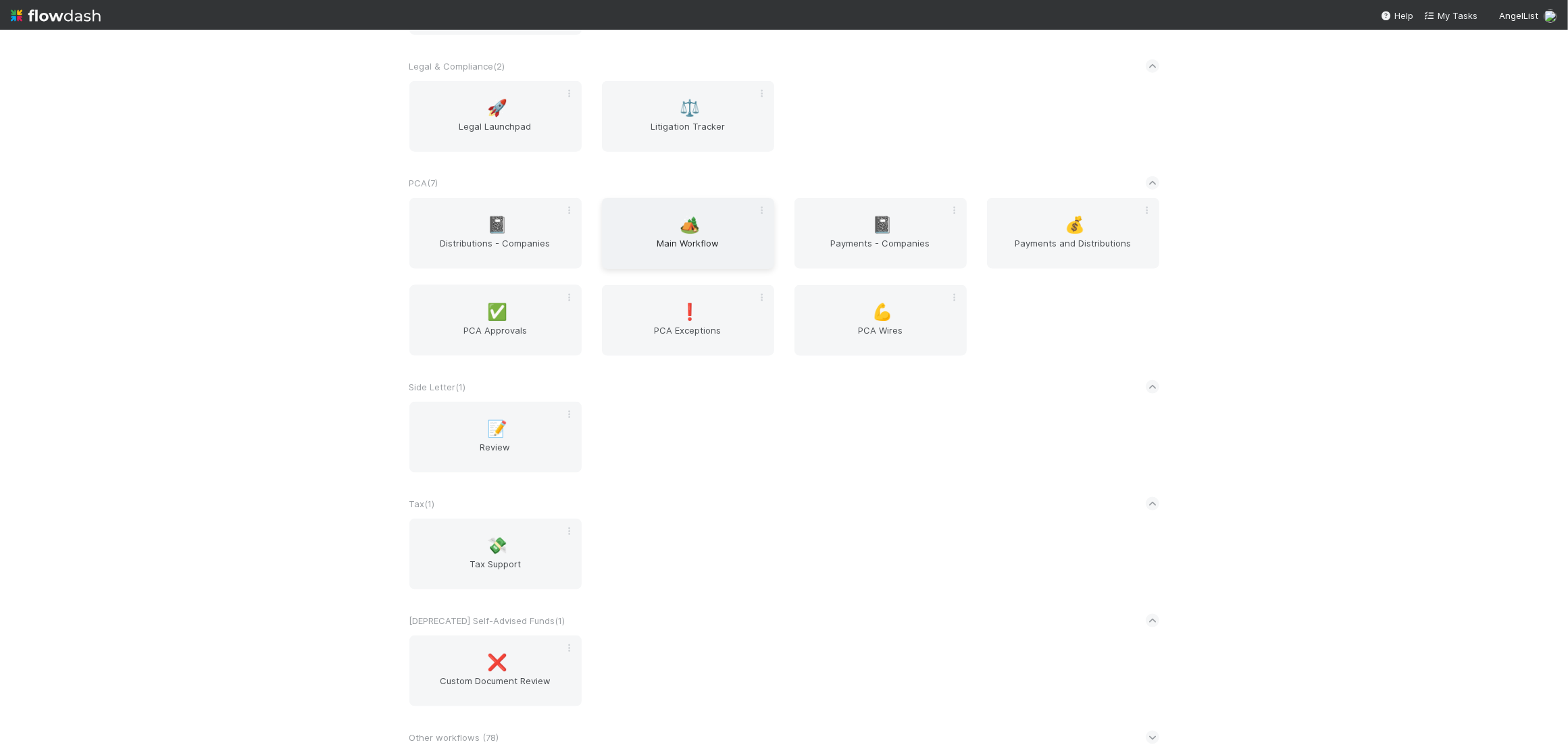
click at [727, 241] on span "Main Workflow" at bounding box center [689, 250] width 162 height 27
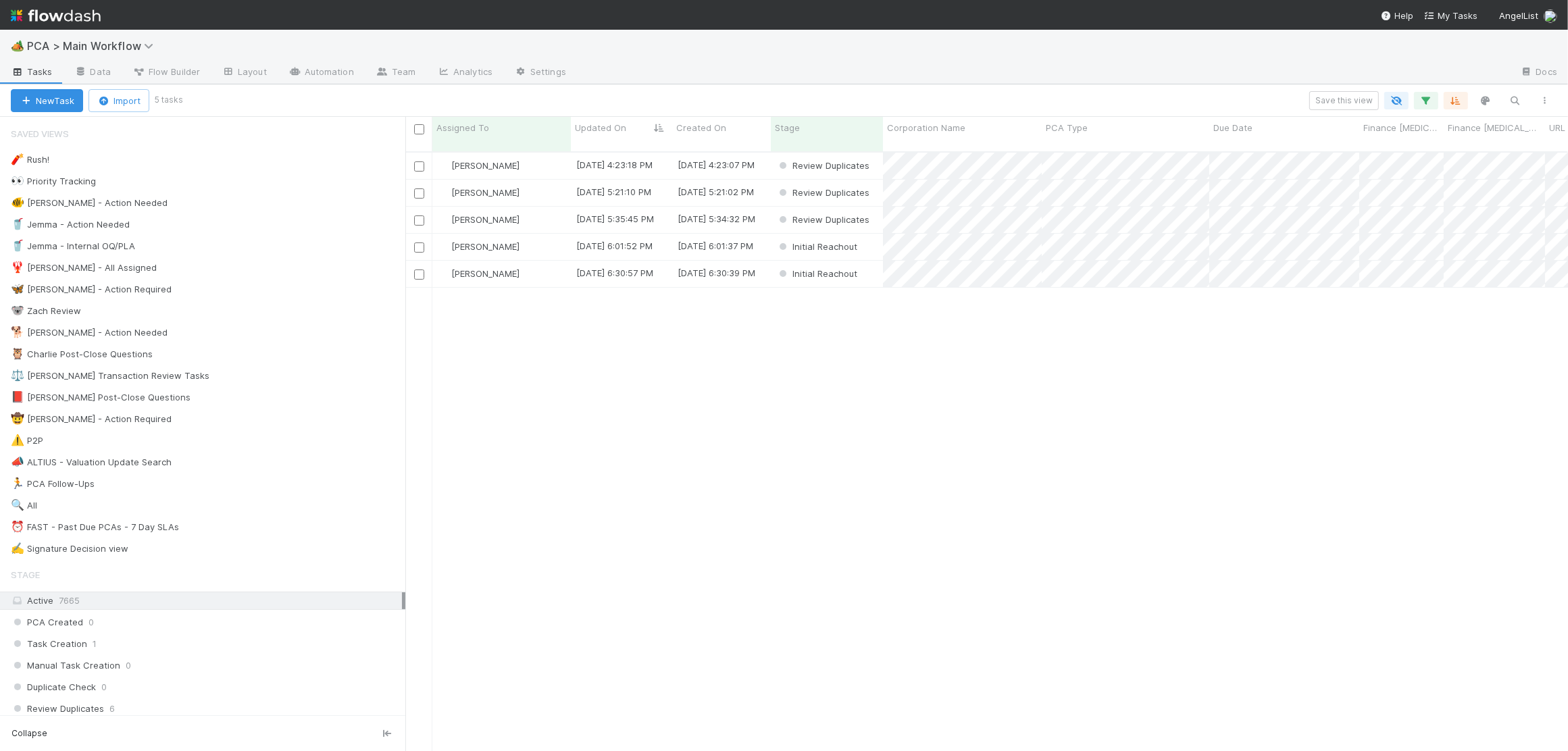
scroll to position [611, 1163]
click at [545, 152] on div "[PERSON_NAME]" at bounding box center [501, 165] width 139 height 27
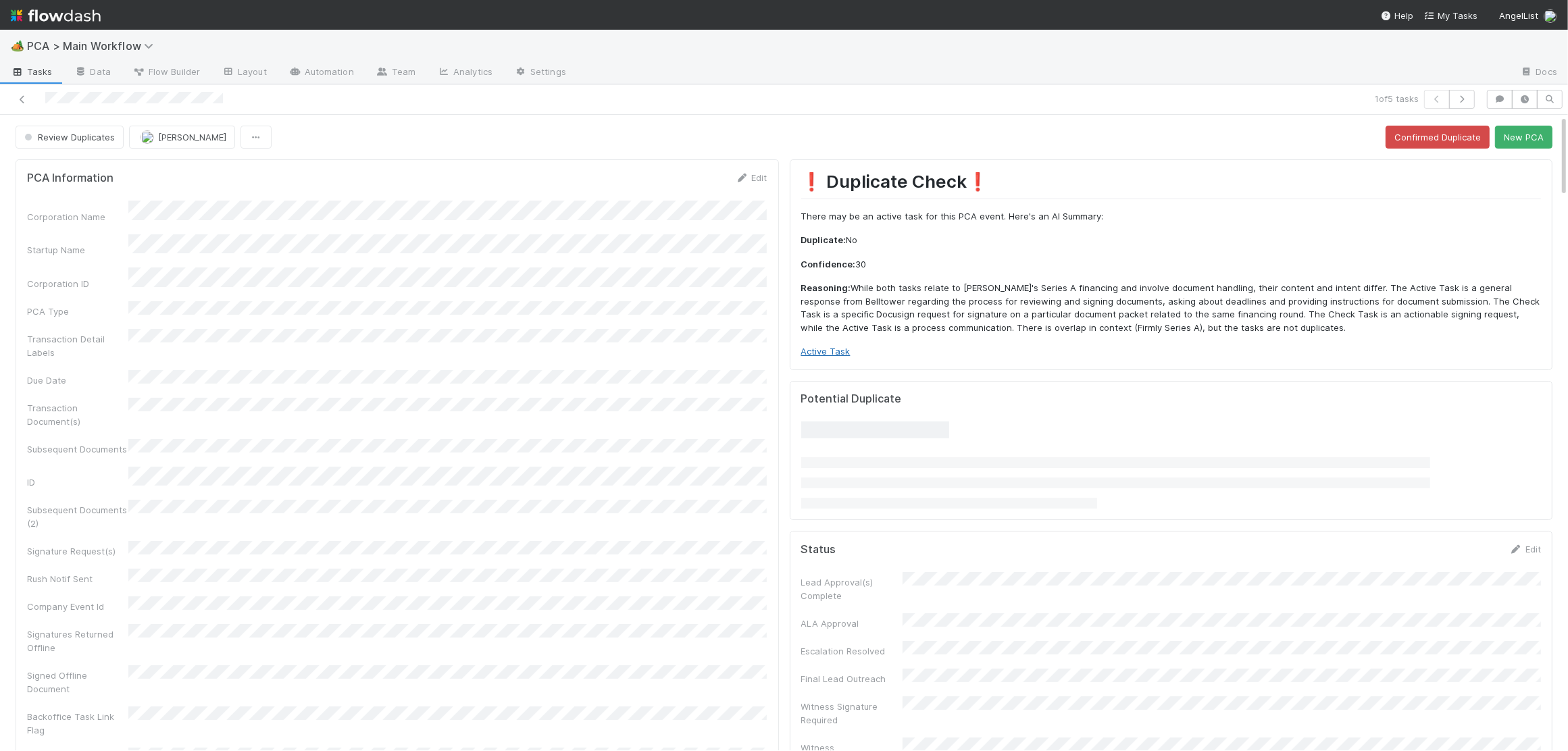
click at [823, 347] on link "Active Task" at bounding box center [826, 352] width 50 height 11
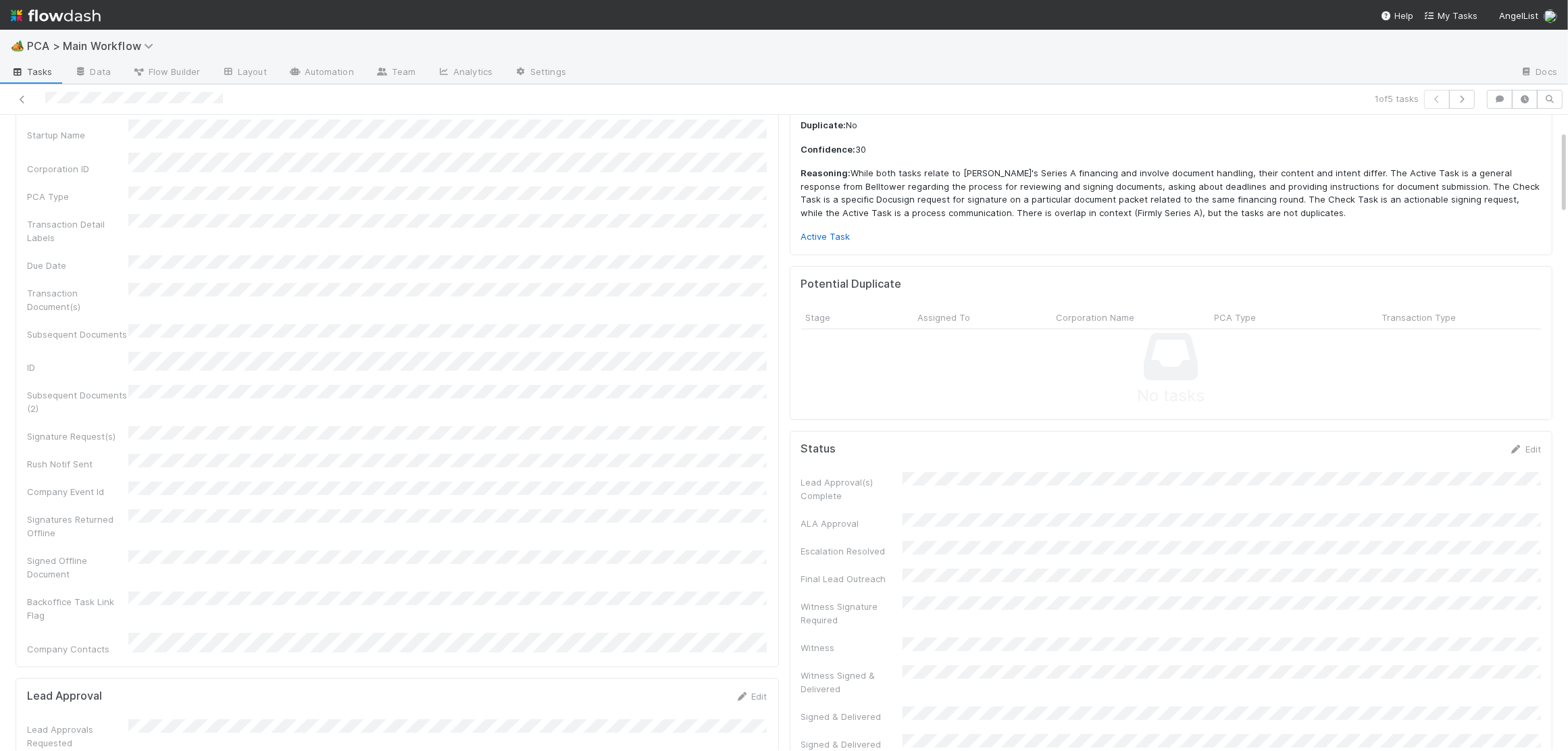
scroll to position [903, 0]
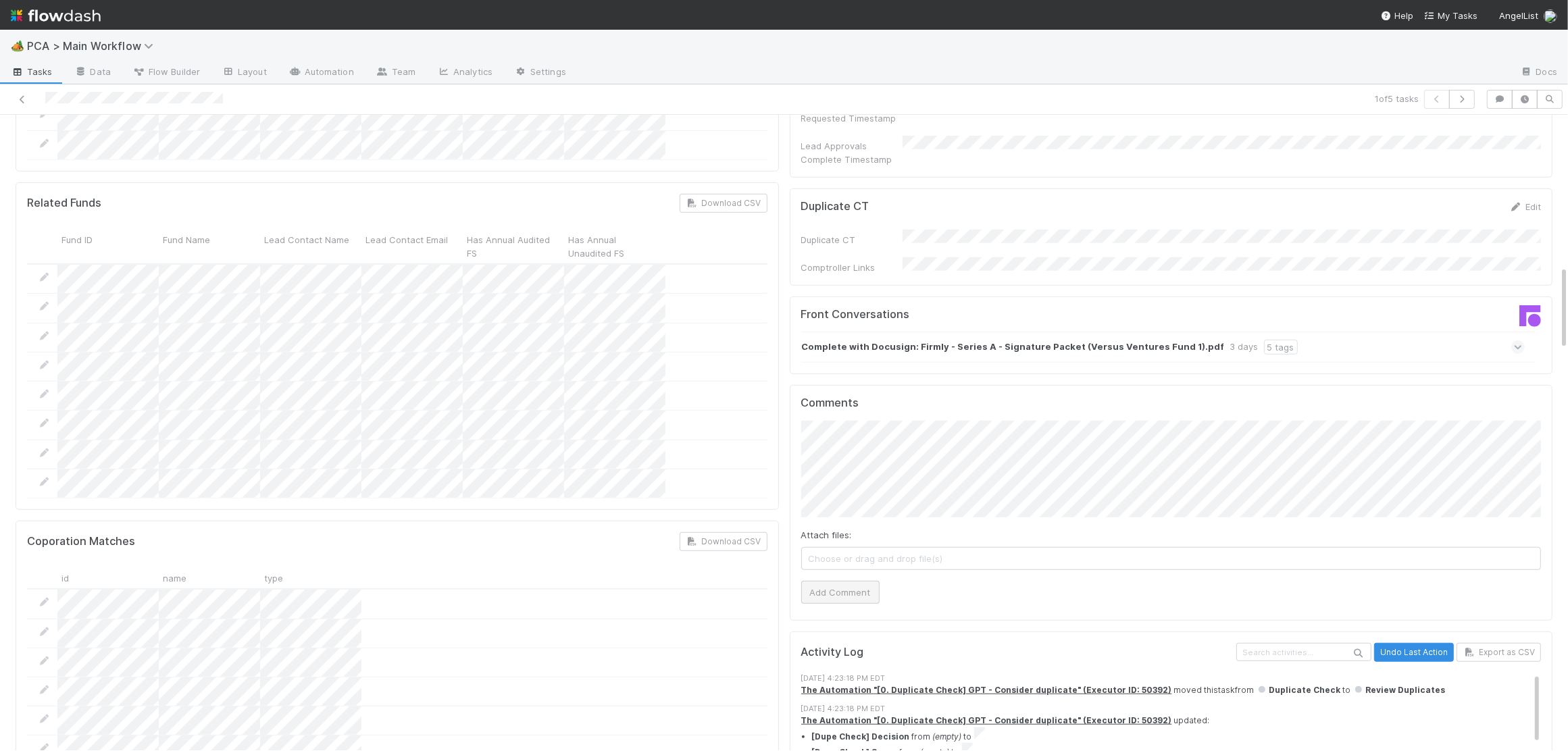
drag, startPoint x: 868, startPoint y: 540, endPoint x: 857, endPoint y: 532, distance: 13.6
click at [861, 532] on div "Comments Attach files: Choose or drag and drop file(s) Add Comment" at bounding box center [1171, 503] width 764 height 236
click at [846, 581] on button "Add Comment" at bounding box center [840, 592] width 78 height 23
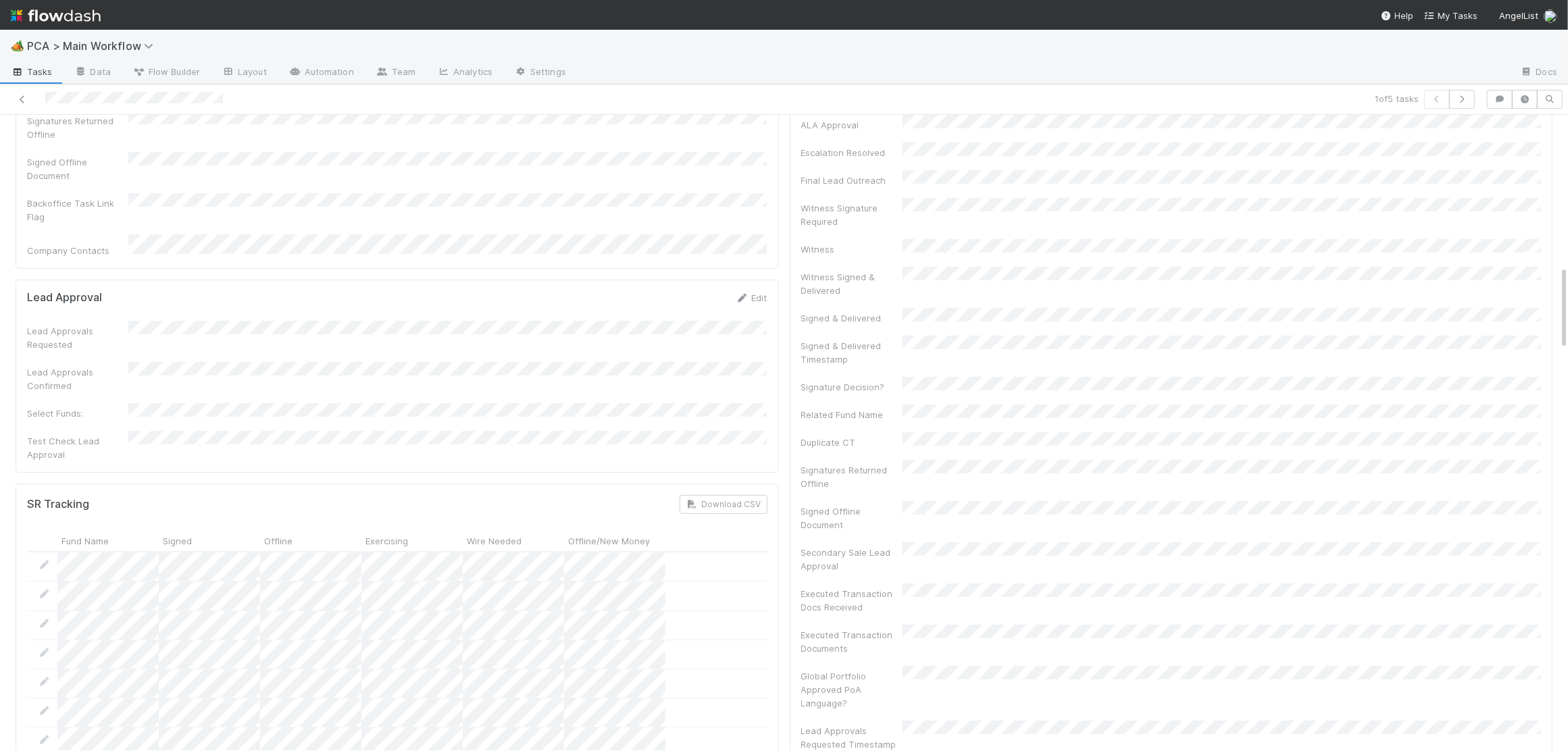
scroll to position [0, 0]
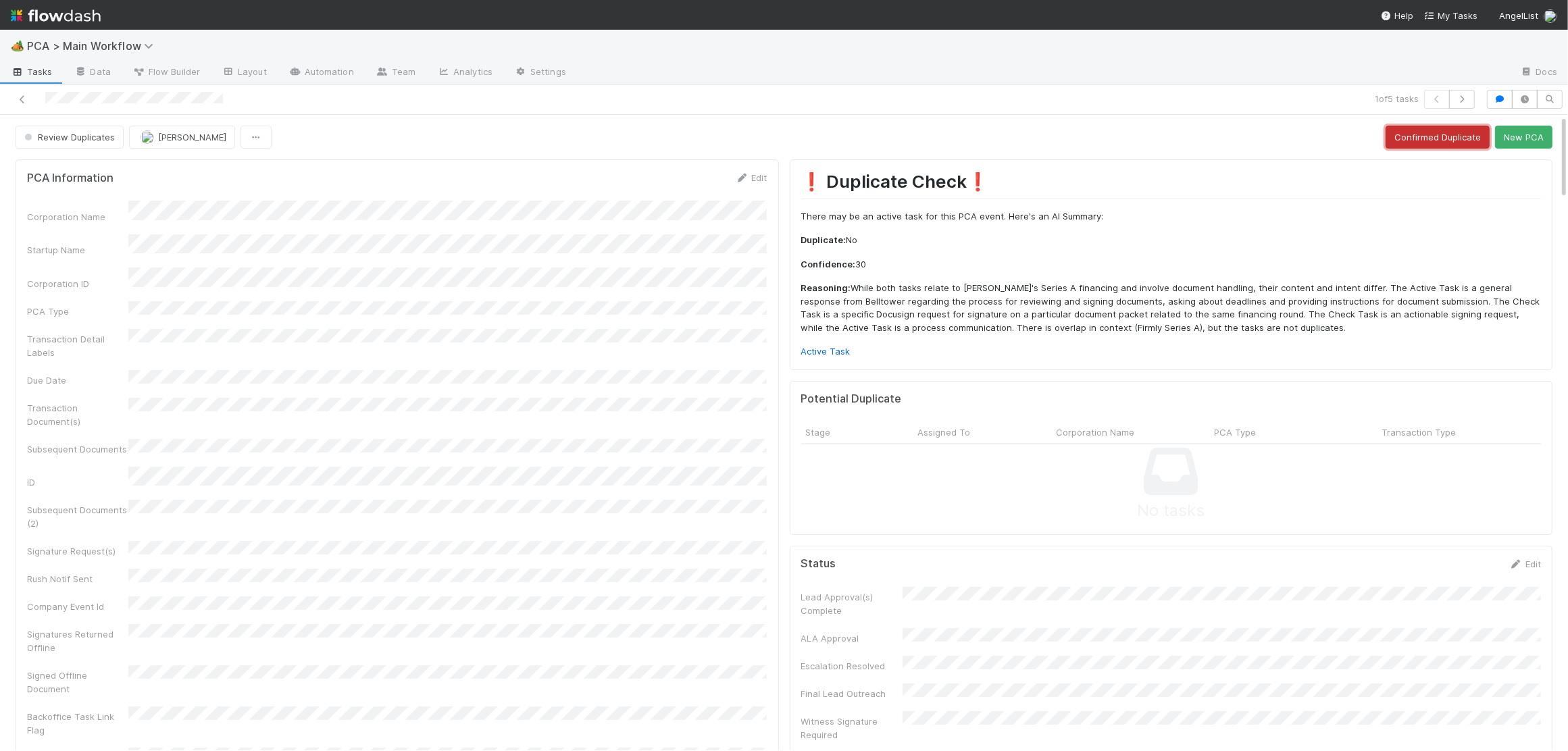
click at [1428, 145] on button "Confirmed Duplicate" at bounding box center [1438, 137] width 104 height 23
click at [45, 19] on img at bounding box center [56, 15] width 90 height 23
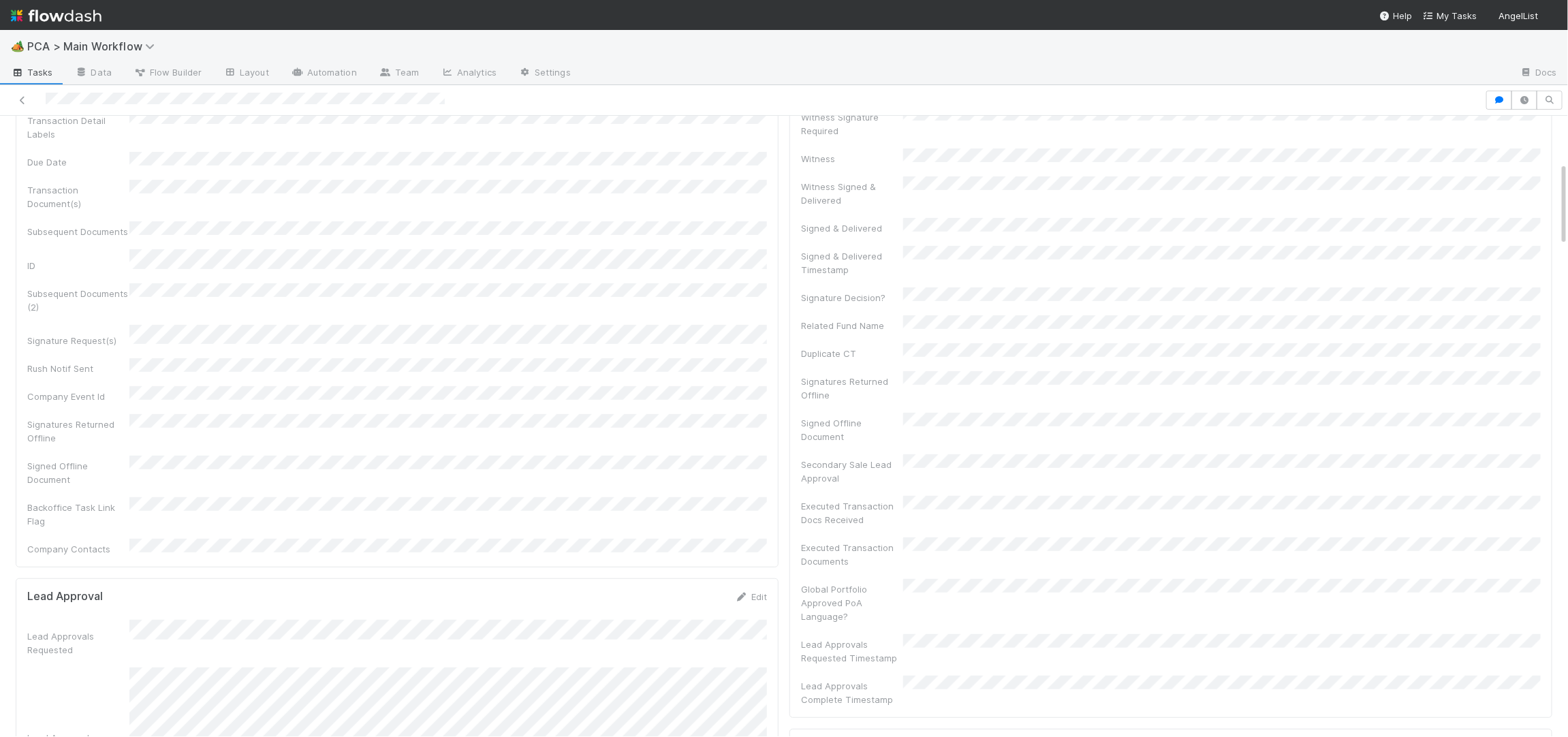
scroll to position [164, 0]
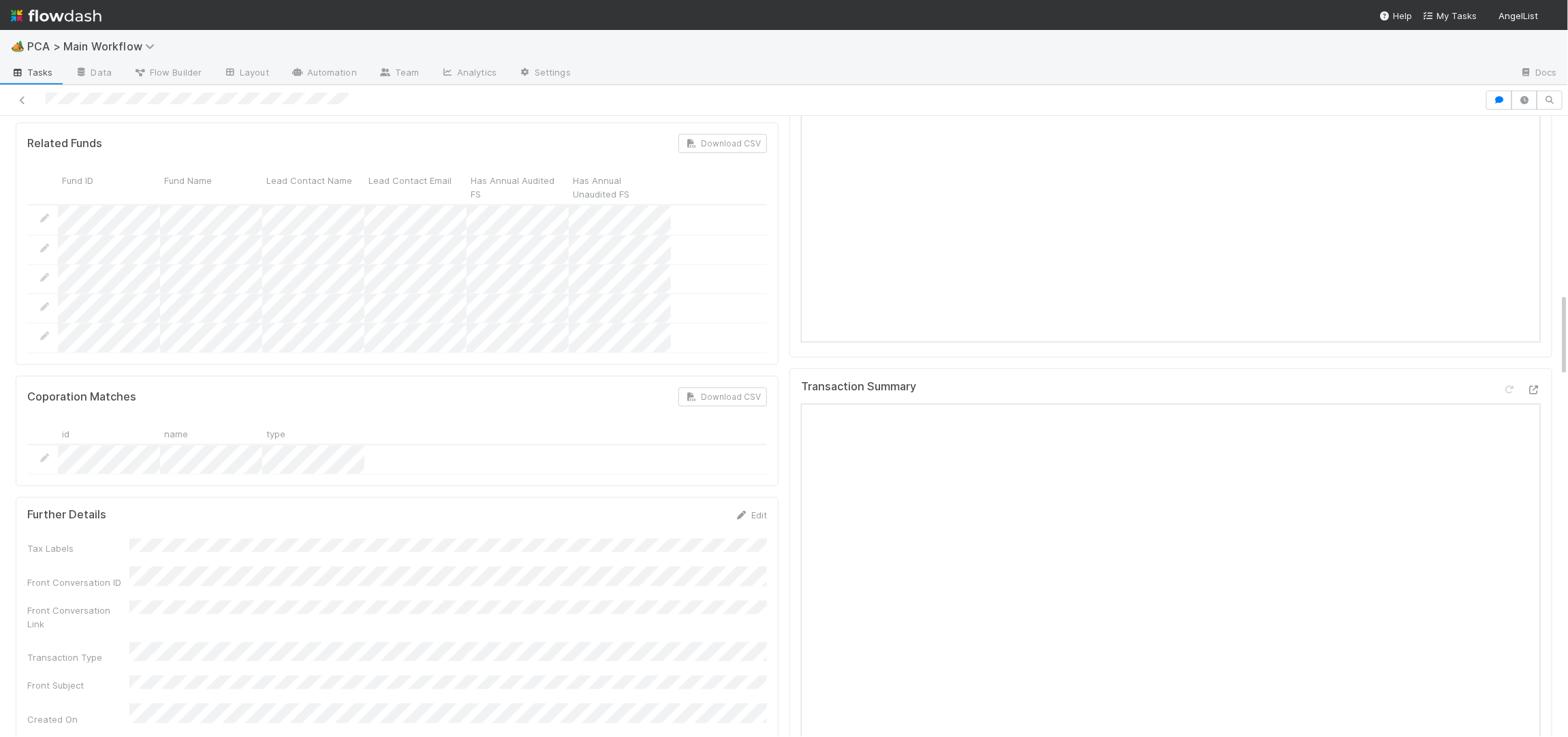
scroll to position [1318, 0]
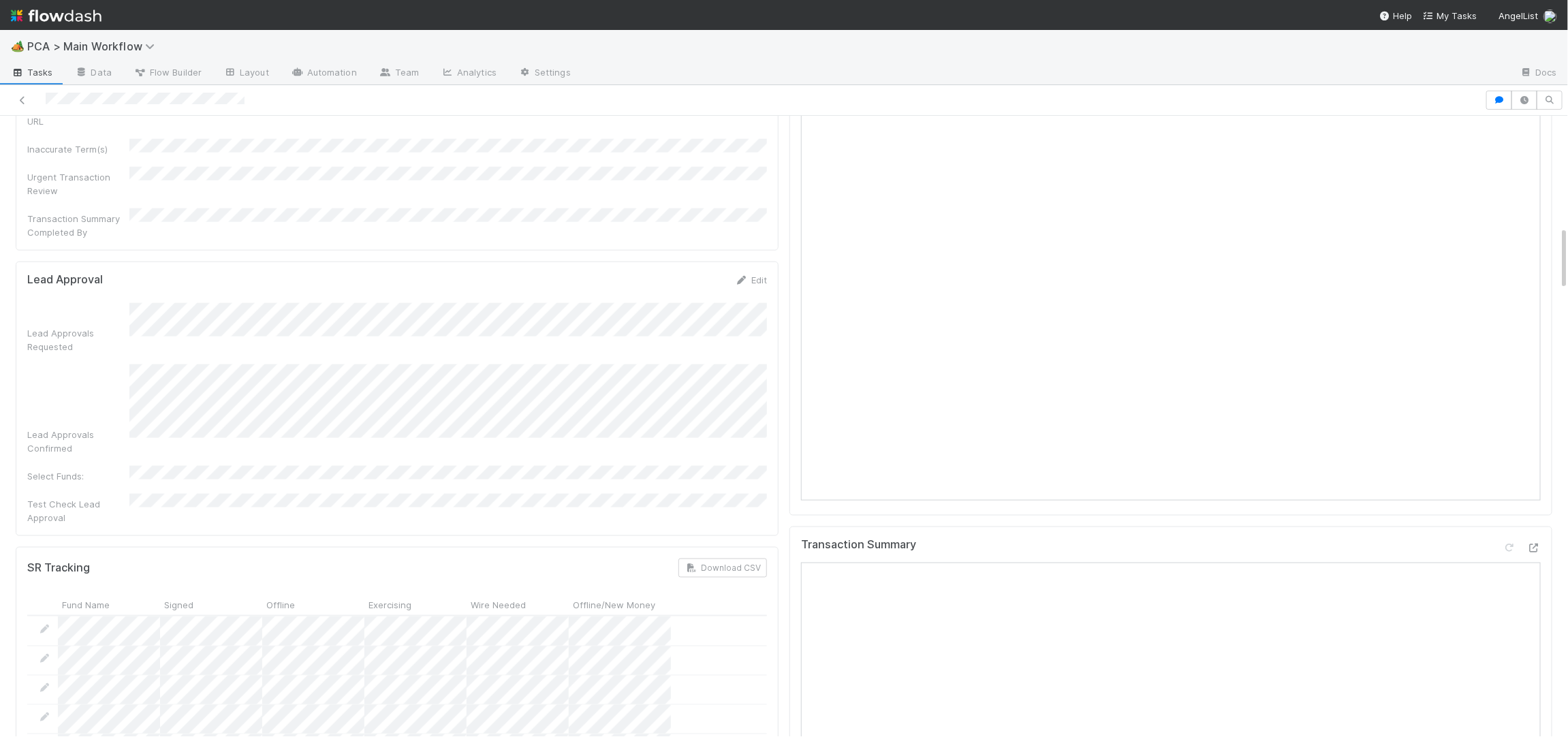
scroll to position [1033, 0]
